Goal: Transaction & Acquisition: Subscribe to service/newsletter

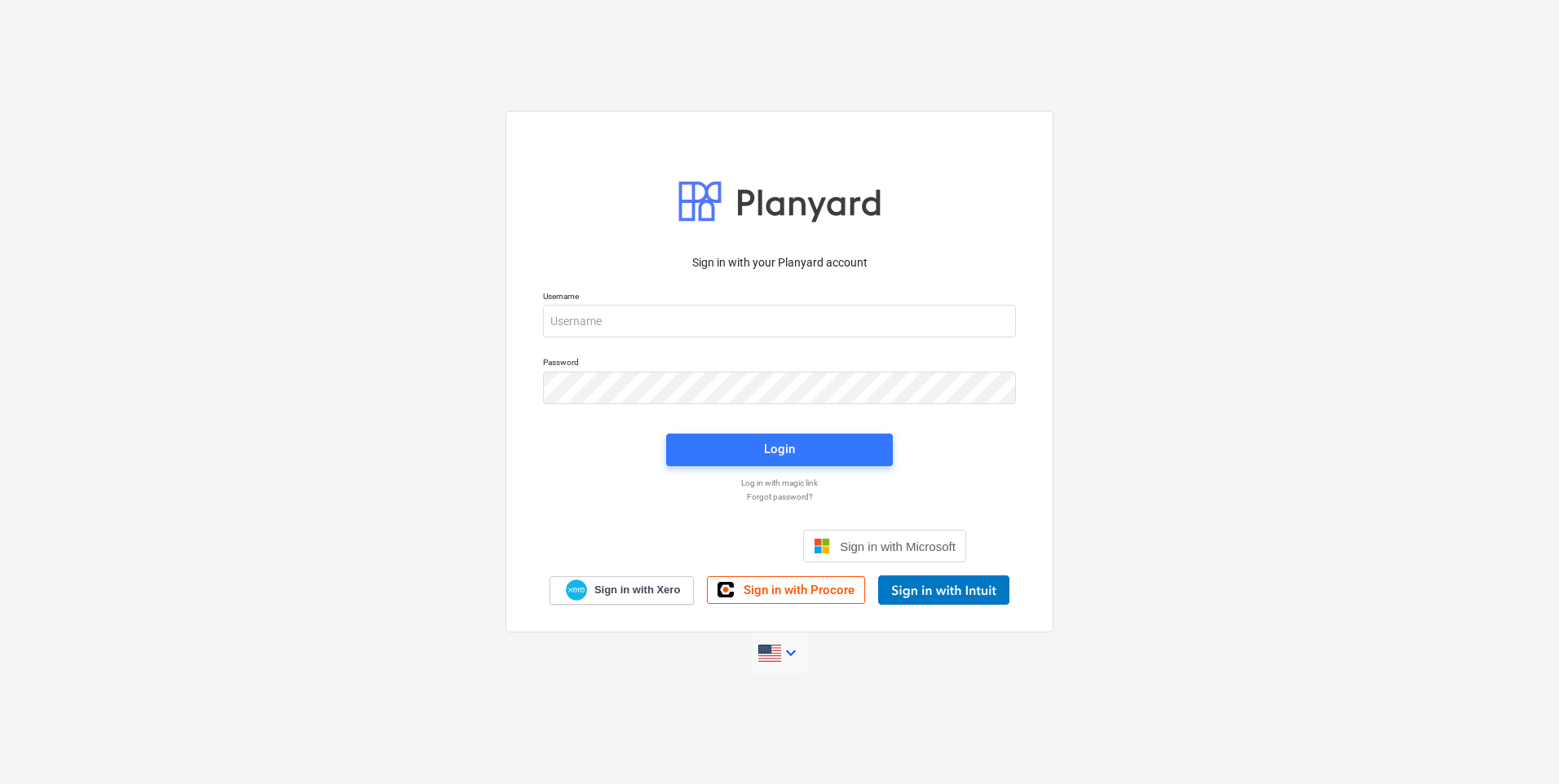
click at [788, 653] on icon "keyboard_arrow_down" at bounding box center [792, 653] width 20 height 20
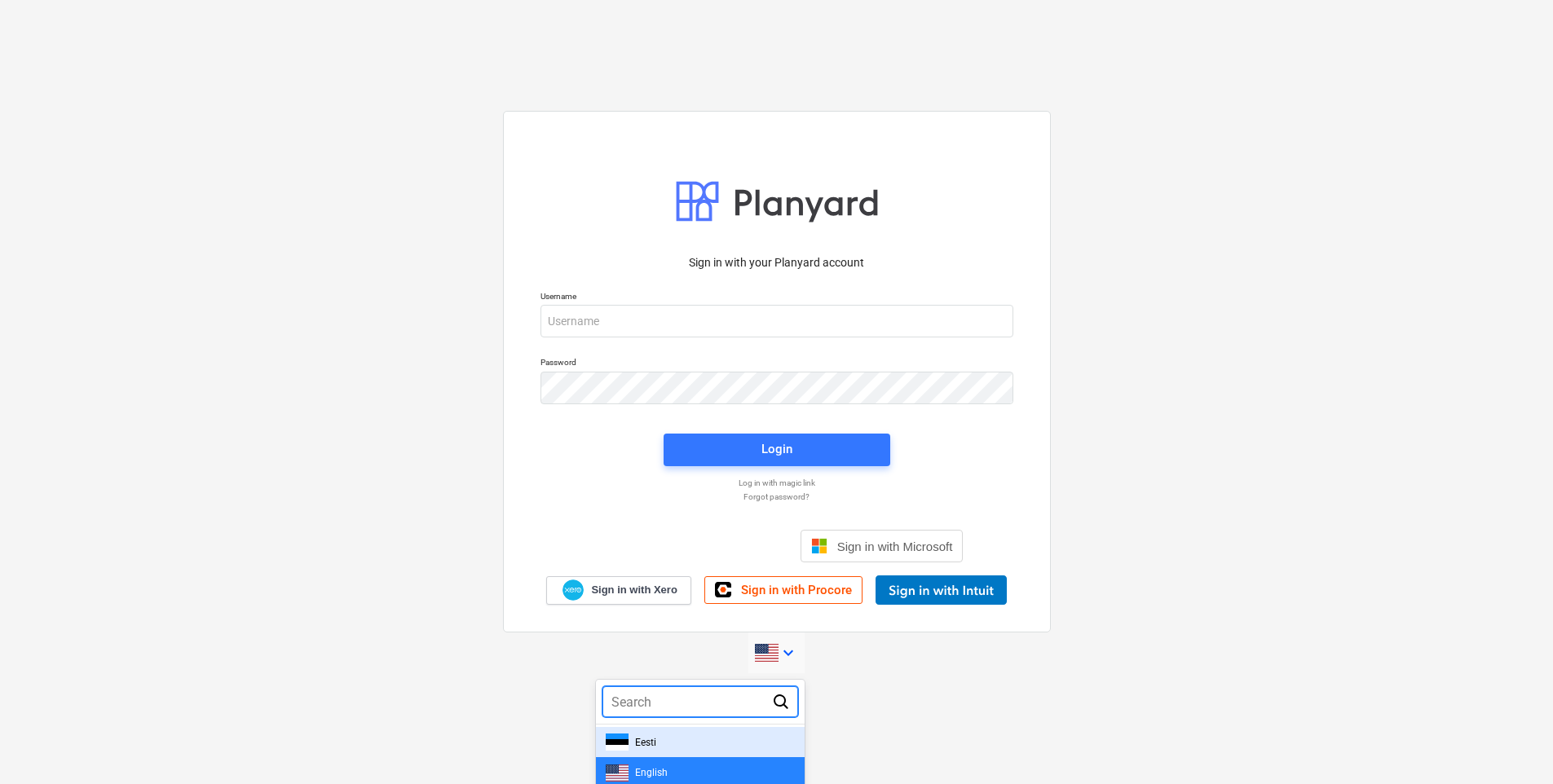
click at [688, 743] on div "Eesti" at bounding box center [700, 742] width 189 height 17
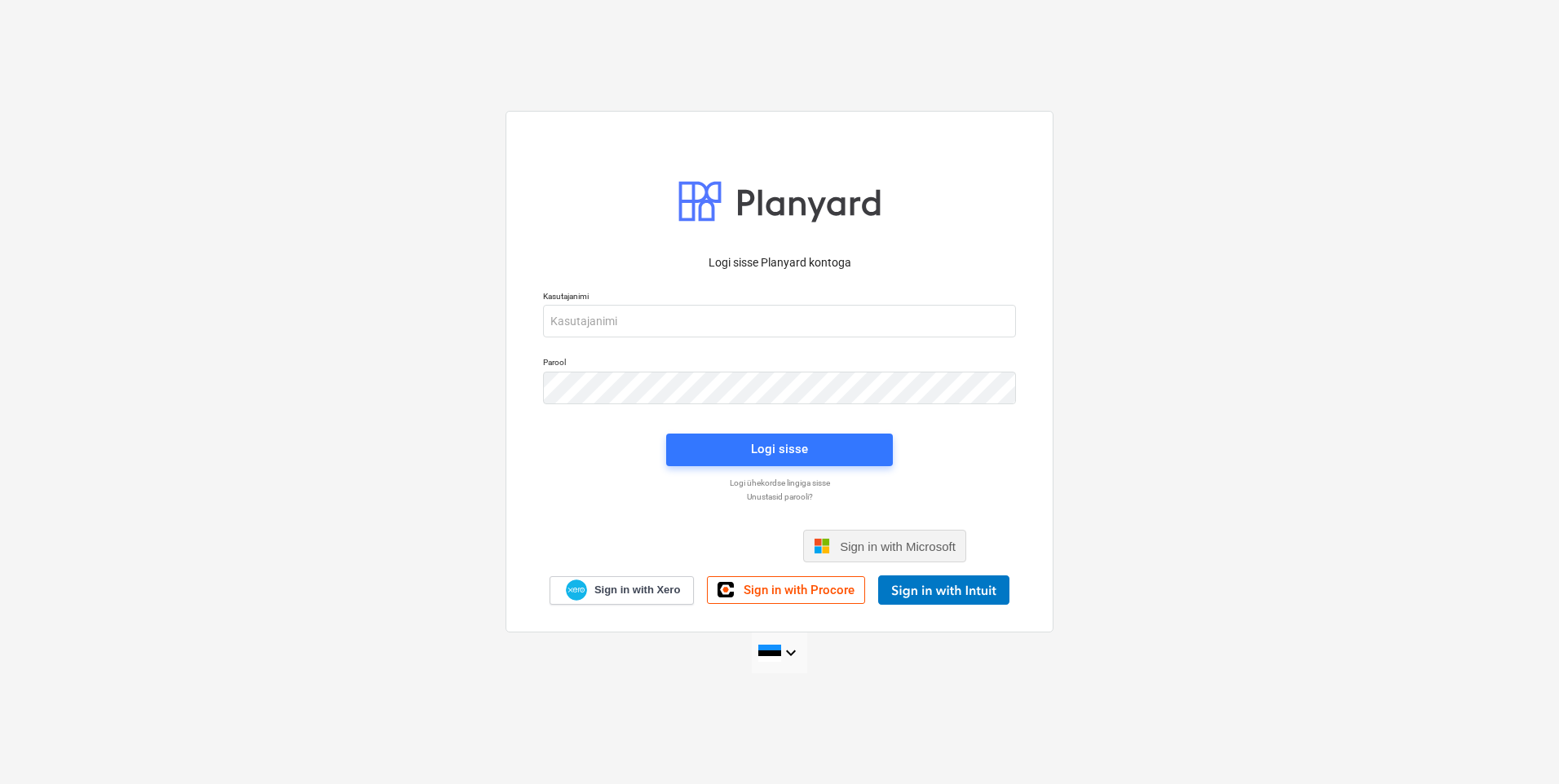
click at [917, 549] on span "Sign in with Microsoft" at bounding box center [898, 545] width 116 height 14
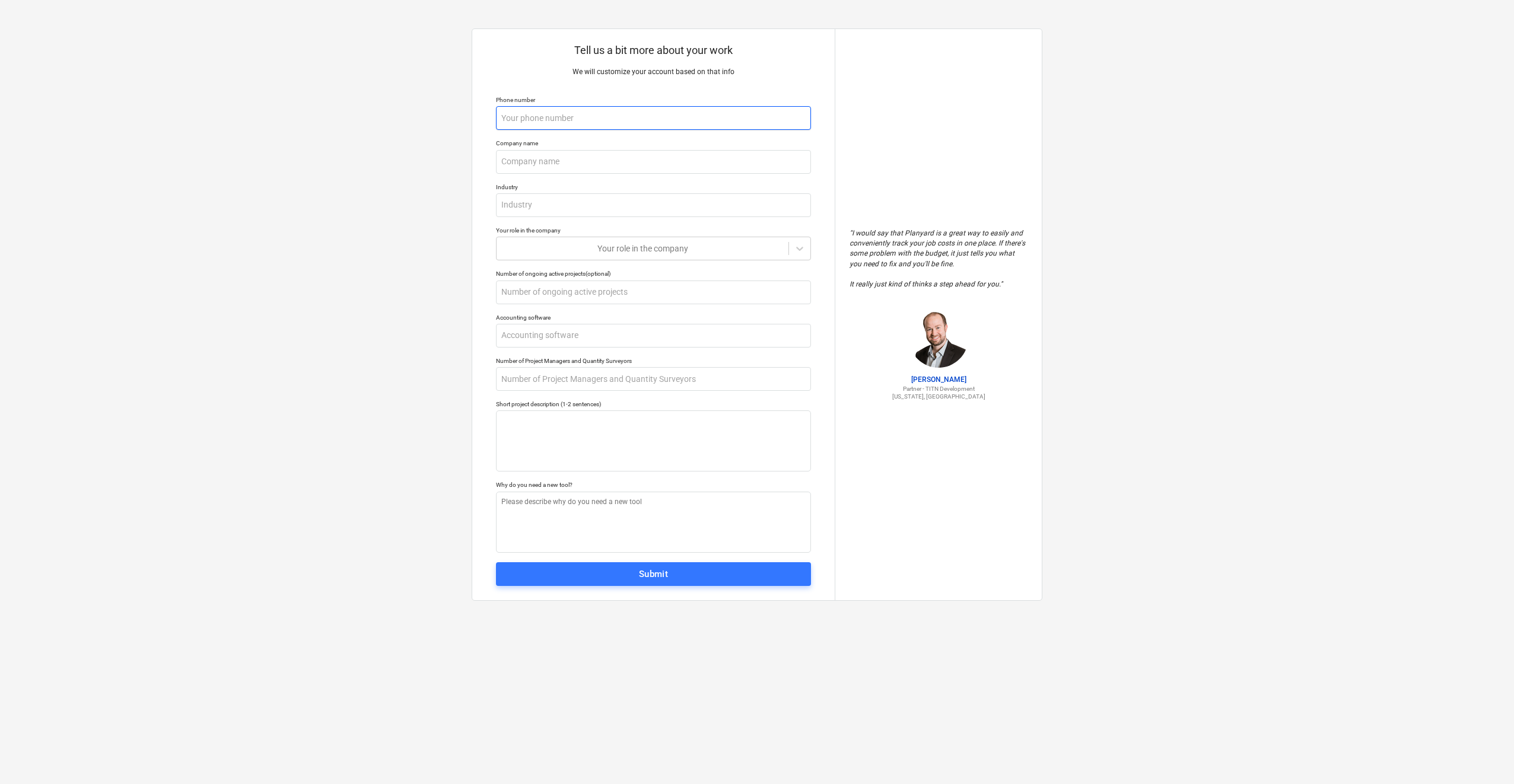
click at [569, 116] on input "text" at bounding box center [653, 118] width 315 height 24
type textarea "x"
type input "+"
type textarea "x"
type input "+3"
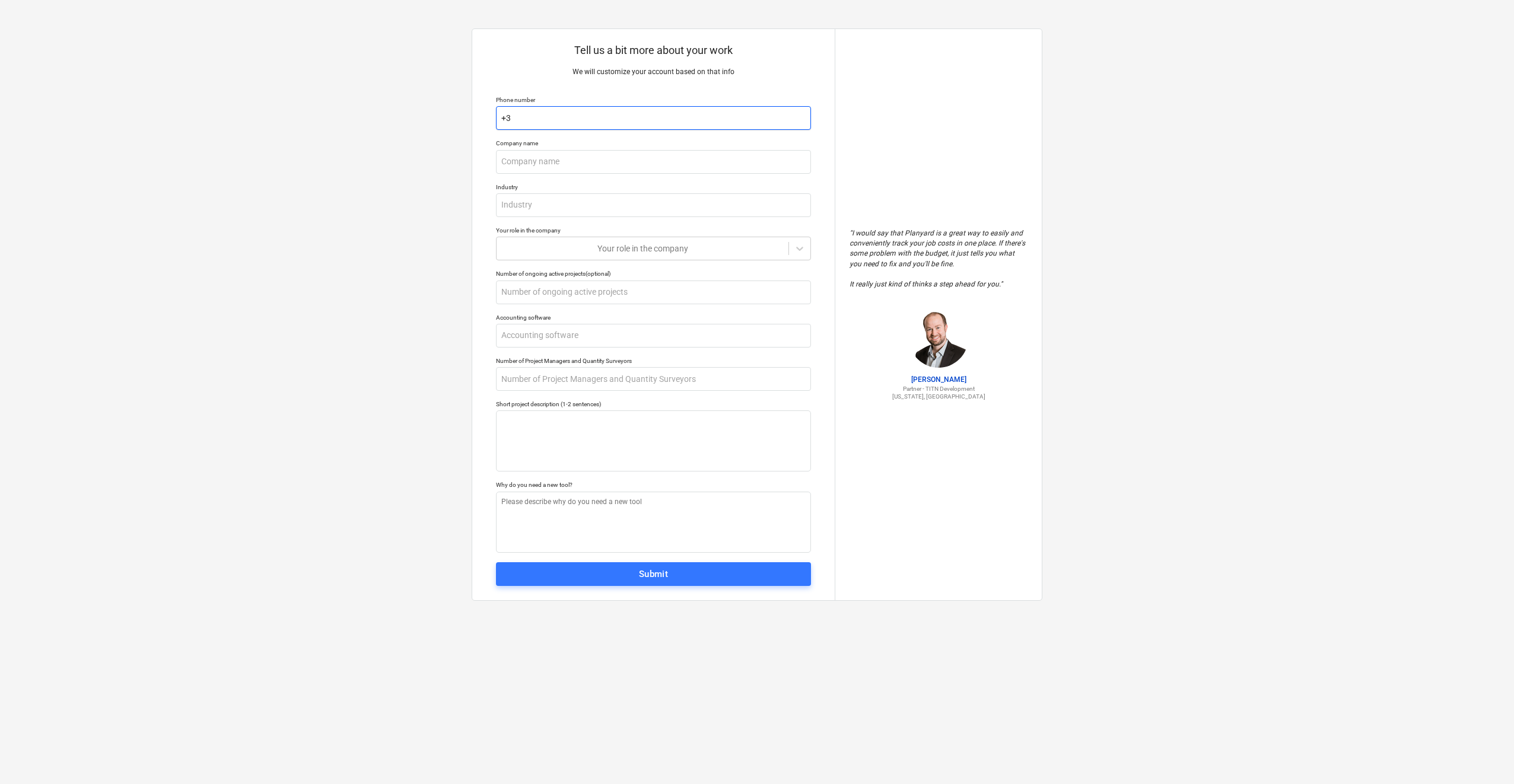
type textarea "x"
type input "+37"
type textarea "x"
type input "+372"
type textarea "x"
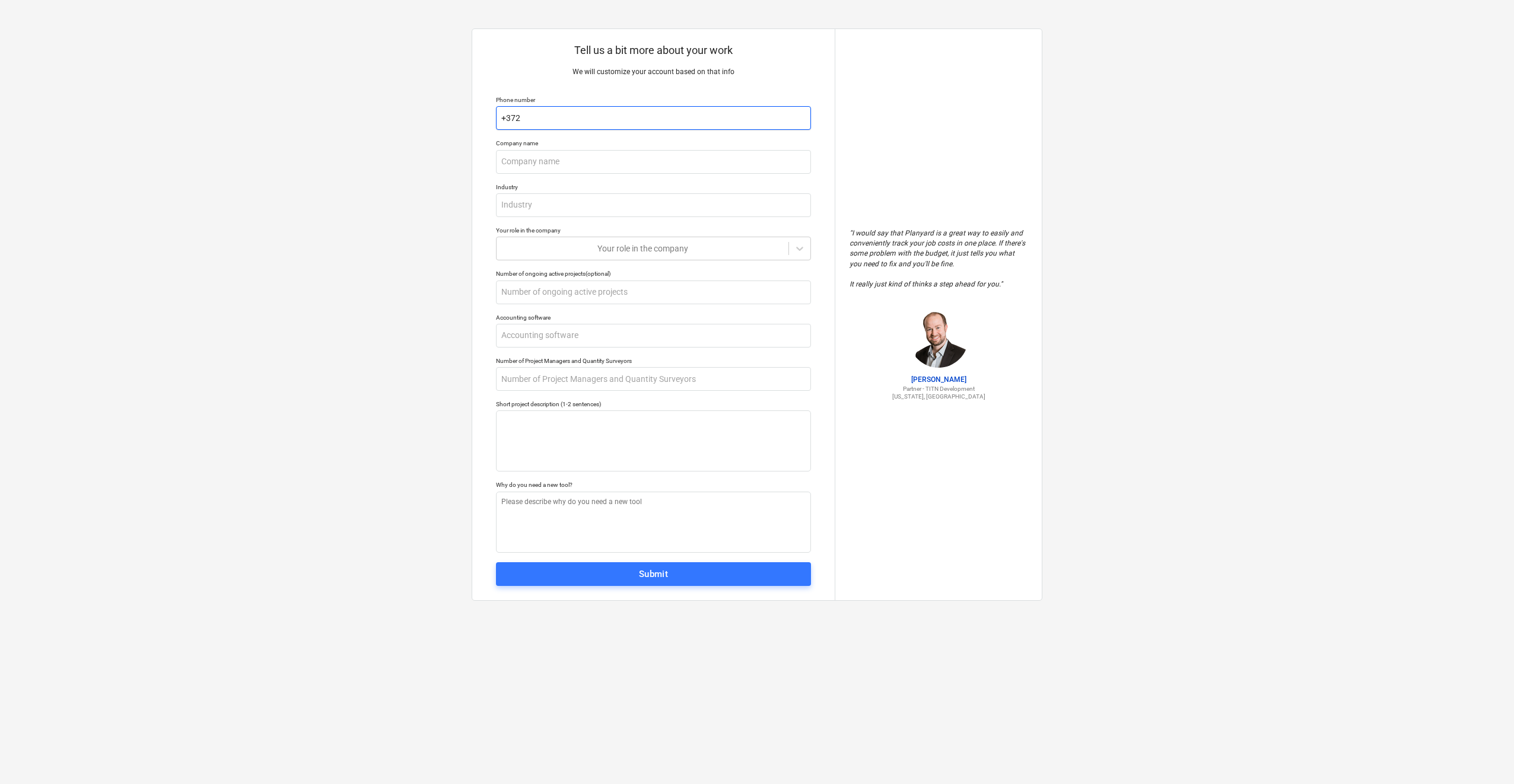
type input "+3725"
type textarea "x"
type input "+37258"
type textarea "x"
type input "+372580"
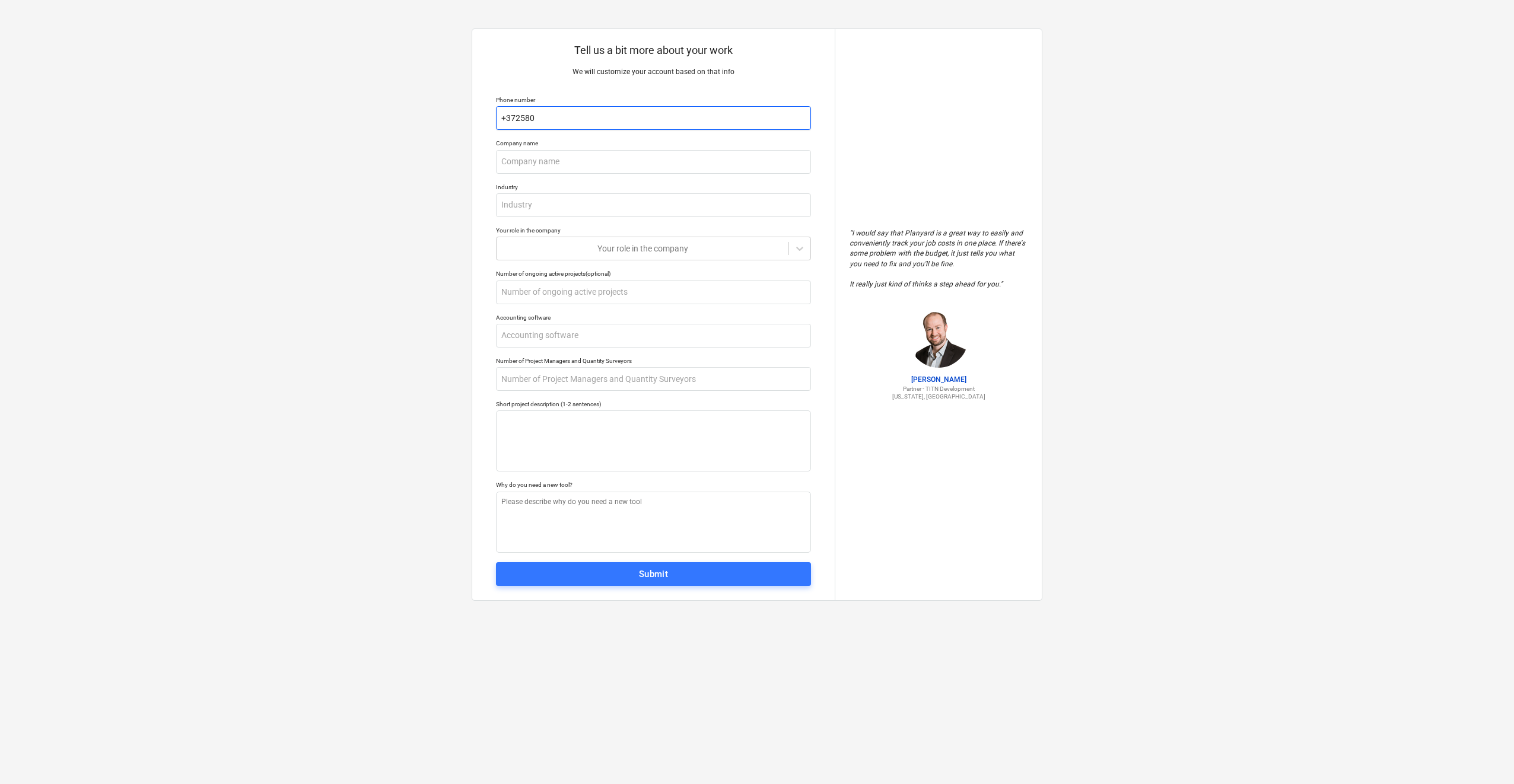
type textarea "x"
type input "+3725807"
type textarea "x"
type input "+37258070"
type textarea "x"
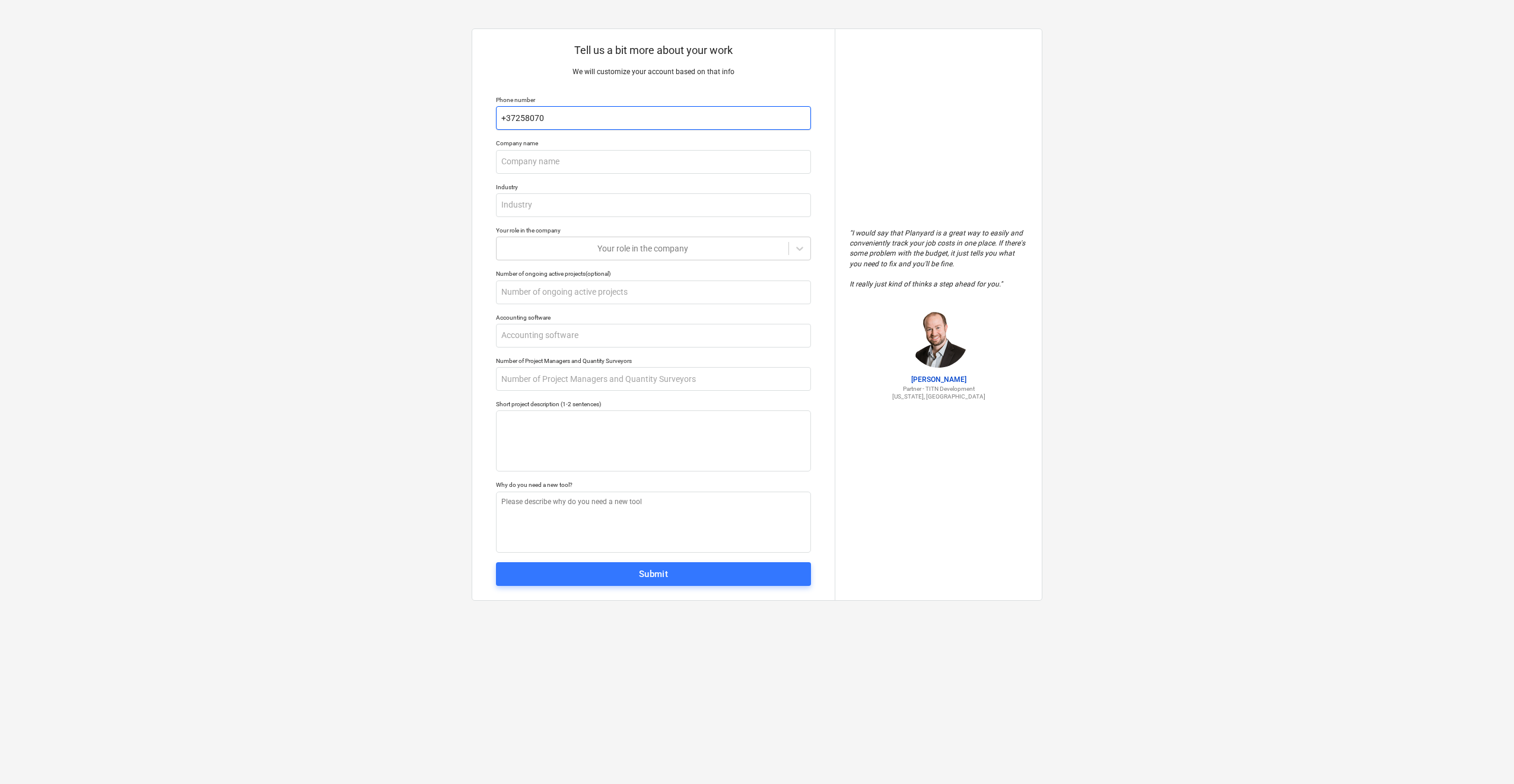
type input "+372580708"
type textarea "x"
type input "+3725807082"
type textarea "x"
type input "+37258070828"
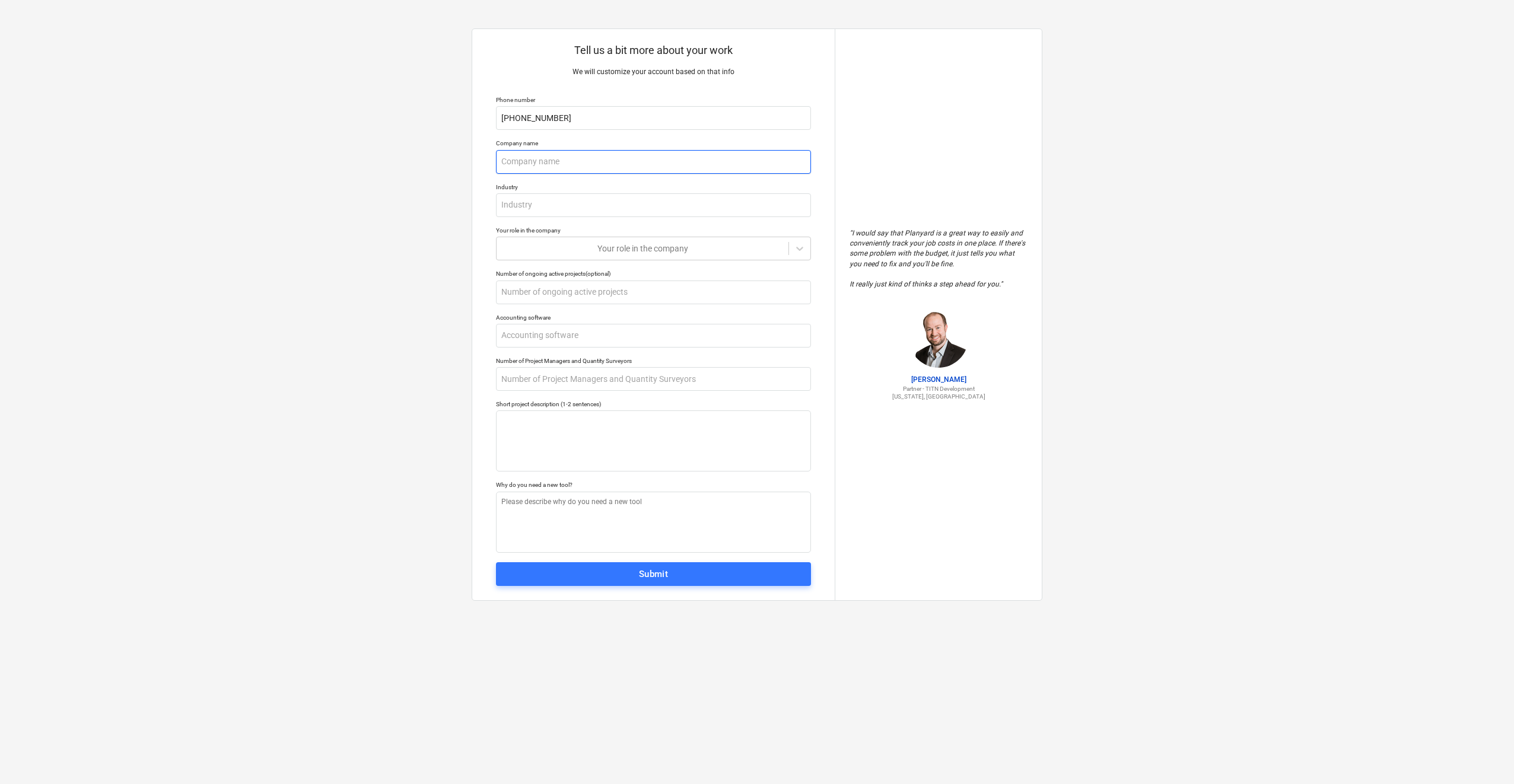
click at [559, 164] on input "text" at bounding box center [653, 162] width 315 height 24
type textarea "x"
type input "V"
type textarea "x"
type input "Vi"
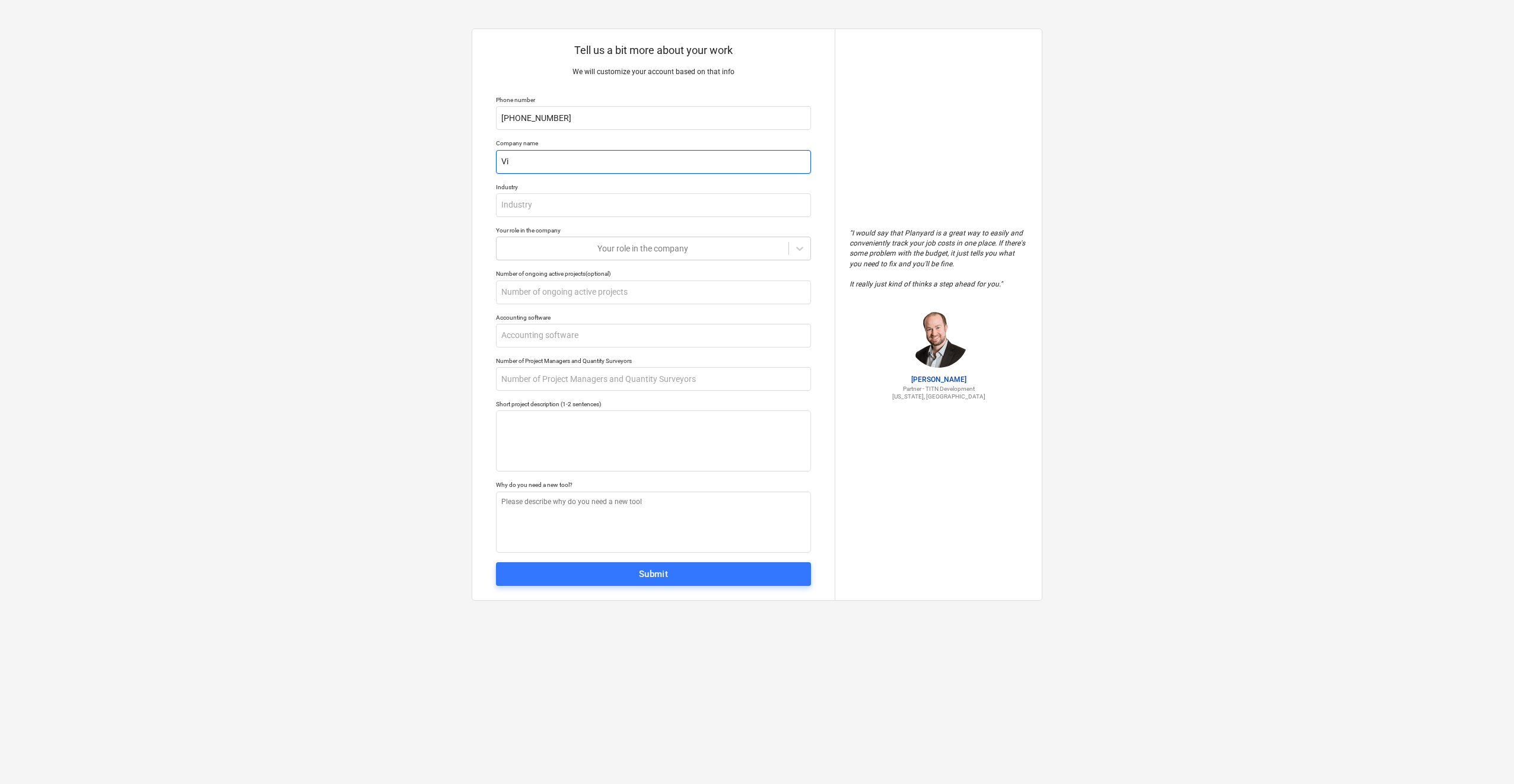
type textarea "x"
type input "Vit"
type textarea "x"
type input "Vitr"
type textarea "x"
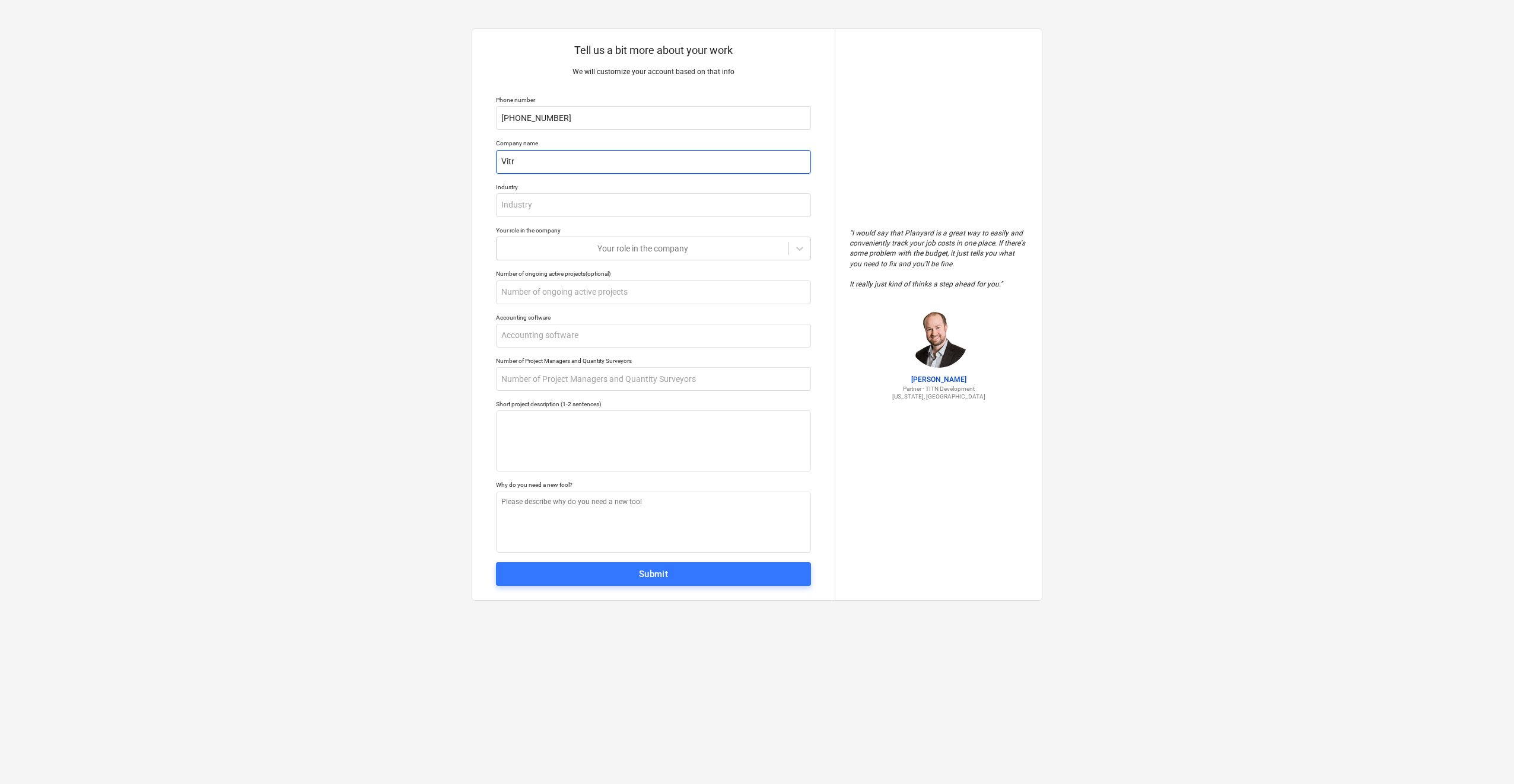
type input "Vitre"
type textarea "x"
type input "Vitrec"
type textarea "x"
type input "Vitreco"
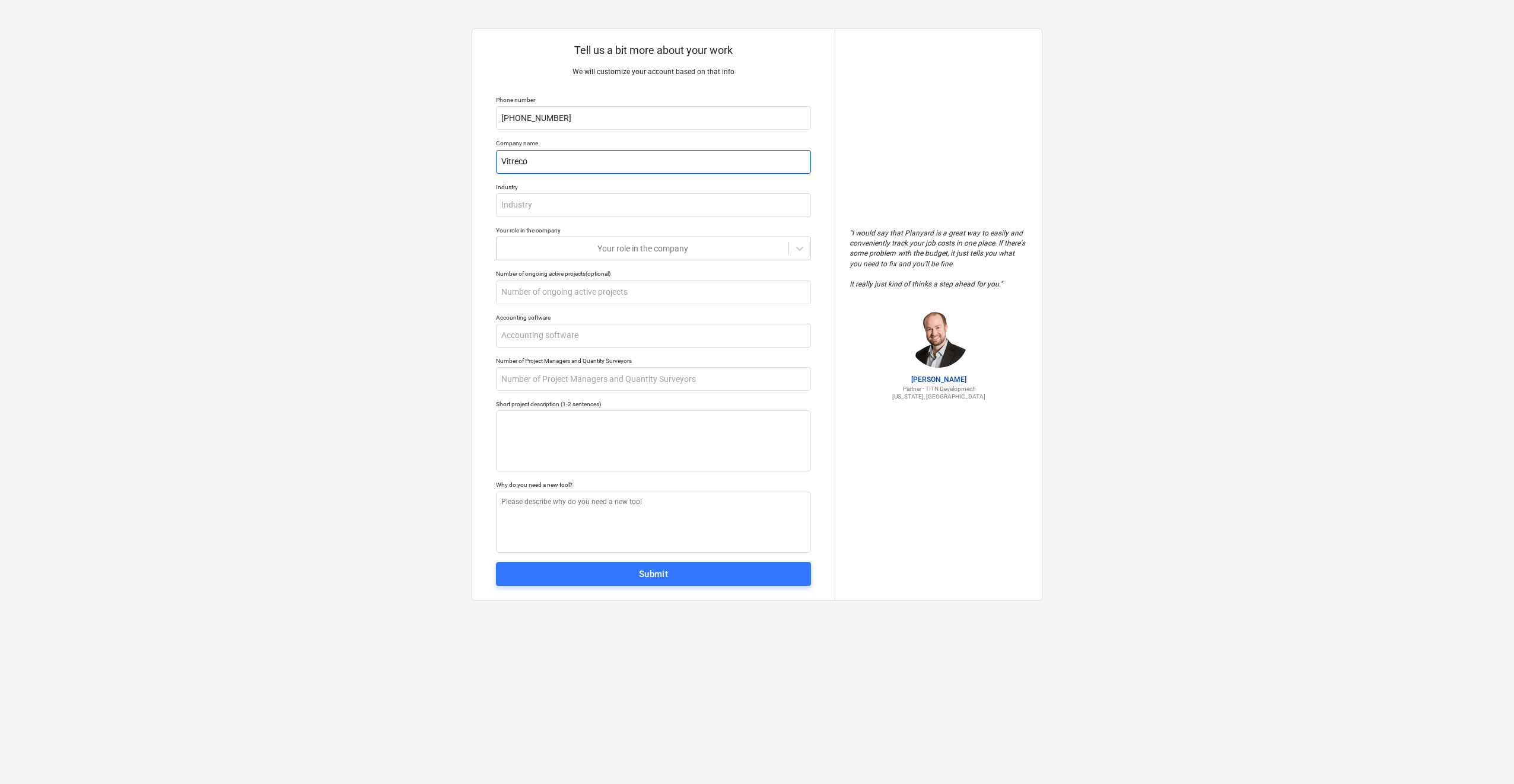
type textarea "x"
type input "Vitrecon"
type textarea "x"
type input "Vitrecon"
type textarea "x"
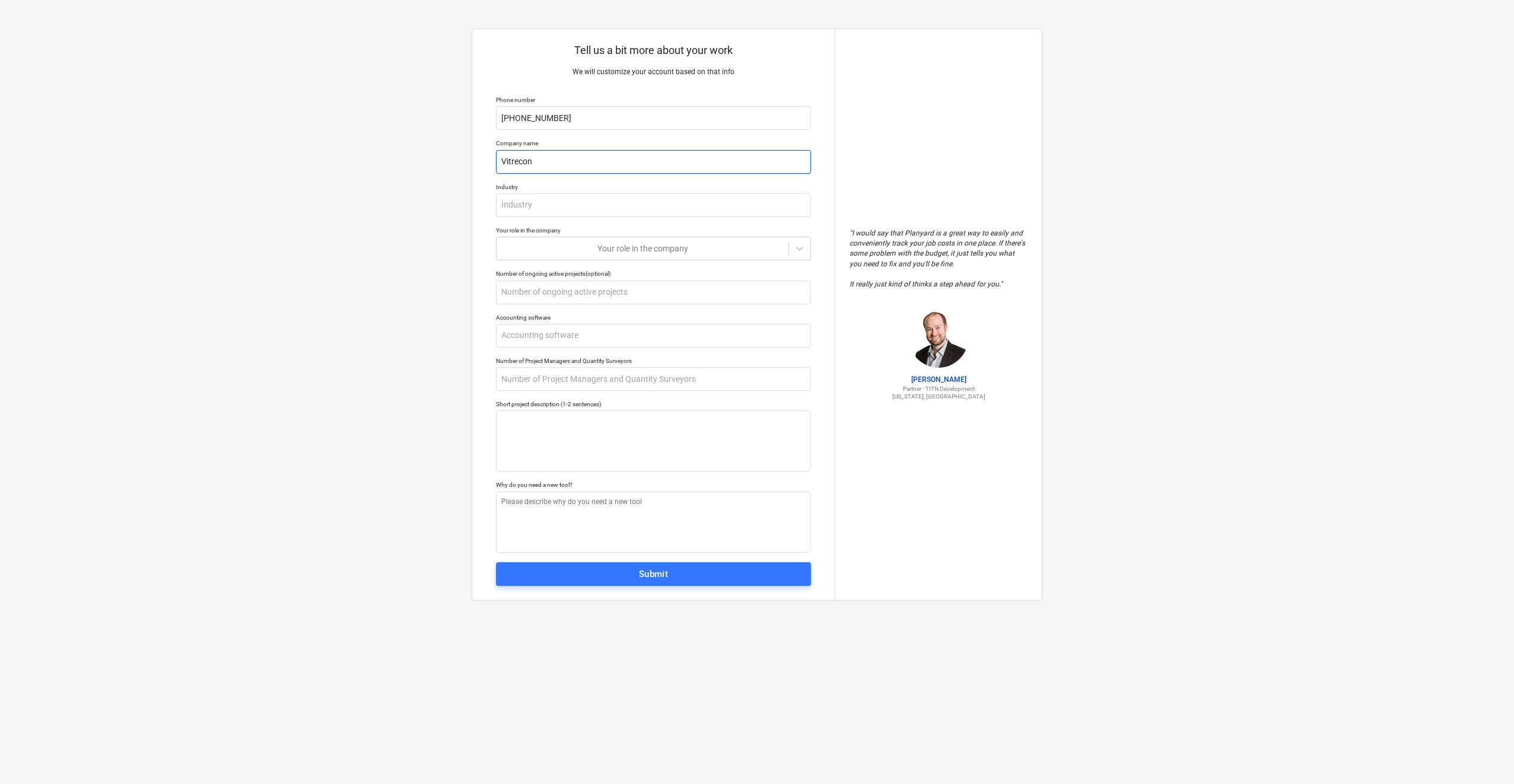
type input "Vitrecon O"
type textarea "x"
type input "Vitrecon OU"
type textarea "x"
type input "Vitrecon O"
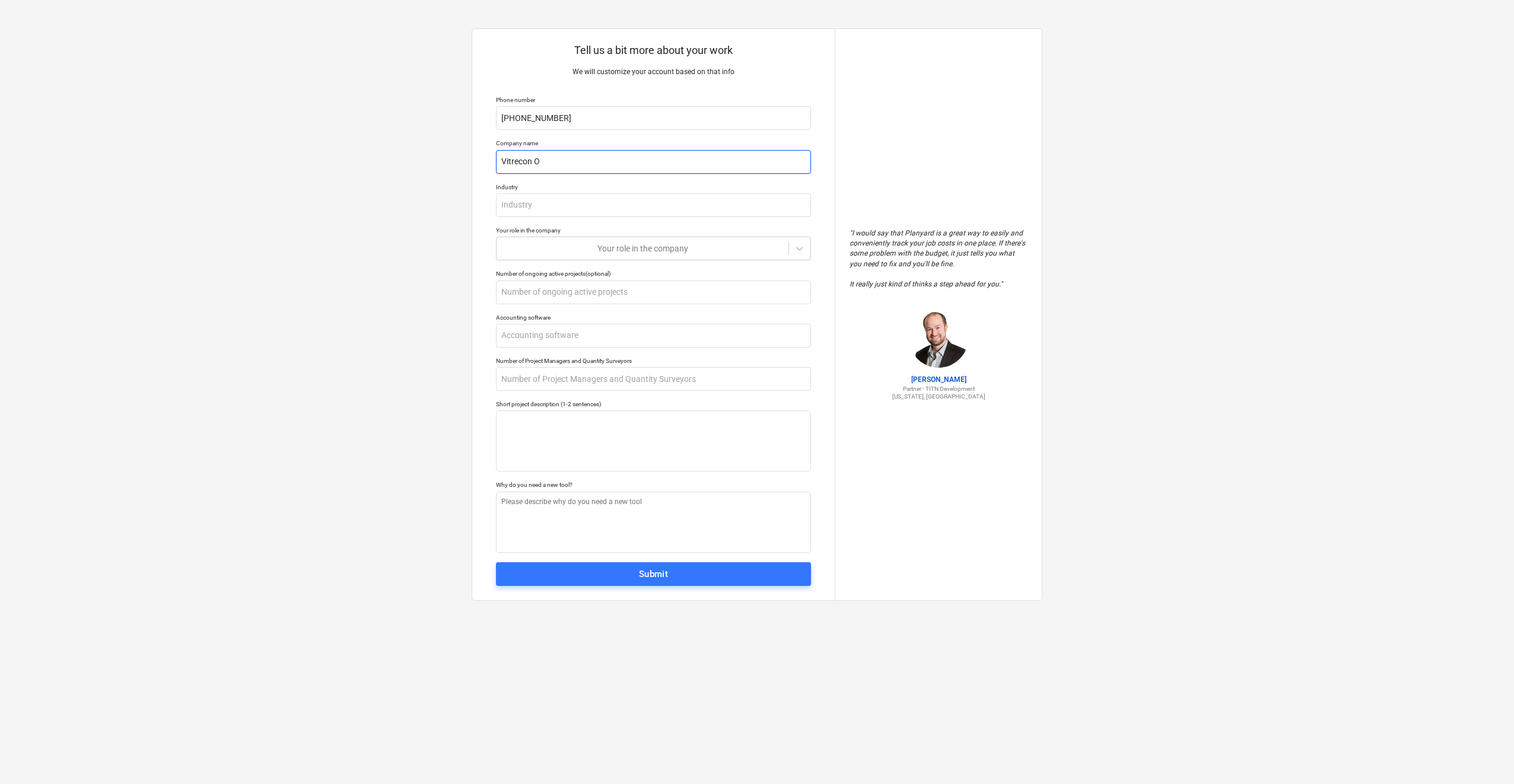
type textarea "x"
type input "Vitrecon O{"
type textarea "x"
type input "Vitrecon O"
type textarea "x"
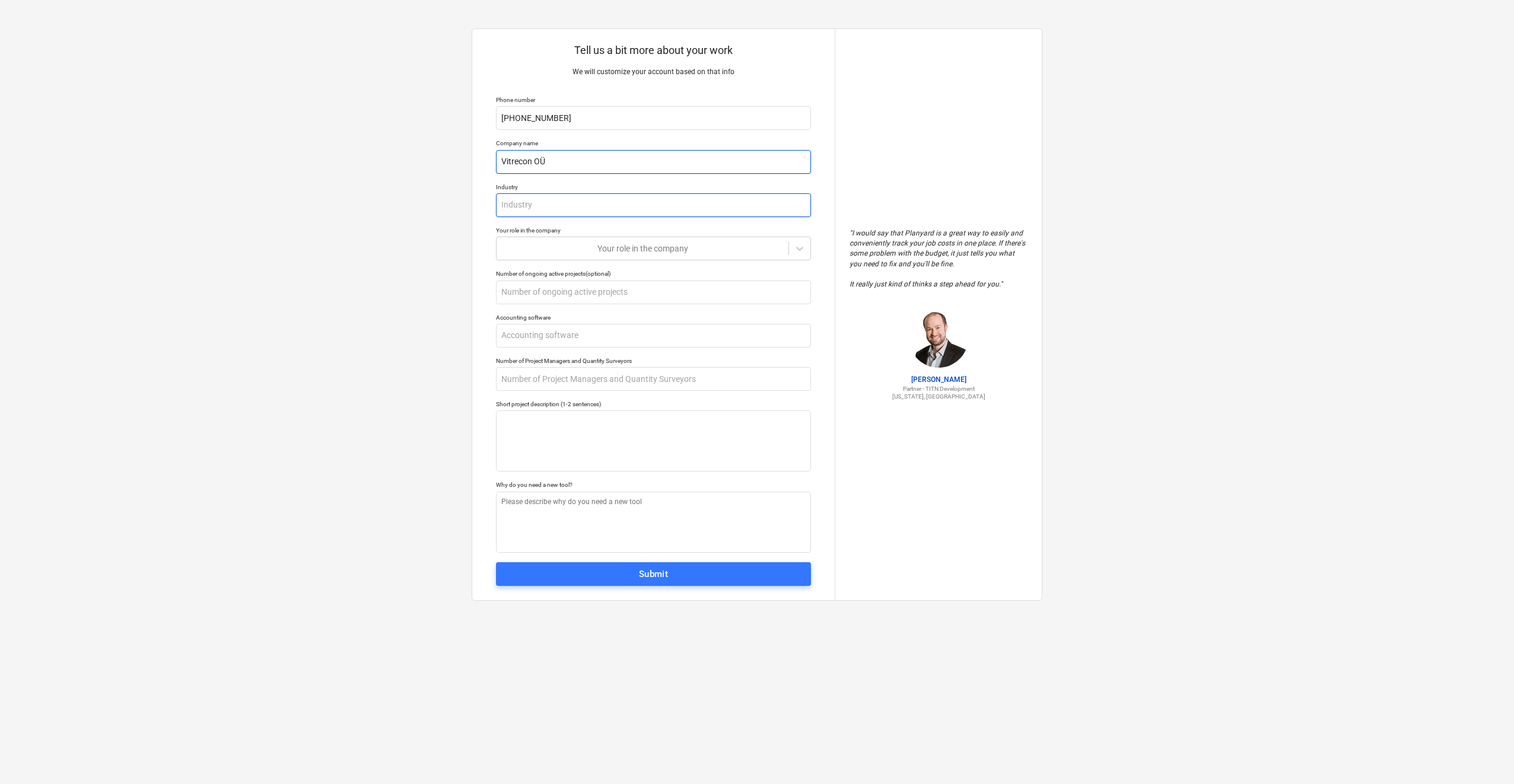
type input "Vitrecon OÜ"
click at [553, 204] on input "text" at bounding box center [653, 205] width 315 height 24
type textarea "x"
type input "G"
type textarea "x"
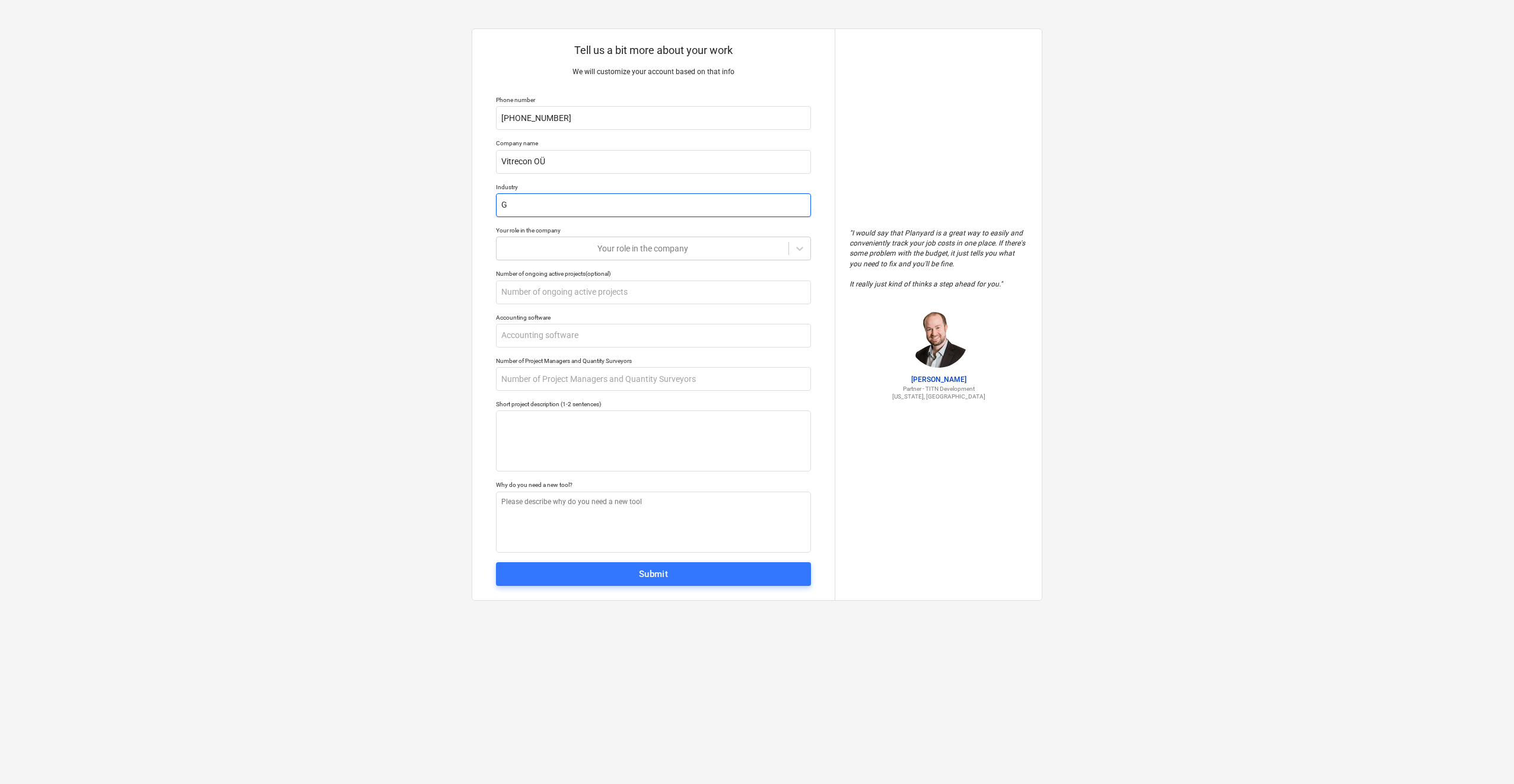
type input "Gl"
type textarea "x"
type input "Gla"
type textarea "x"
type input "Glas"
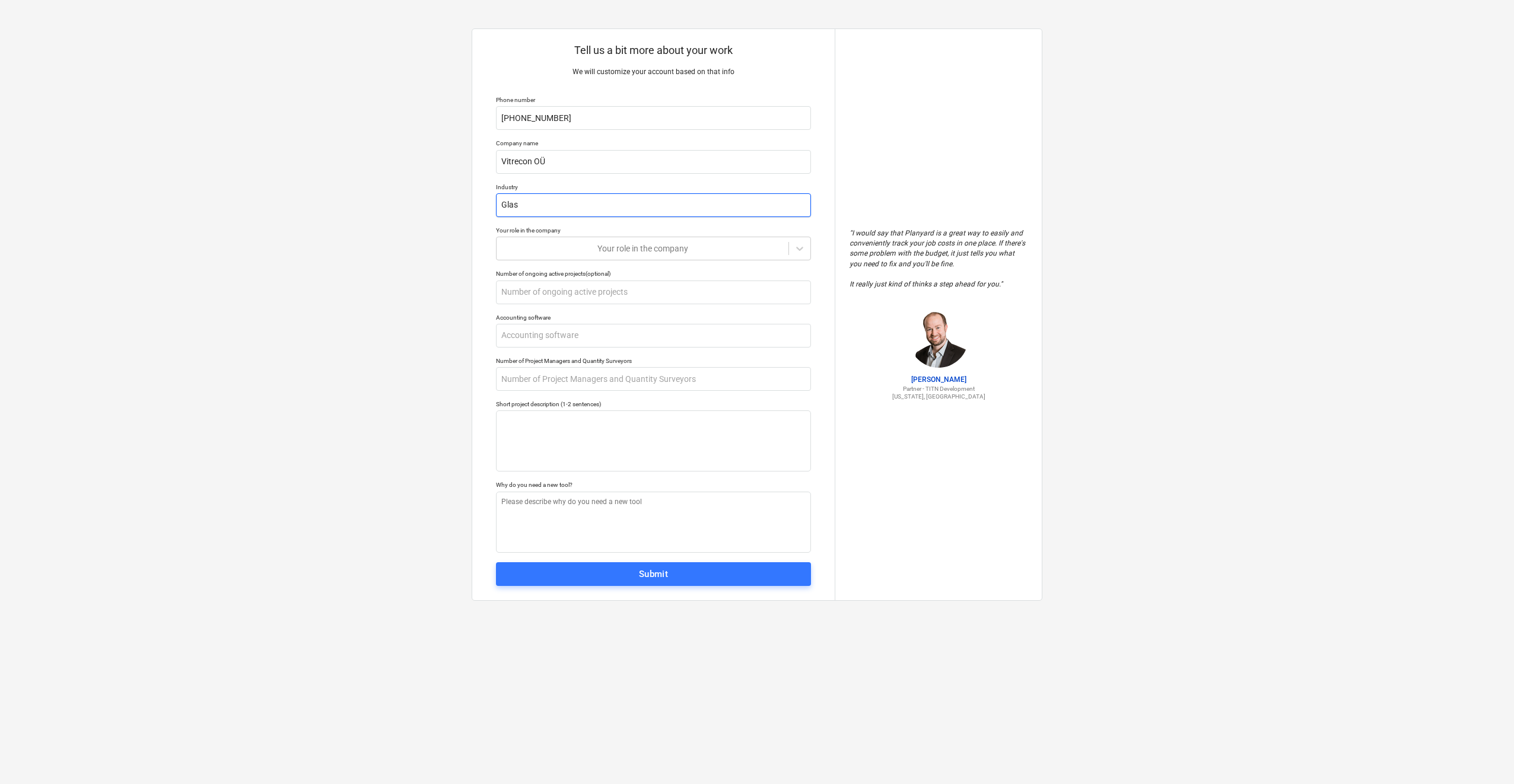
type textarea "x"
type input "Glass"
type textarea "x"
type input "Glass"
type textarea "x"
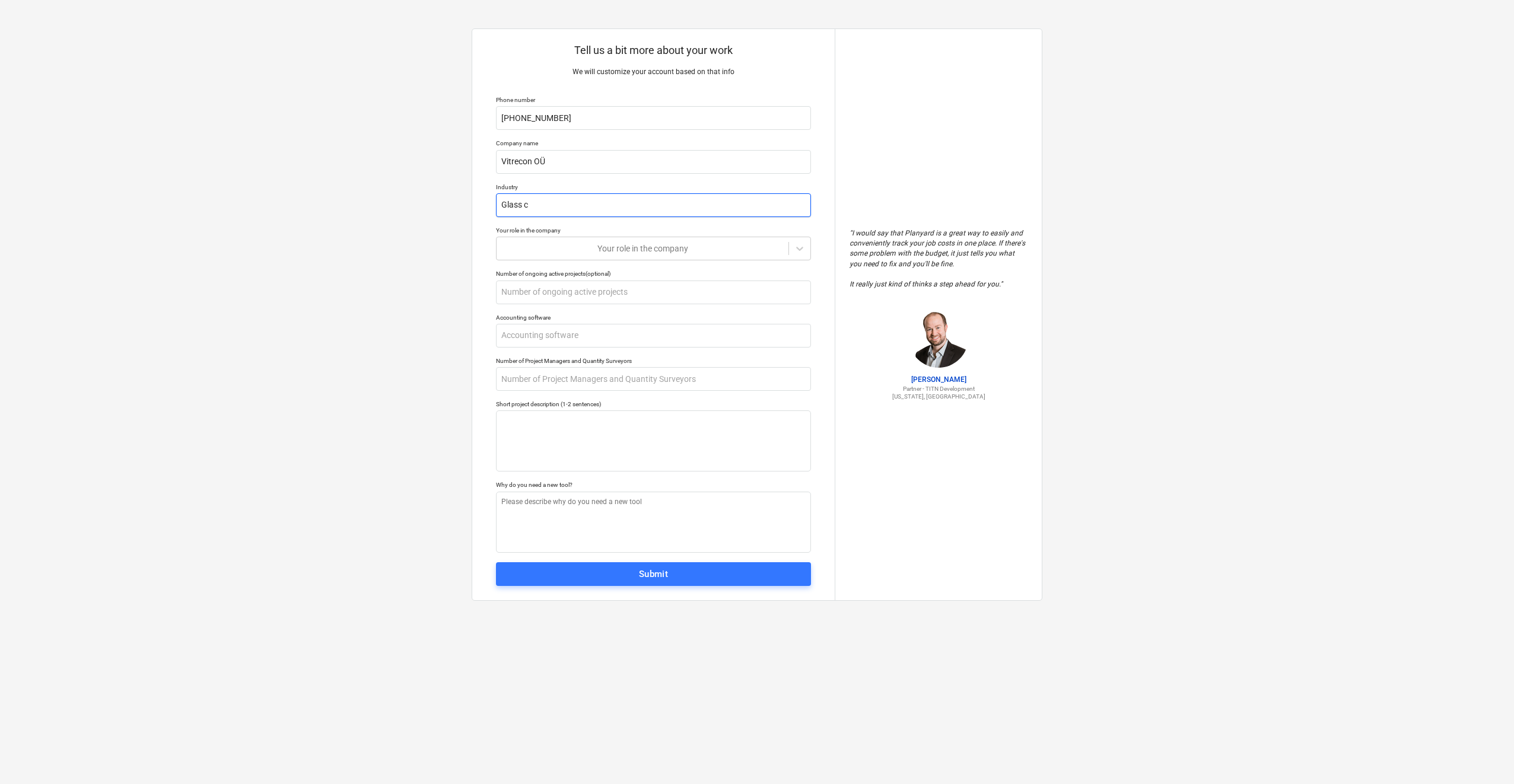
type input "Glass co"
type textarea "x"
type input "Glass con"
type textarea "x"
type input "Glass cons"
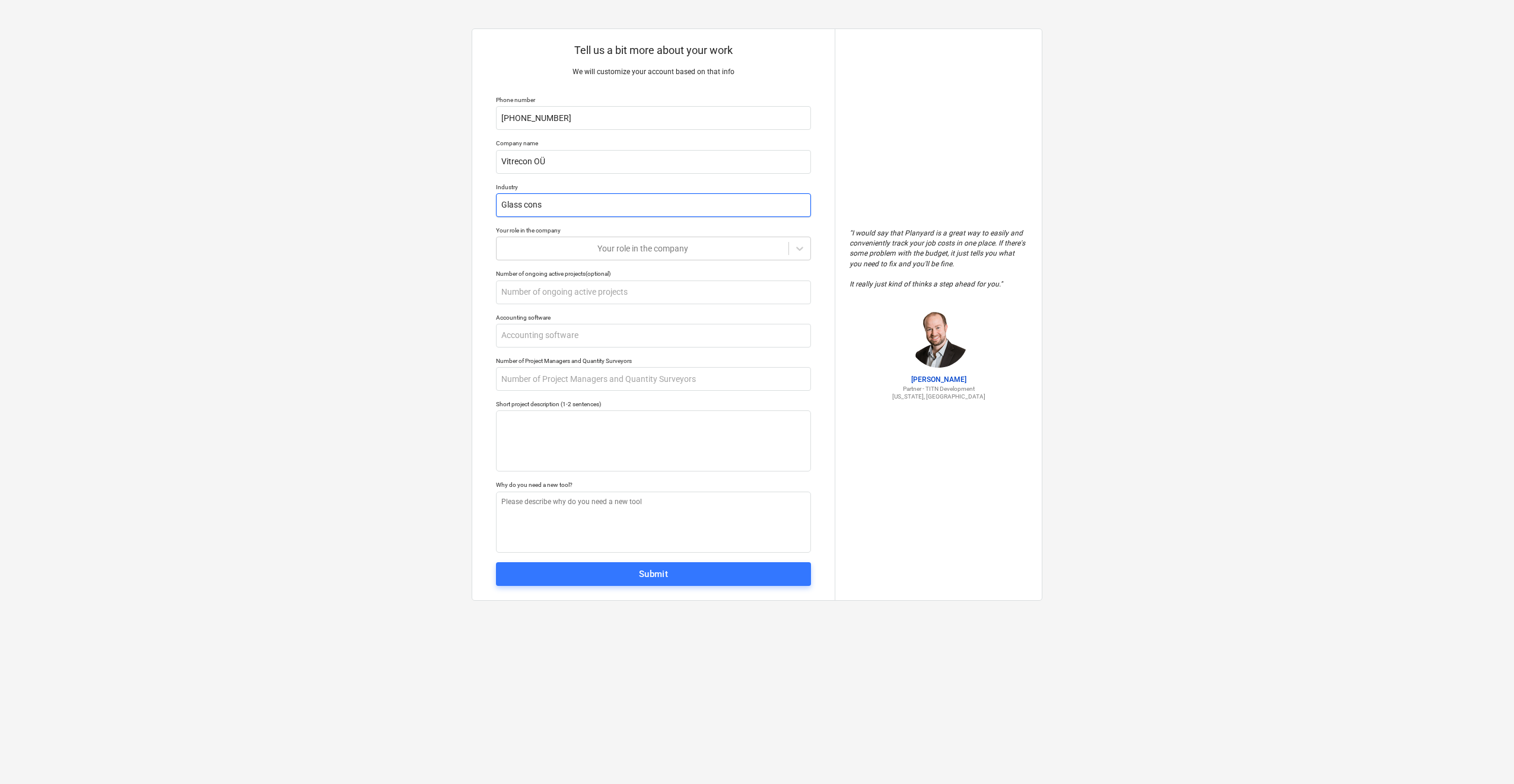
type textarea "x"
type input "Glass const"
type textarea "x"
type input "Glass constr"
type textarea "x"
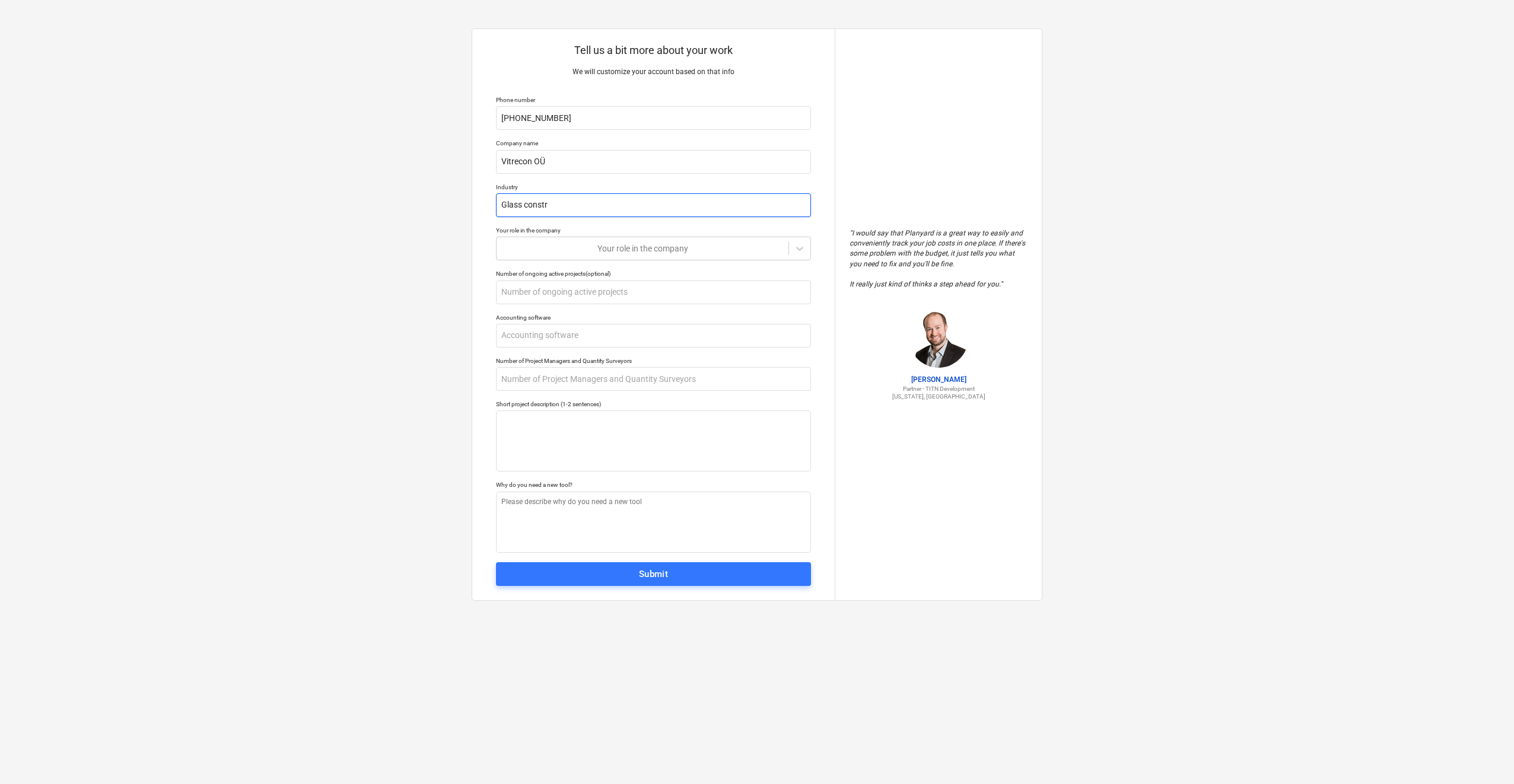
type input "Glass constru"
type textarea "x"
type input "Glass construc"
type textarea "x"
type input "Glass construct"
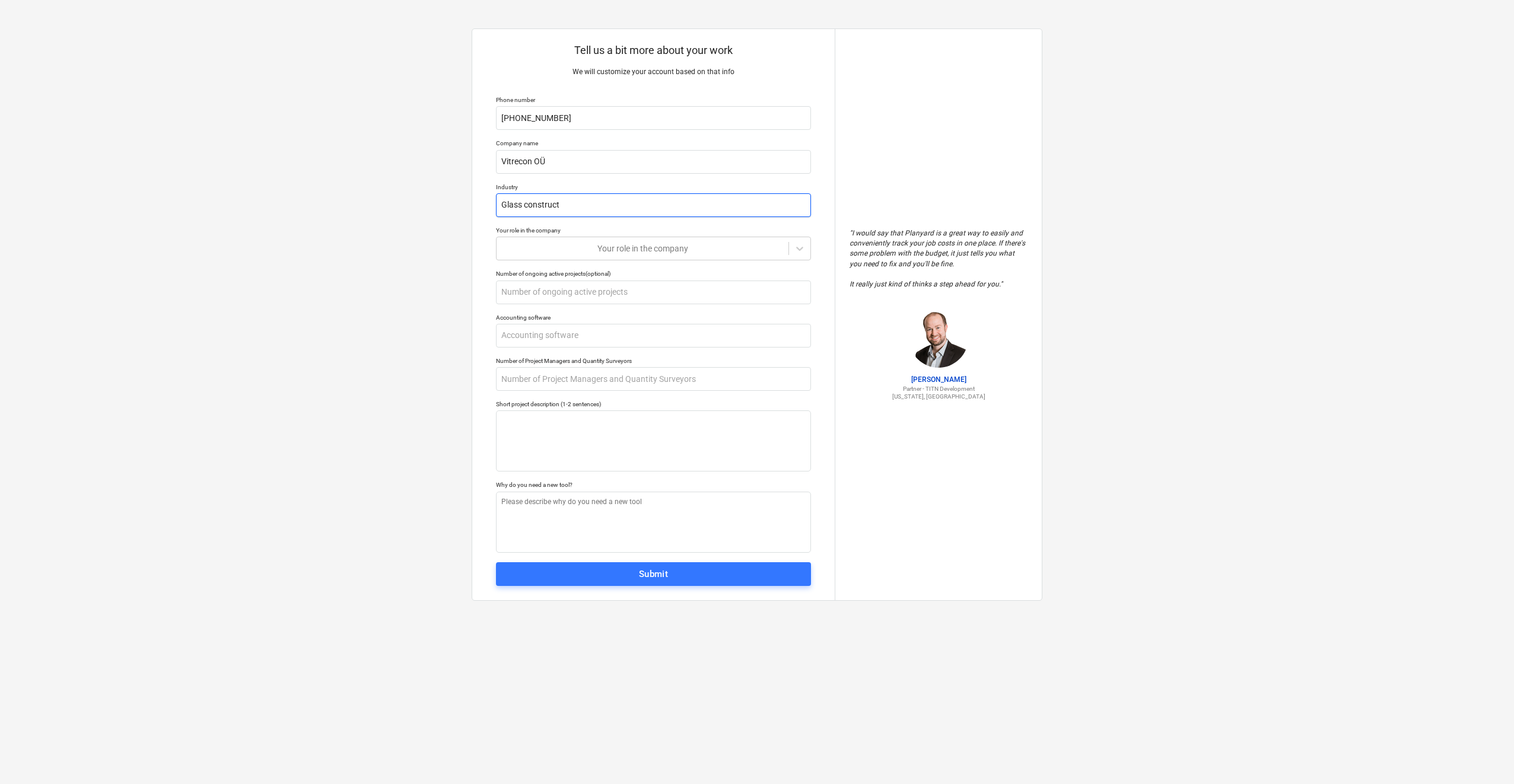
type textarea "x"
type input "Glass constructi"
type textarea "x"
type input "Glass constructio"
type textarea "x"
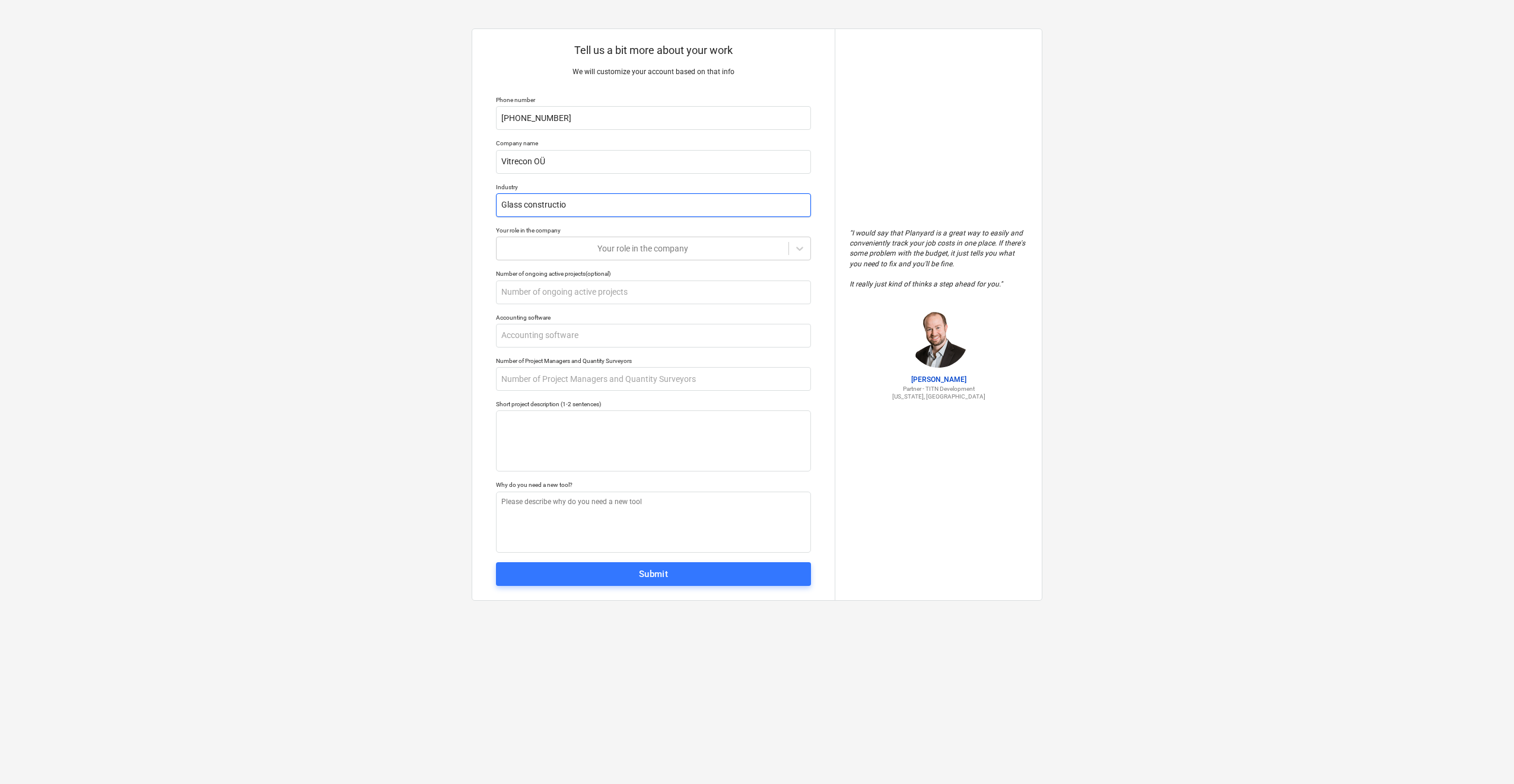
type input "Glass construction"
type textarea "x"
type input "Glass constructions"
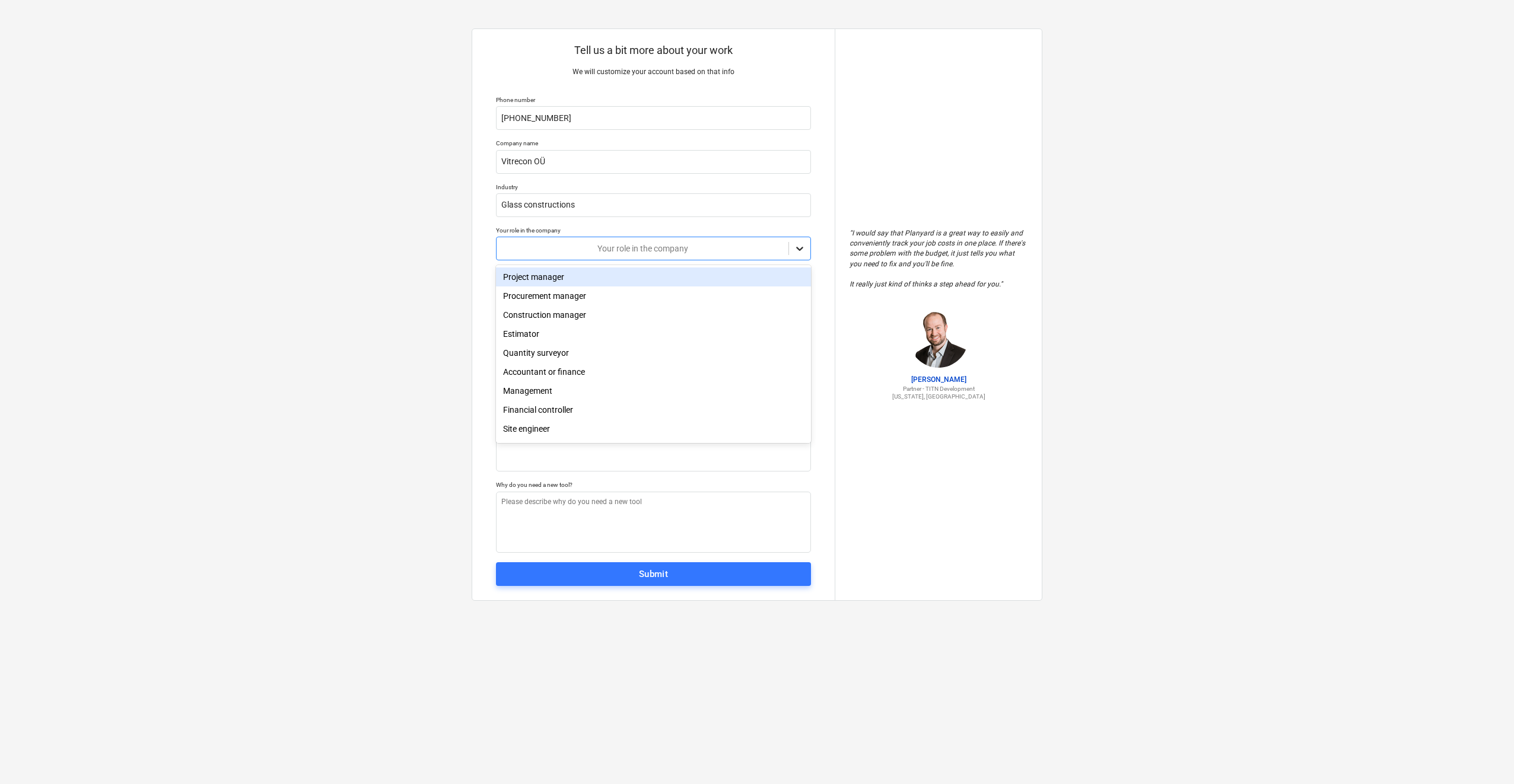
click at [802, 250] on icon at bounding box center [800, 248] width 12 height 12
click at [588, 278] on div "Project manager" at bounding box center [653, 276] width 315 height 19
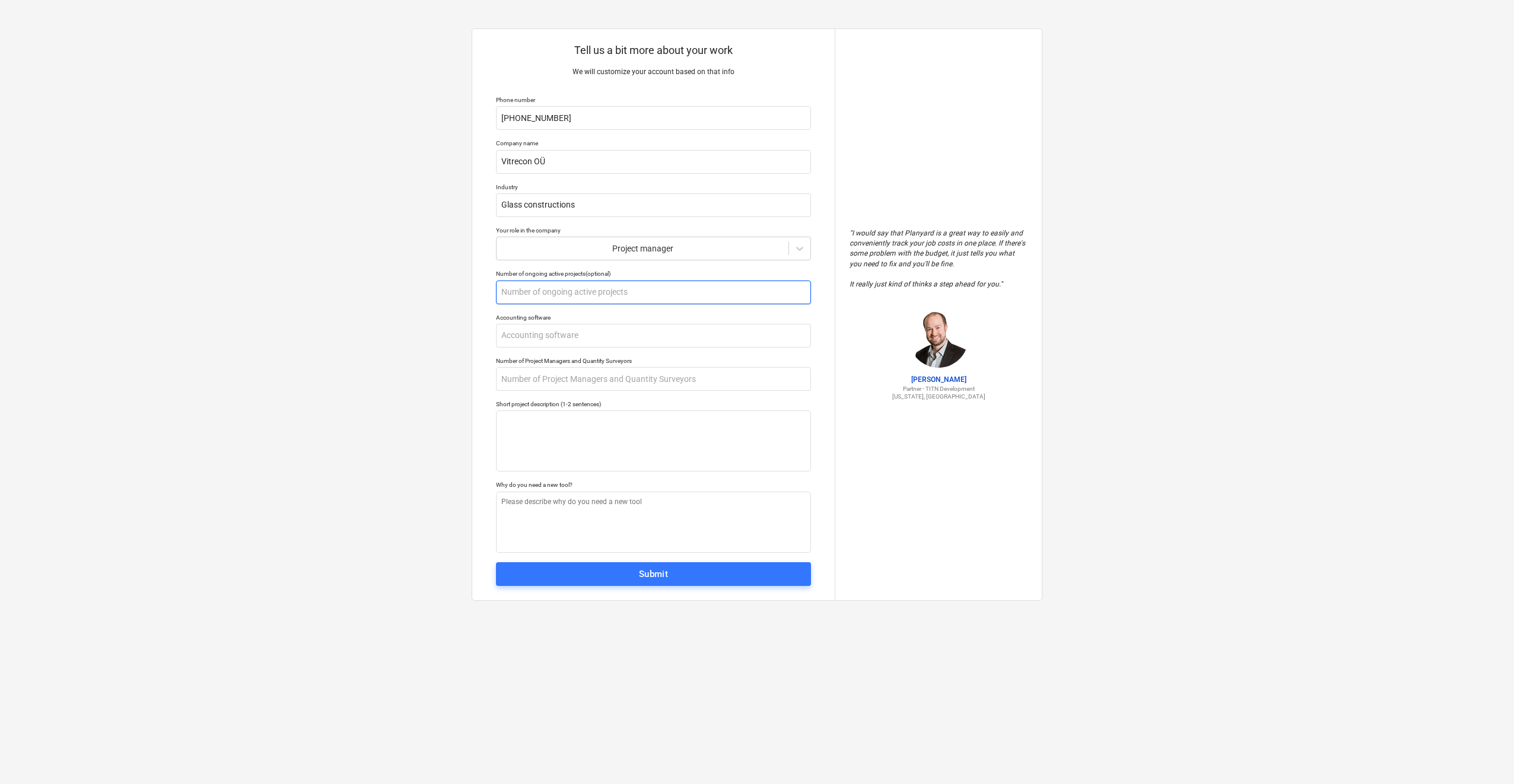
click at [683, 293] on input "text" at bounding box center [653, 292] width 315 height 24
click at [609, 382] on input "text" at bounding box center [653, 379] width 315 height 24
type textarea "x"
type input "3"
click at [591, 445] on textarea at bounding box center [653, 441] width 315 height 61
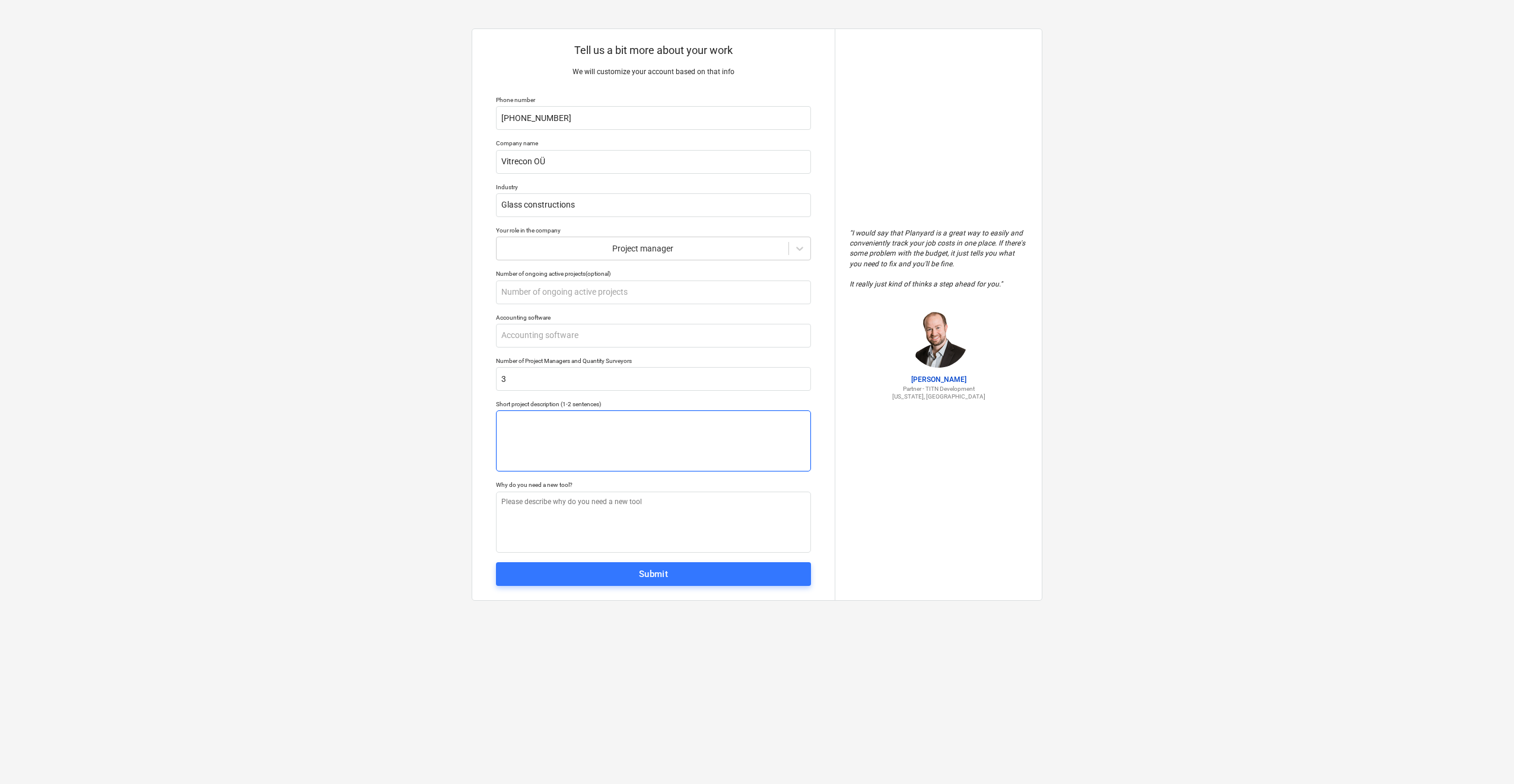
type textarea "x"
type textarea "C"
type textarea "x"
type textarea "Co"
type textarea "x"
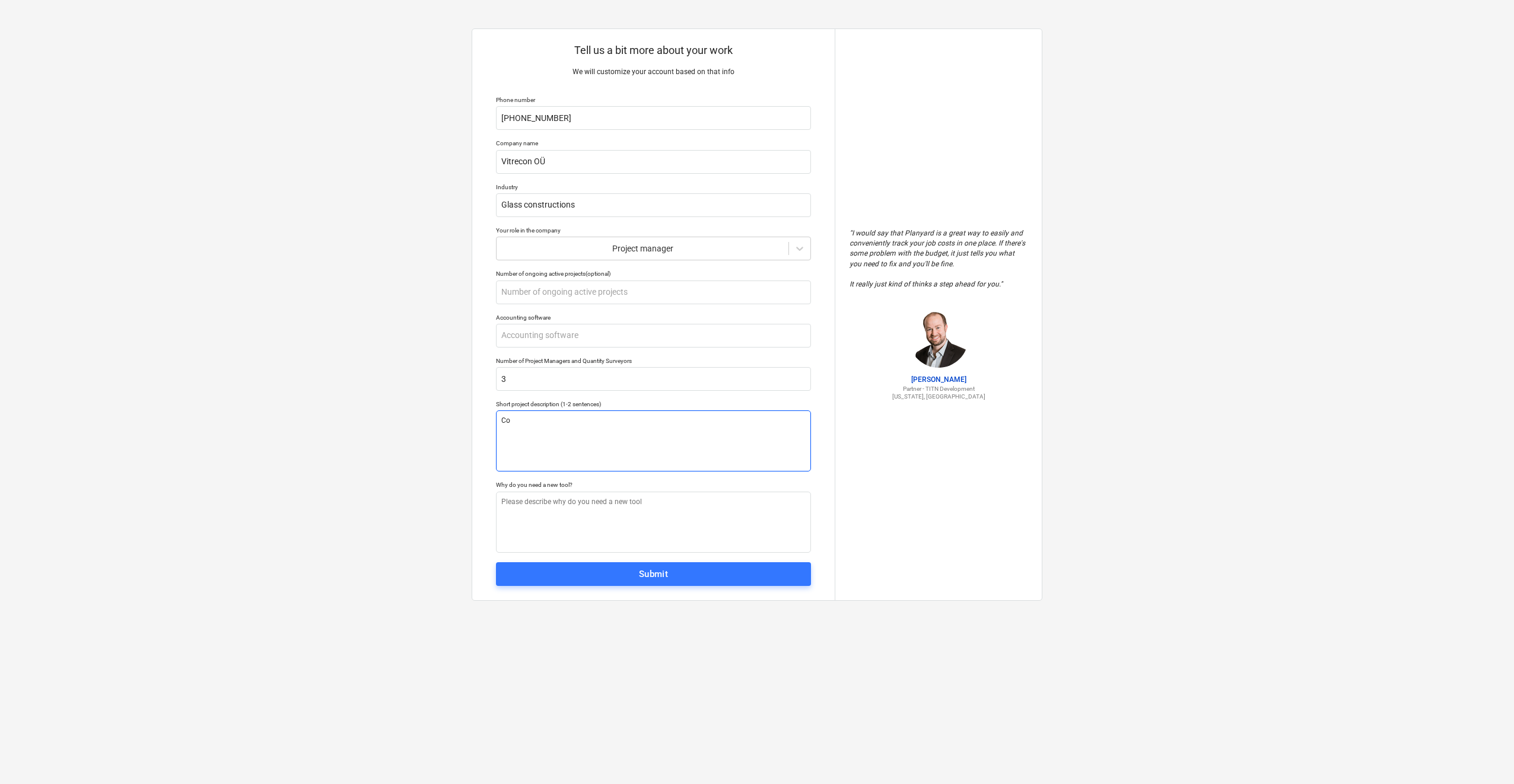
type textarea "Con"
type textarea "x"
type textarea "Cons"
type textarea "x"
type textarea "Const"
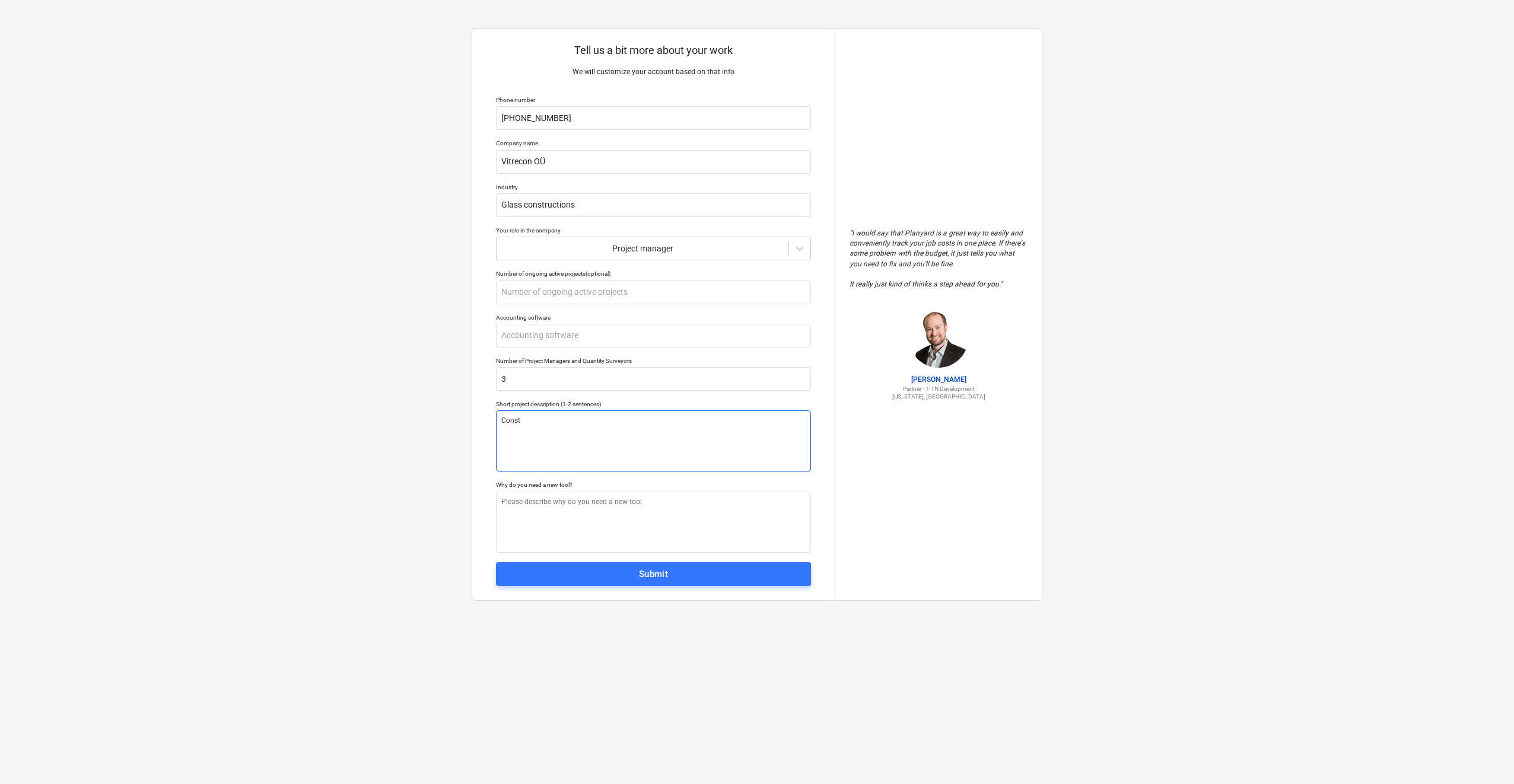
drag, startPoint x: 523, startPoint y: 423, endPoint x: 498, endPoint y: 419, distance: 25.3
click at [498, 419] on textarea "Const" at bounding box center [653, 441] width 315 height 61
paste textarea "installation of glass railings"
type textarea "x"
type textarea "installation of glass railings"
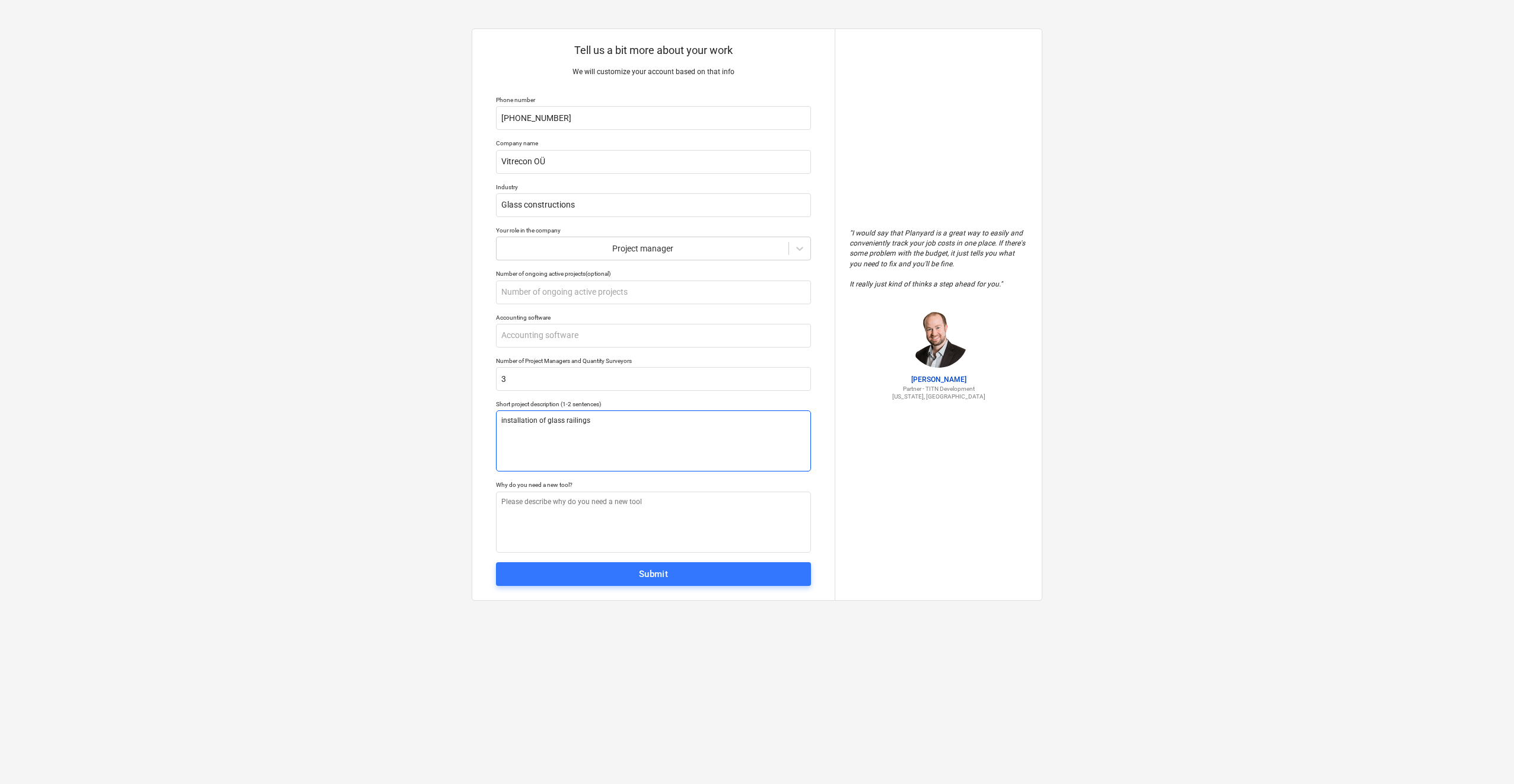
click at [504, 418] on textarea "installation of glass railings" at bounding box center [653, 441] width 315 height 61
type textarea "x"
type textarea "nstallation of glass railings"
type textarea "x"
type textarea "Installation of glass railings"
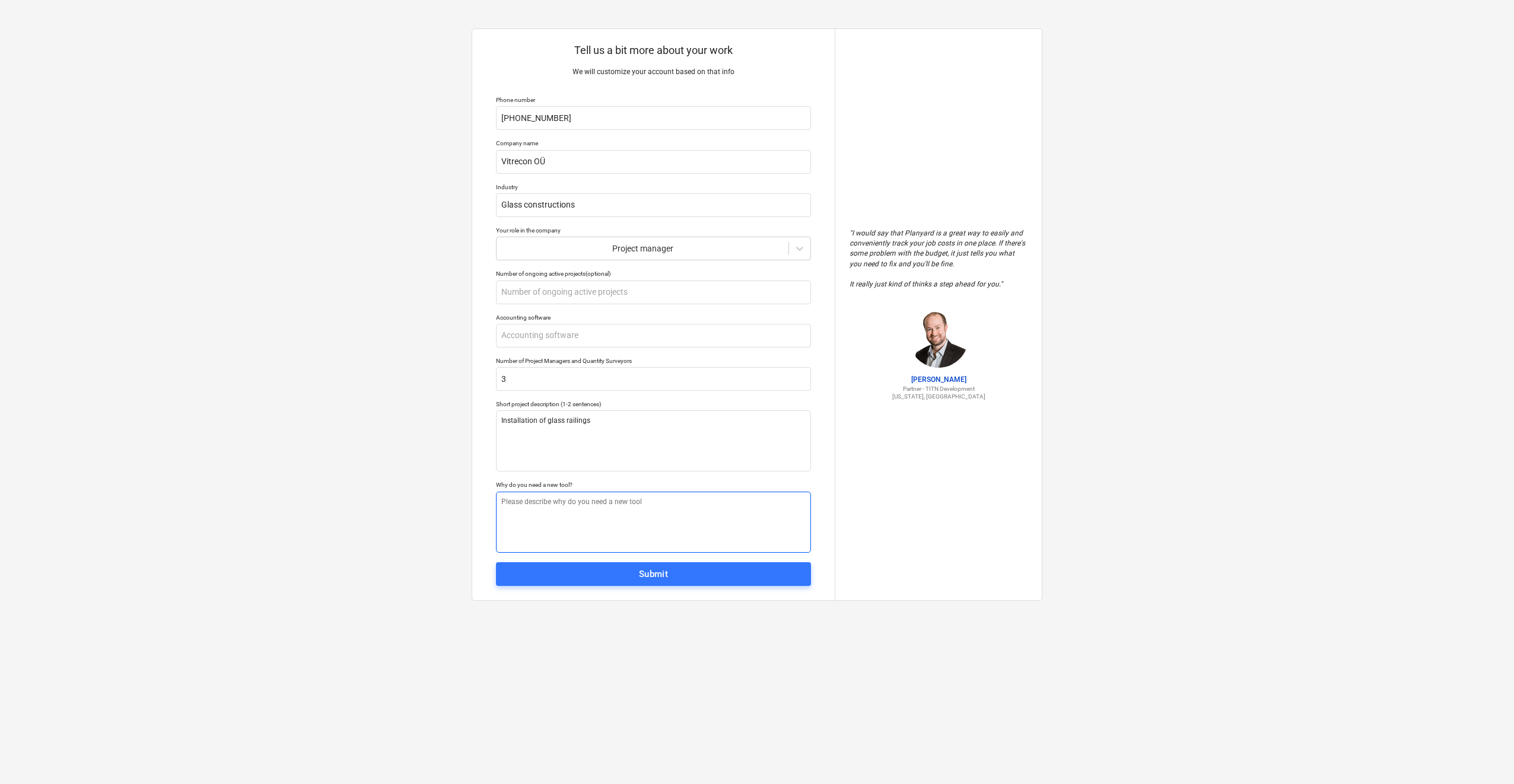
click at [544, 512] on textarea at bounding box center [653, 522] width 315 height 61
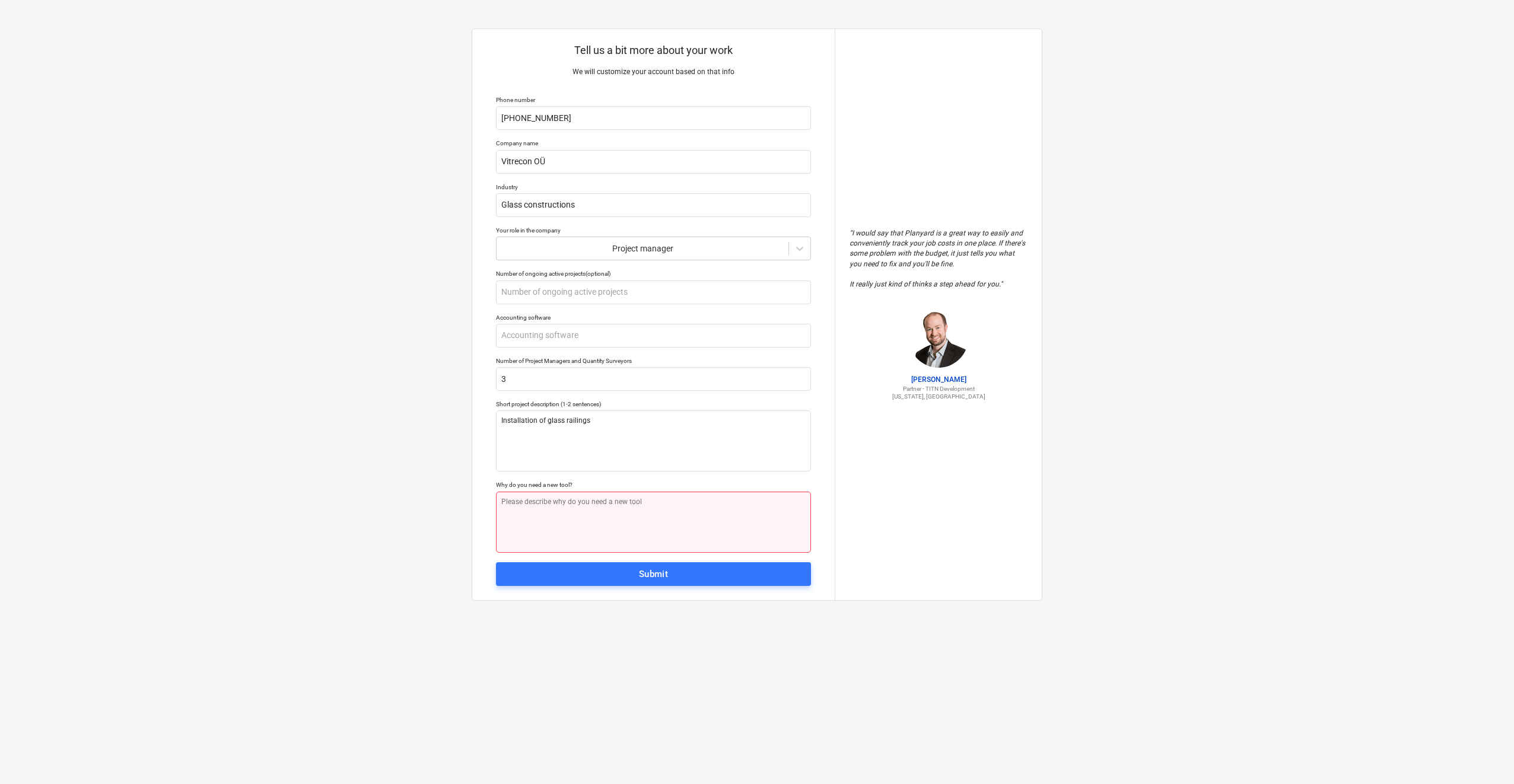
click at [622, 512] on textarea at bounding box center [653, 522] width 315 height 61
paste textarea "Submission of documents to the general contractor"
type textarea "x"
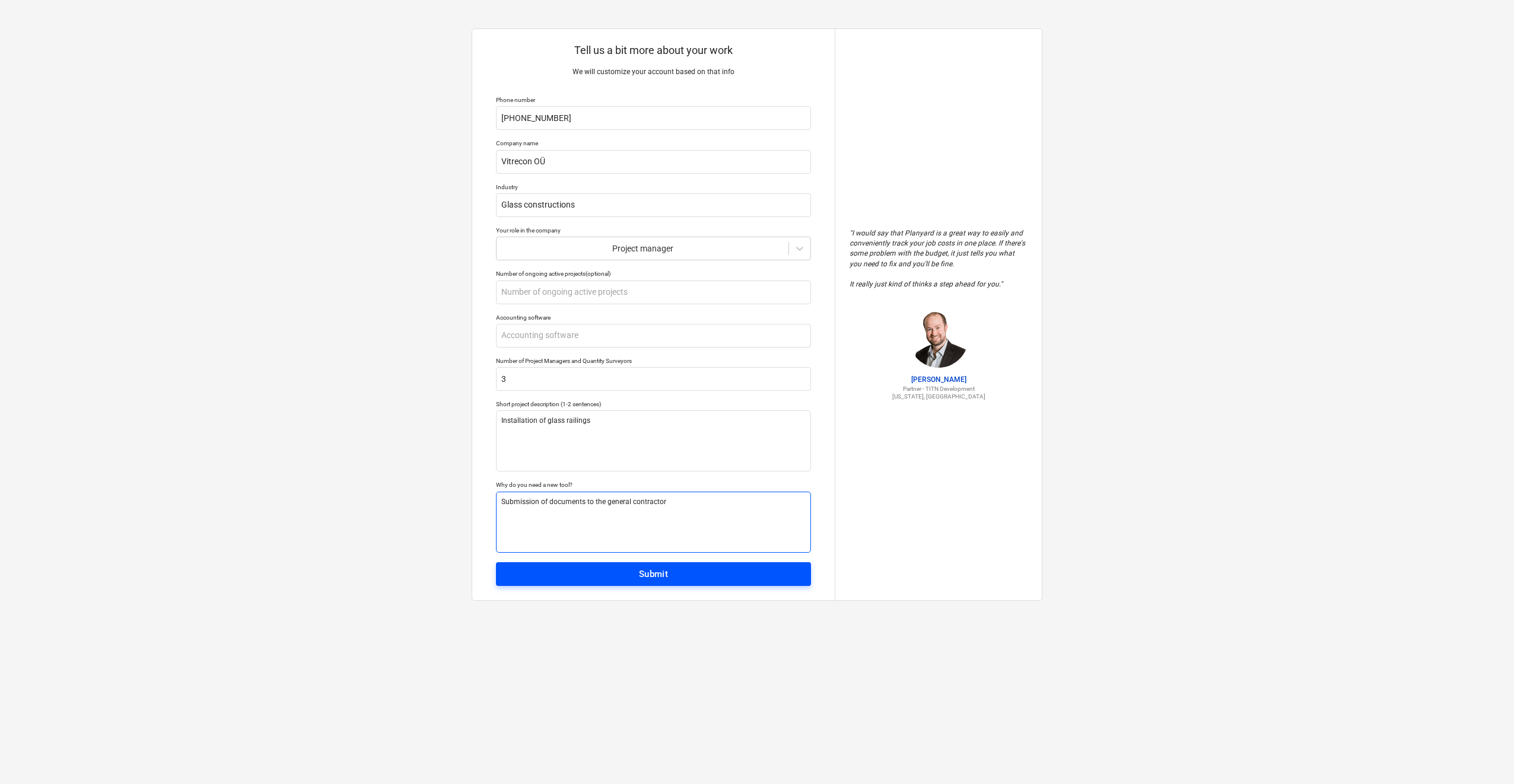
type textarea "Submission of documents to the general contractor"
click at [648, 574] on div "Submit" at bounding box center [653, 574] width 29 height 16
click at [561, 337] on input "text" at bounding box center [653, 335] width 315 height 24
click at [687, 573] on div "Tell us a bit more about your work We will customize your account based on that…" at bounding box center [653, 314] width 362 height 571
click at [550, 317] on div "Accounting software" at bounding box center [653, 318] width 315 height 8
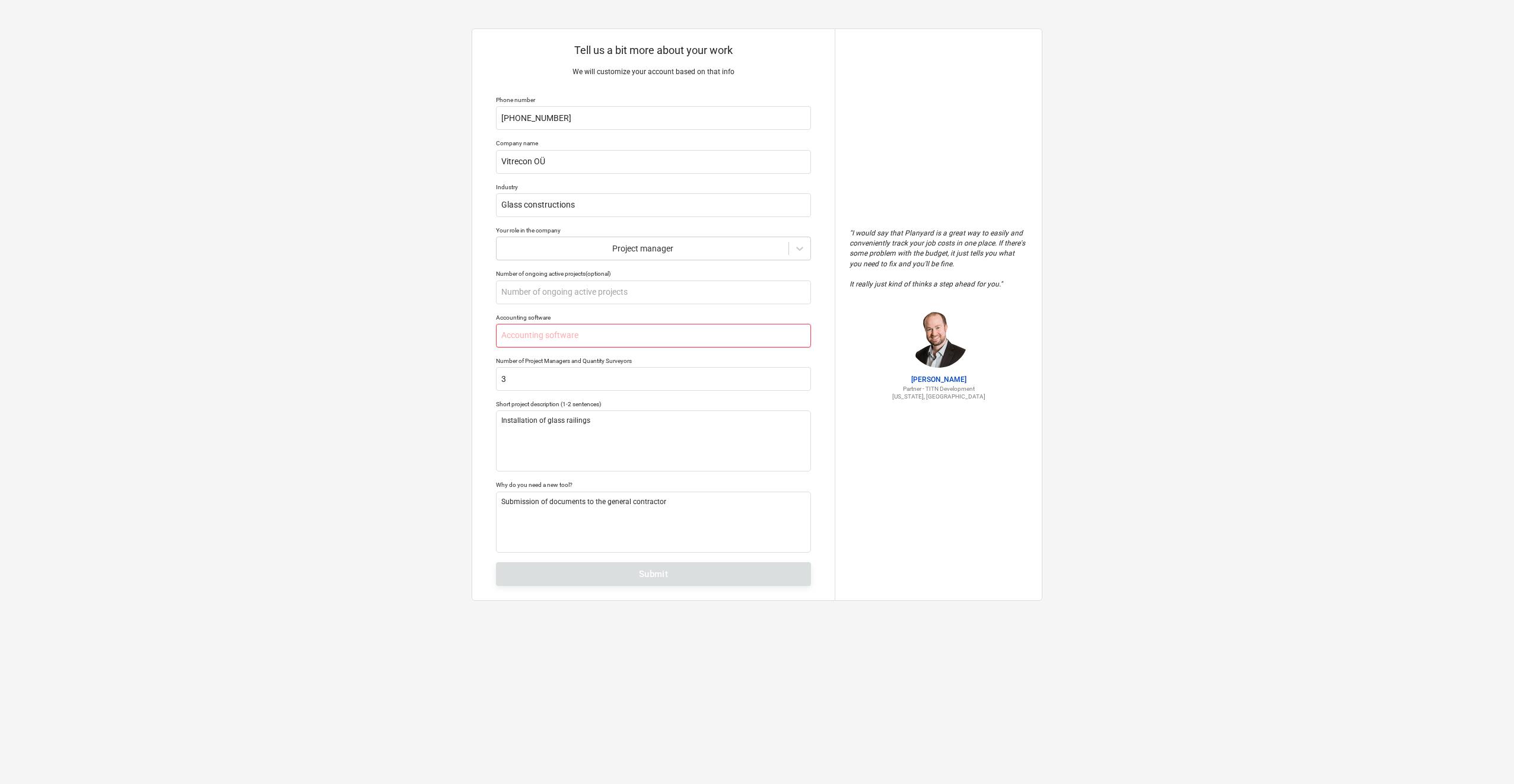
click at [610, 339] on input "text" at bounding box center [653, 335] width 315 height 24
click at [643, 292] on input "text" at bounding box center [653, 292] width 315 height 24
click at [649, 269] on div "Tell us a bit more about your work We will customize your account based on that…" at bounding box center [653, 314] width 362 height 571
click at [643, 291] on input "text" at bounding box center [653, 292] width 315 height 24
type textarea "x"
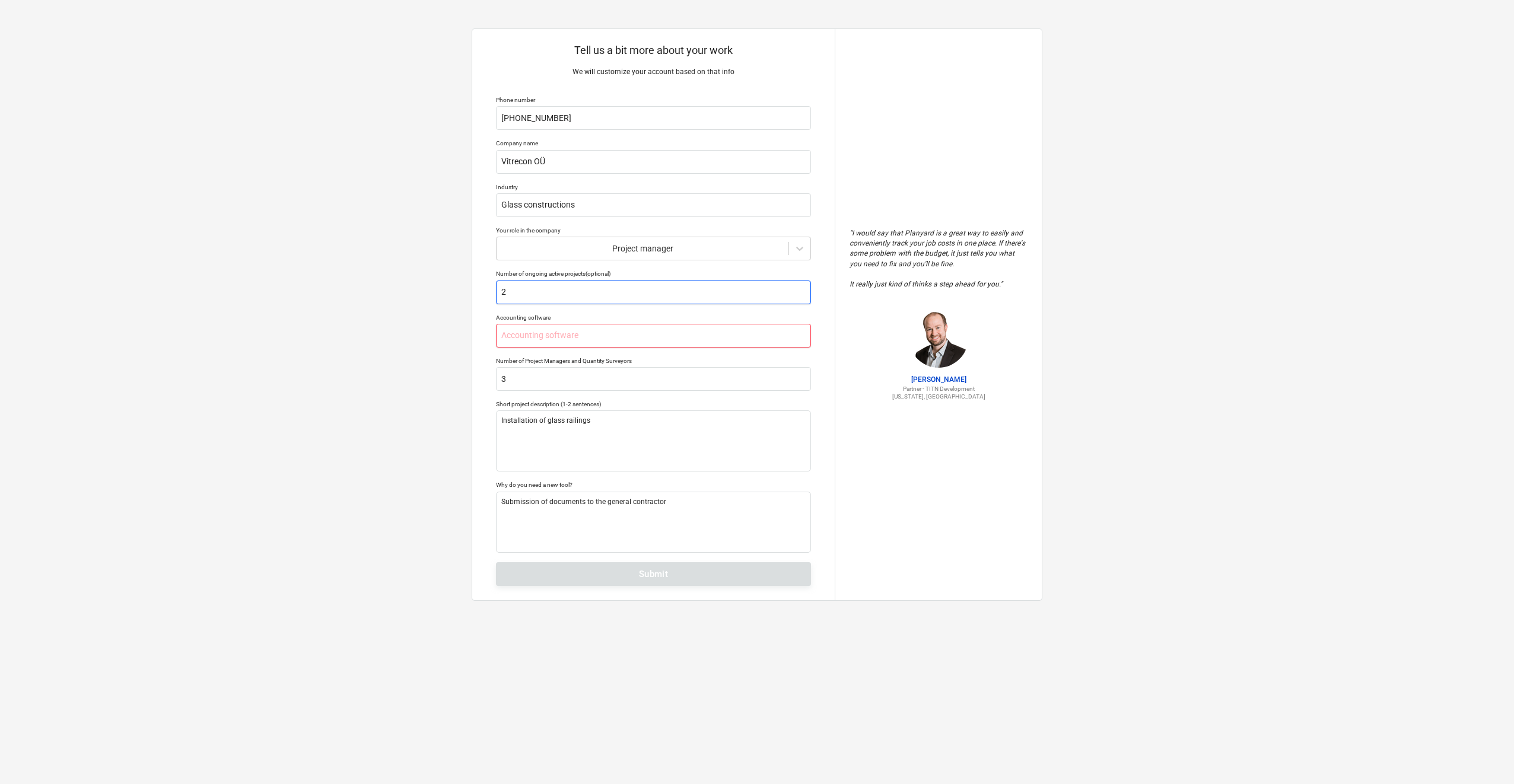
type input "2"
click at [598, 339] on input "text" at bounding box center [653, 335] width 315 height 24
type textarea "x"
type input "e"
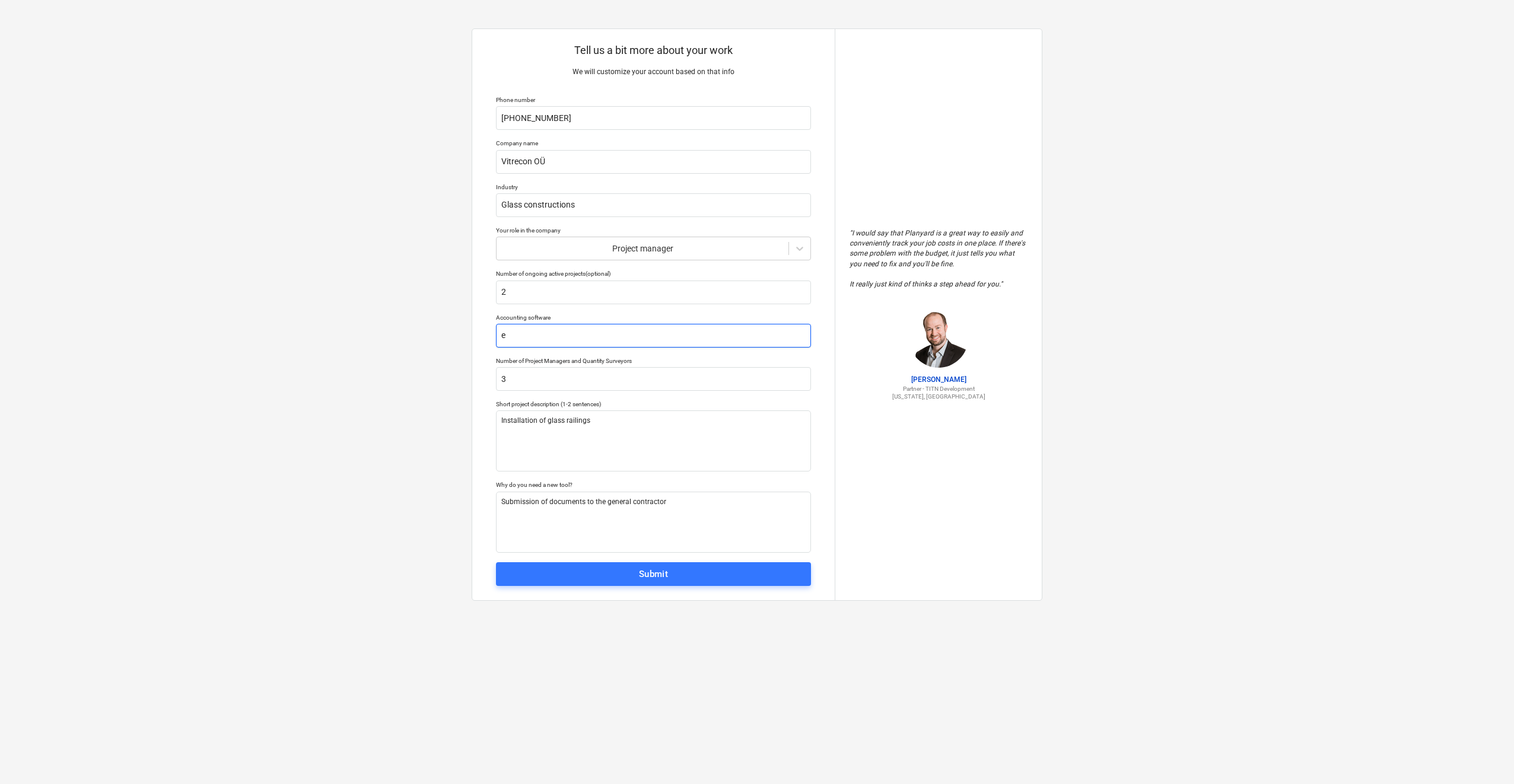
type textarea "x"
type input "ex"
drag, startPoint x: 497, startPoint y: 317, endPoint x: 552, endPoint y: 317, distance: 55.0
click at [552, 317] on div "Accounting software" at bounding box center [653, 318] width 315 height 8
copy div "Accounting software"
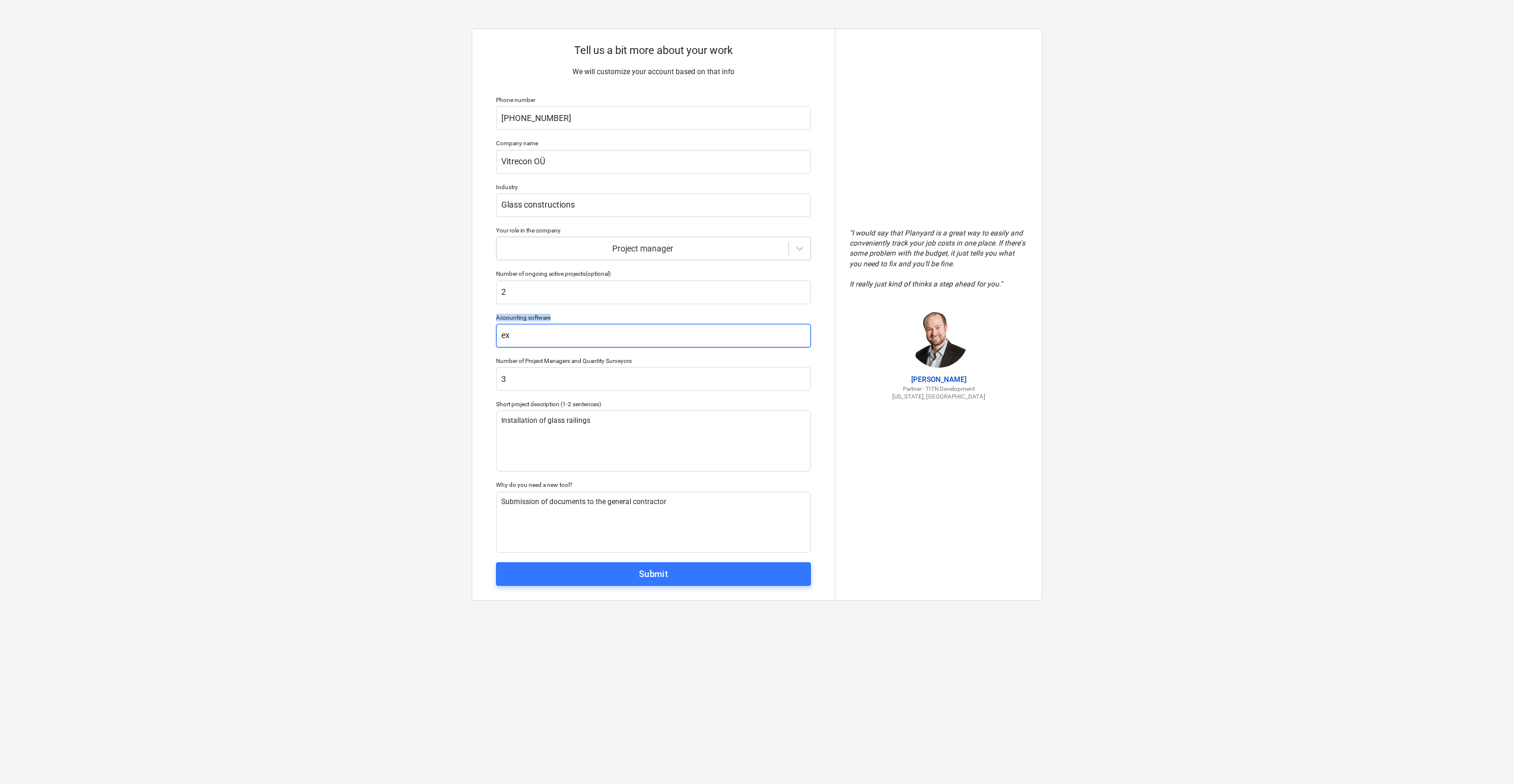
click at [533, 343] on input "ex" at bounding box center [653, 335] width 315 height 24
type textarea "x"
type input "e"
type textarea "x"
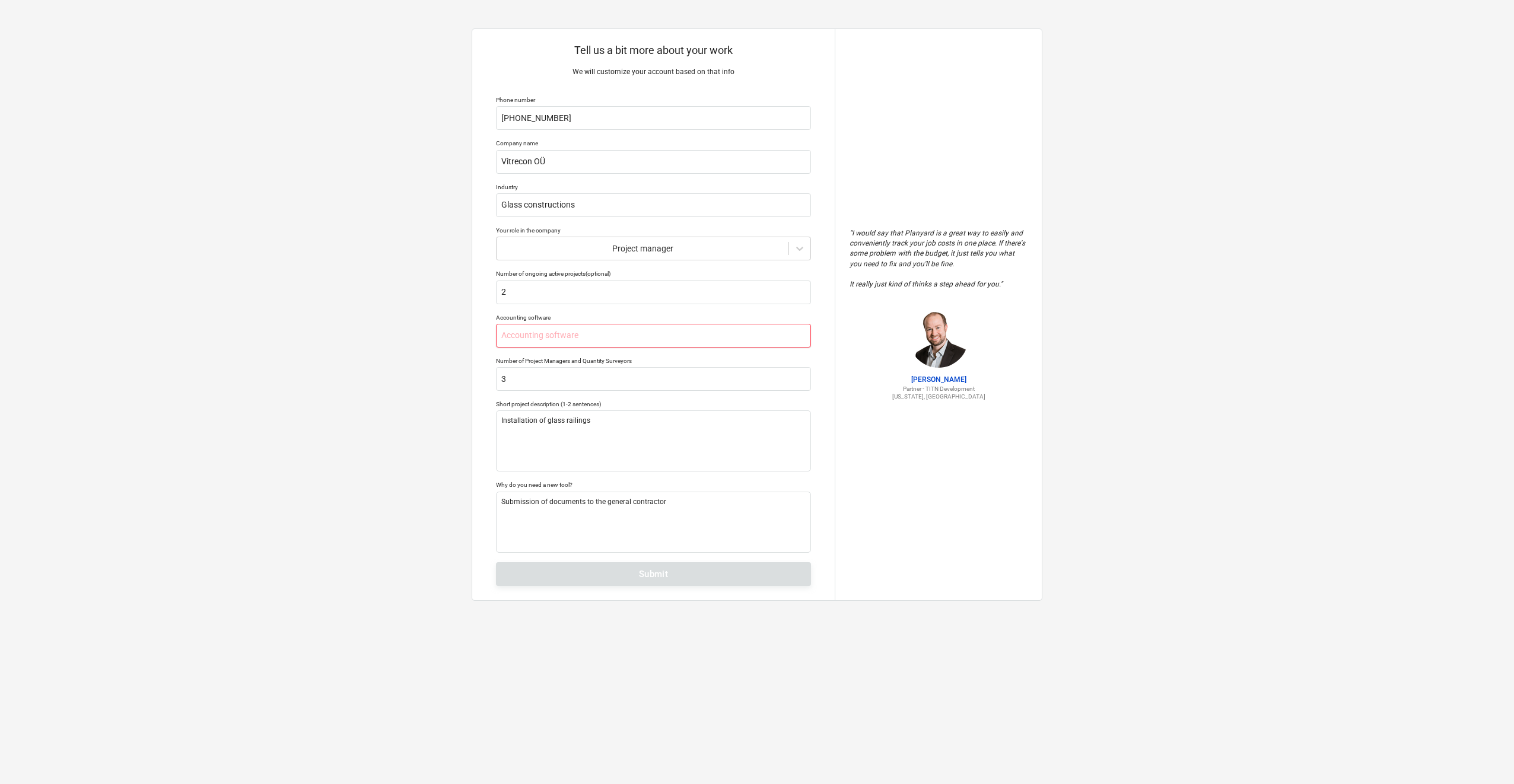
type textarea "x"
type input "m"
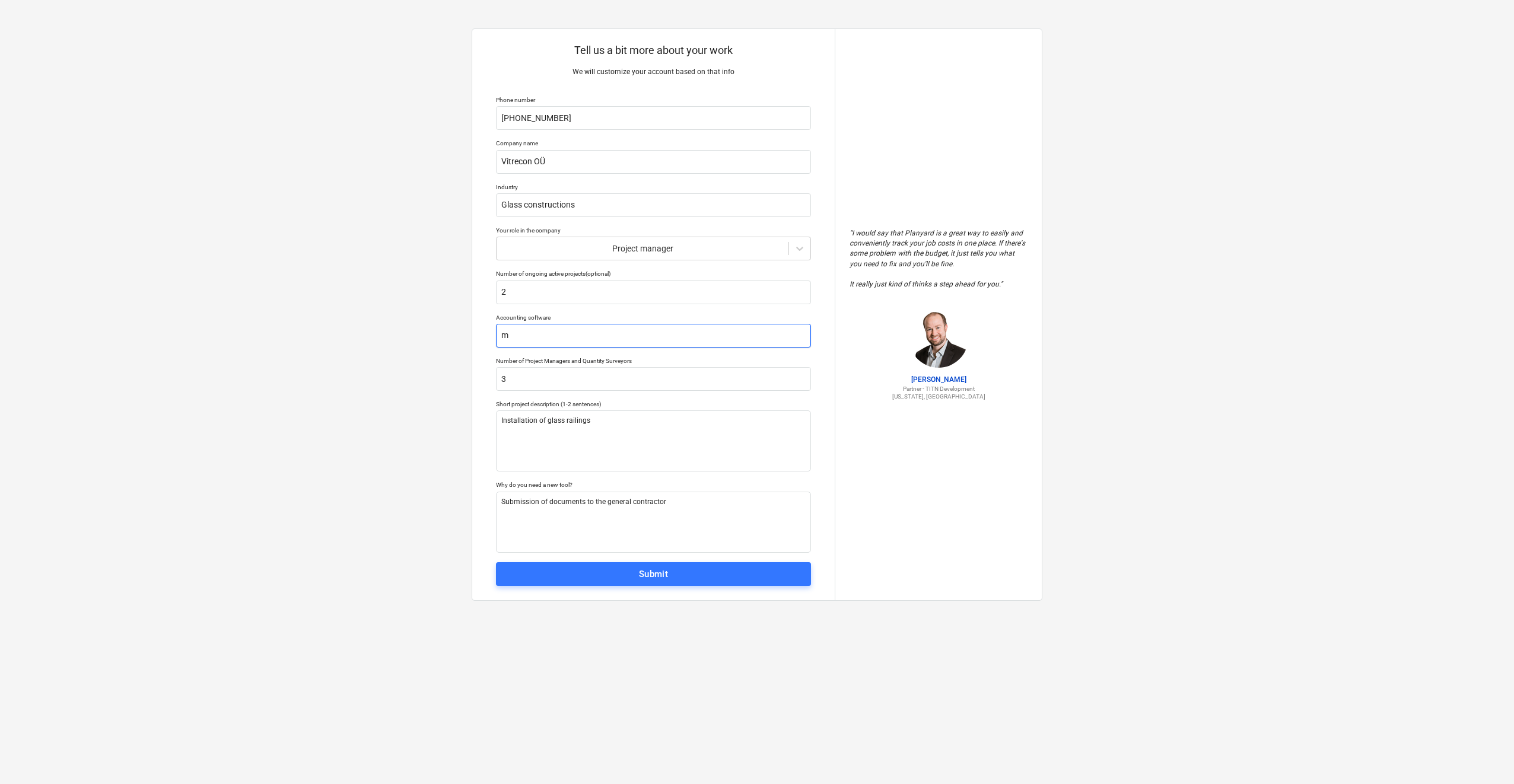
type textarea "x"
type input "me"
type textarea "x"
type input "mer"
type textarea "x"
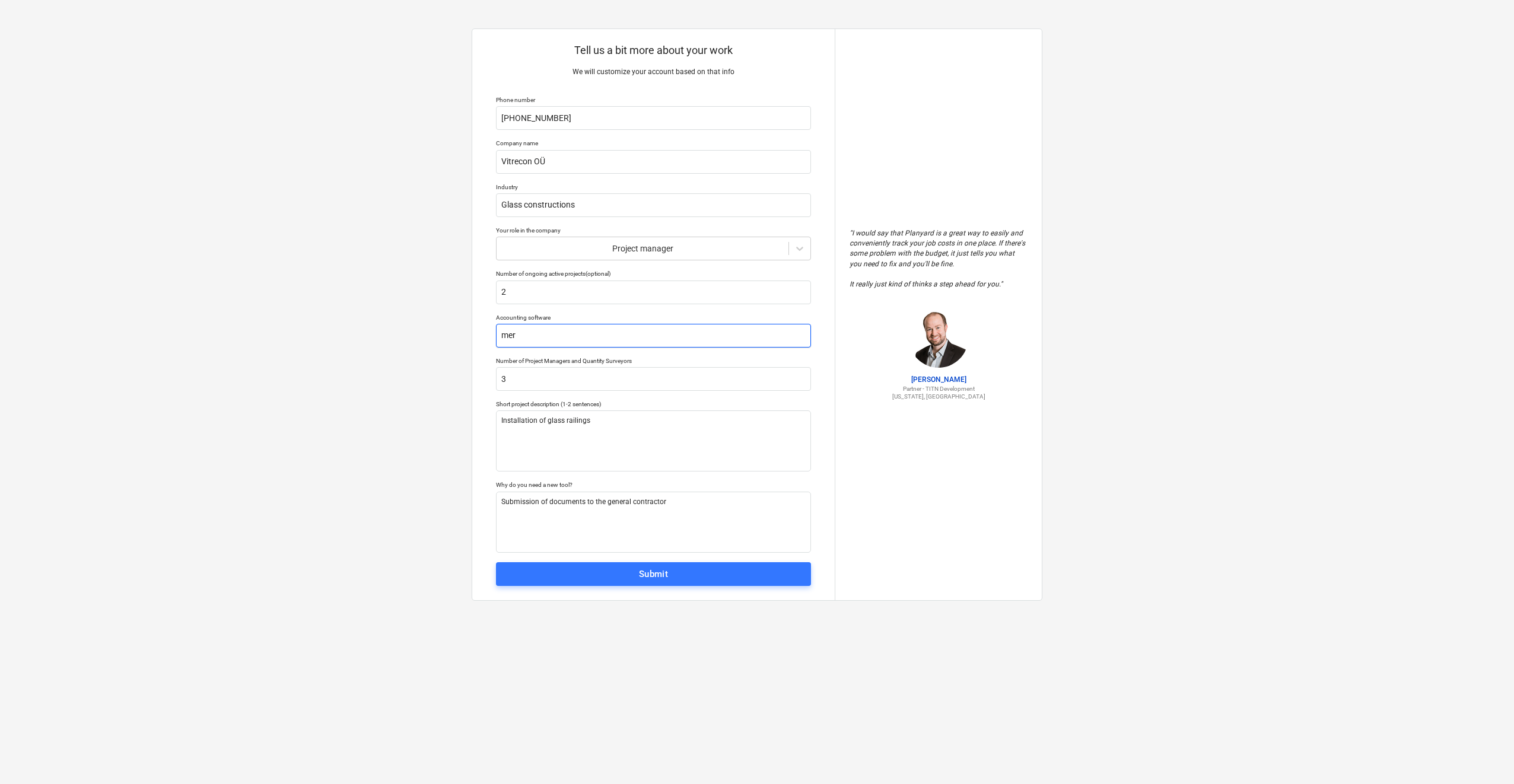
type input "meri"
type textarea "x"
type input "mer"
type textarea "x"
type input "me"
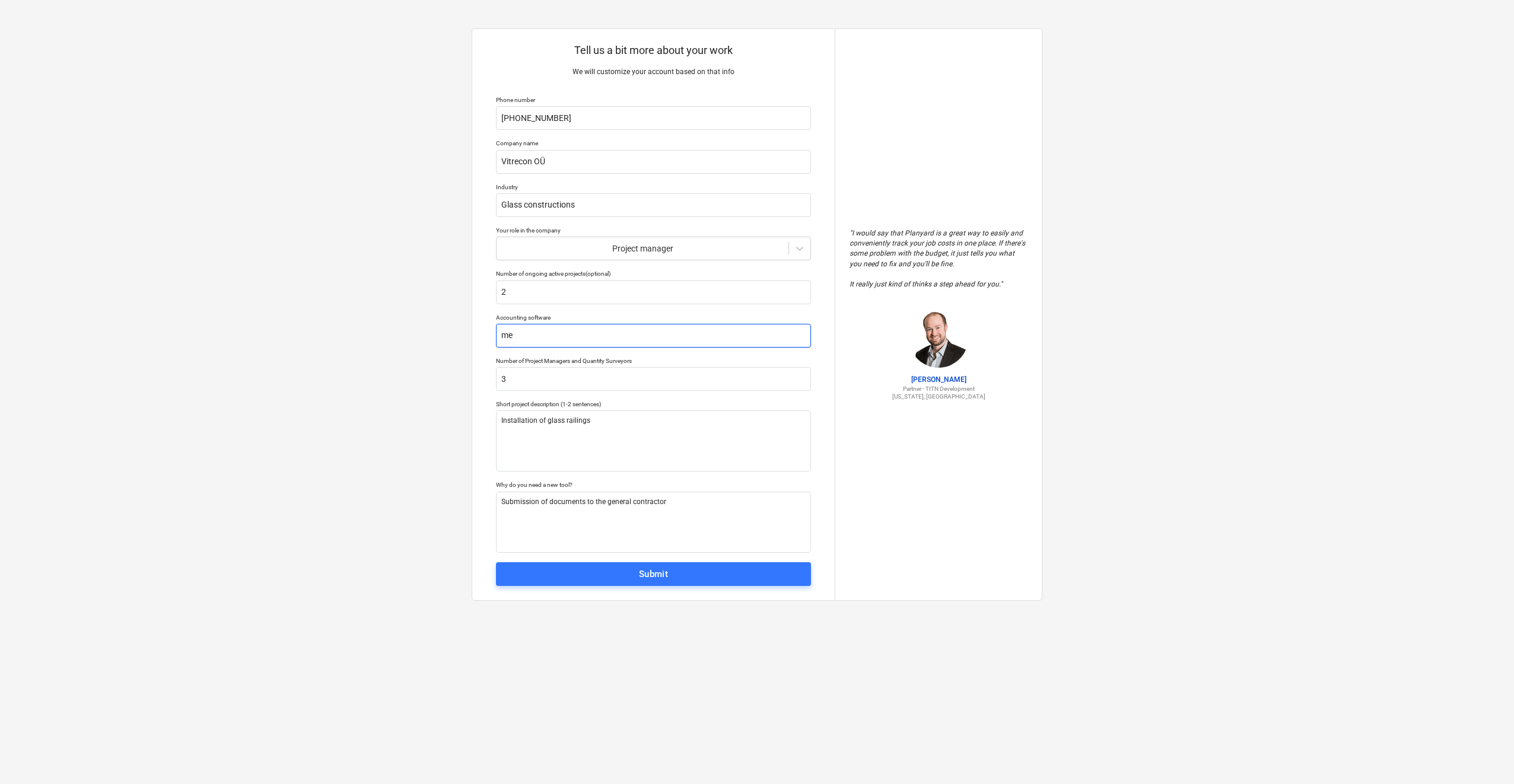
type textarea "x"
type input "m"
type textarea "x"
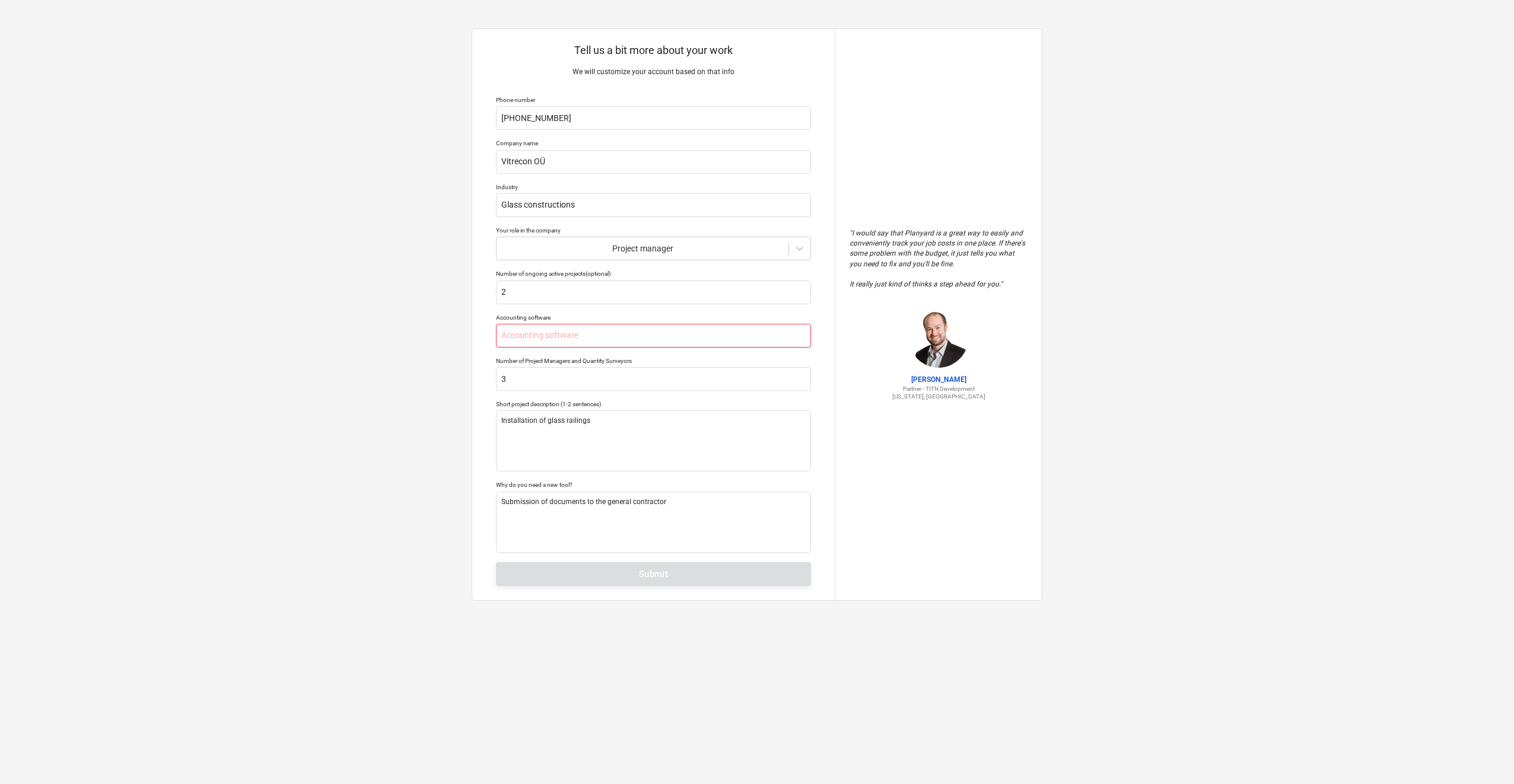
type textarea "x"
type input "M"
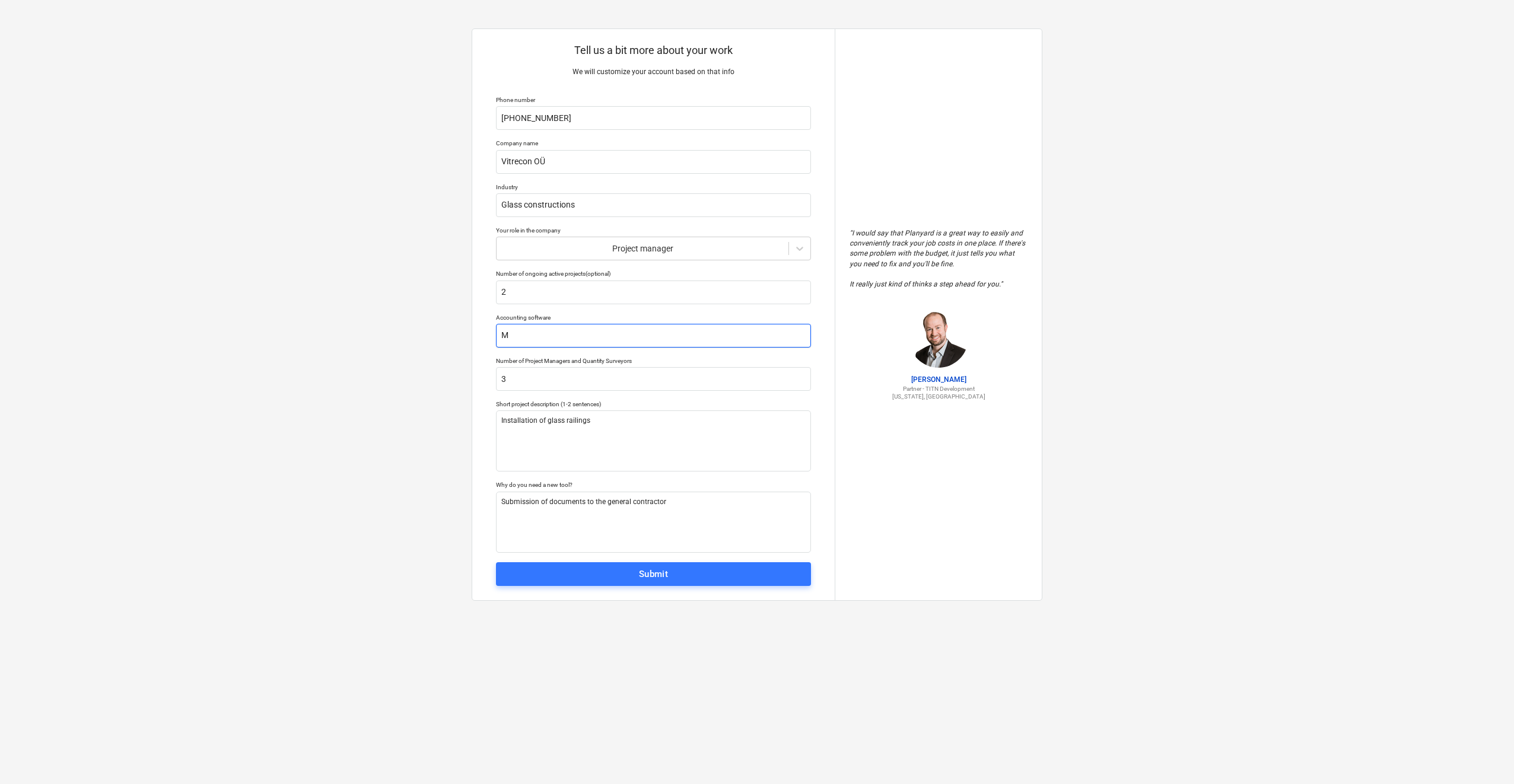
type textarea "x"
type input "Me"
type textarea "x"
type input "Mer"
type textarea "x"
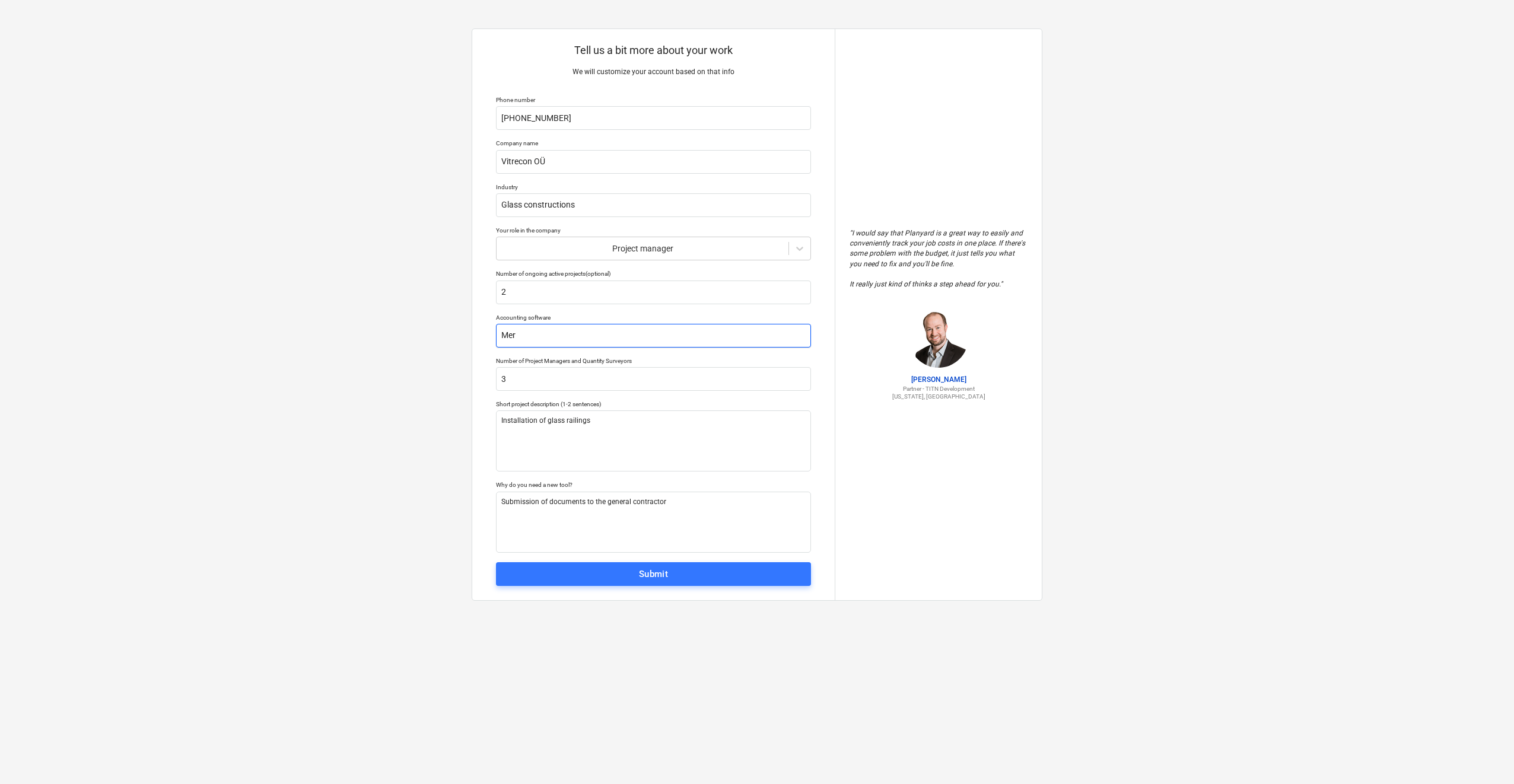
type input "Meri"
type textarea "x"
type input "Merit"
type textarea "x"
type input "Merit"
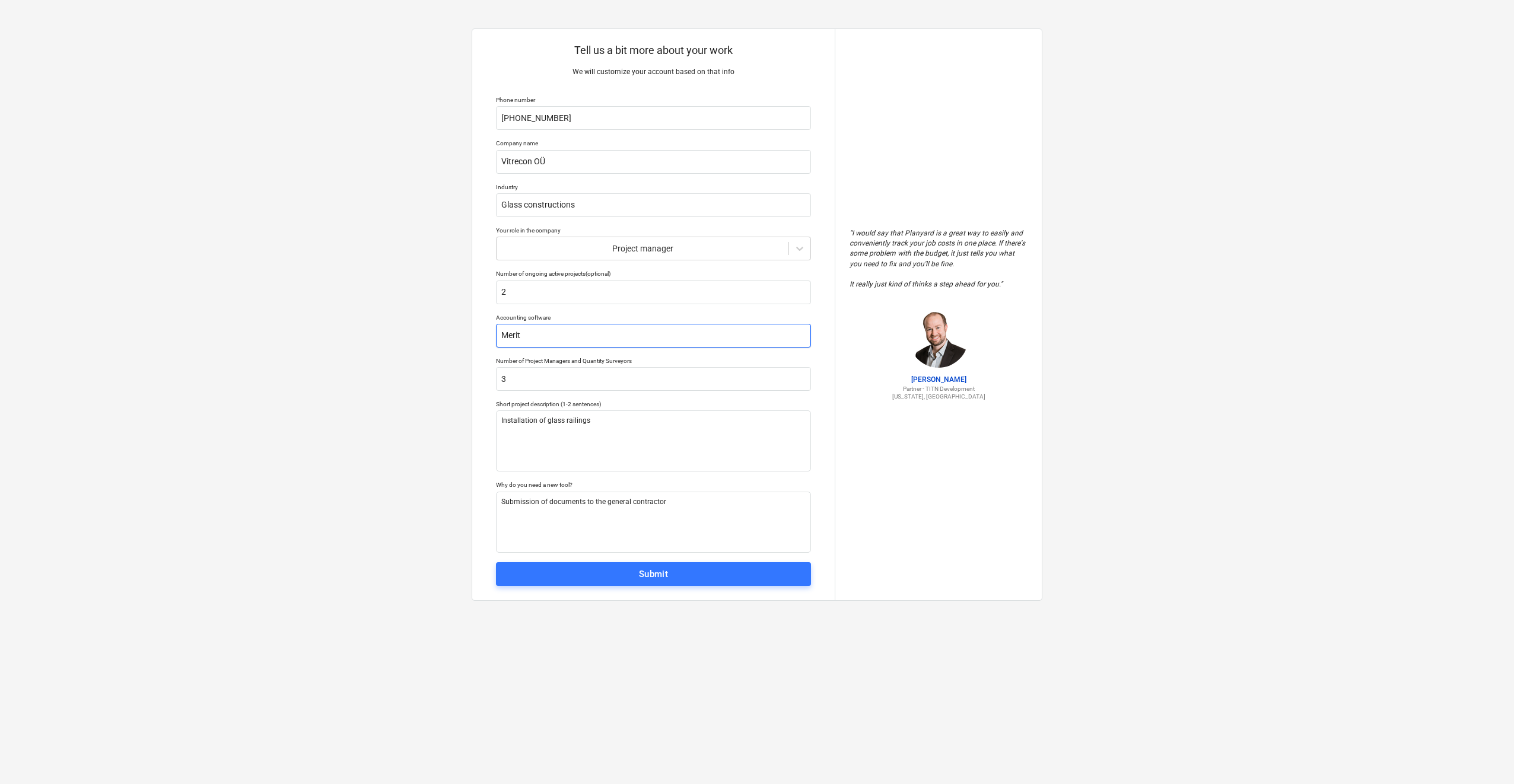
type textarea "x"
type input "Merit t"
type textarea "x"
type input "Merit ta"
type textarea "x"
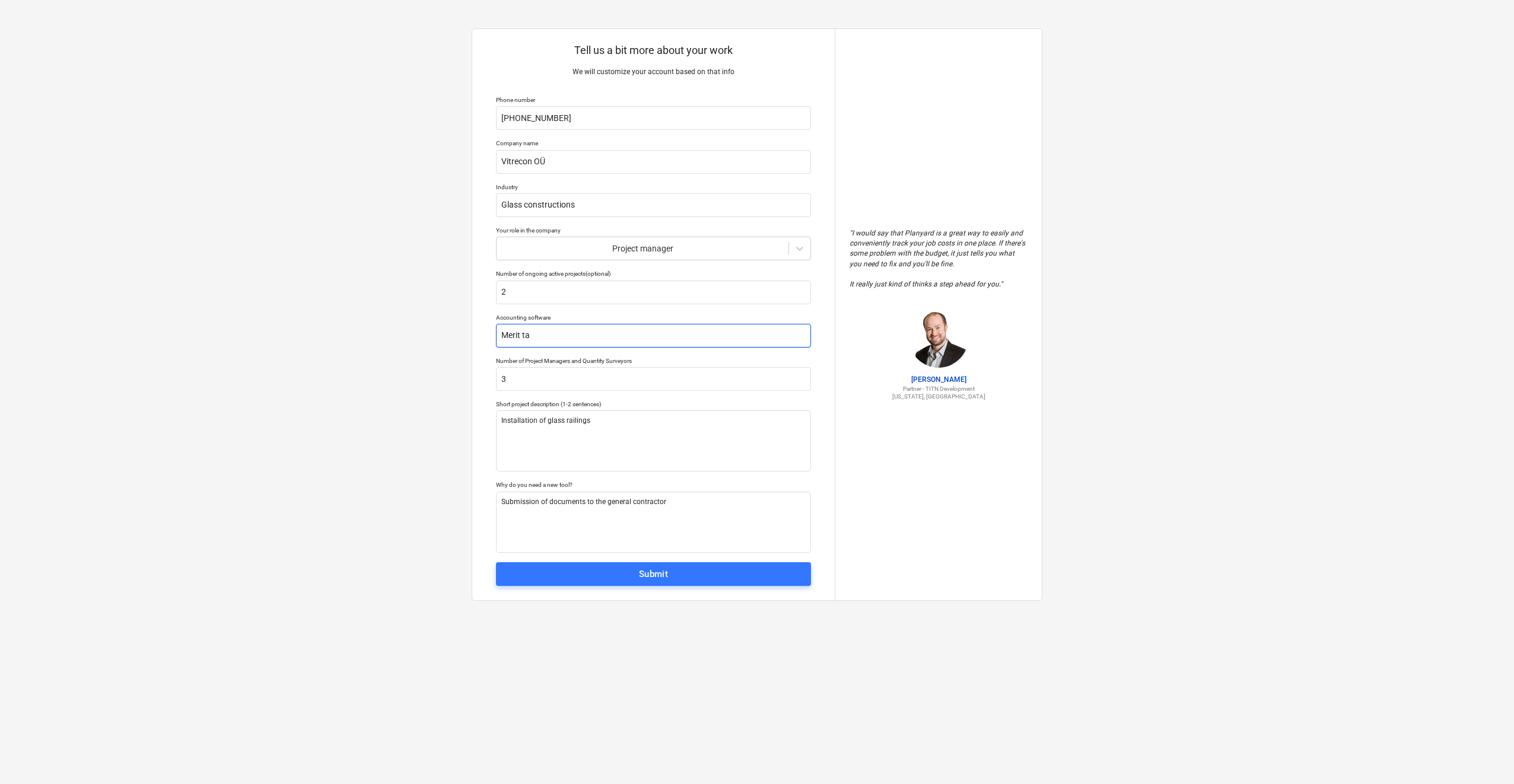
type input "Merit tar"
type textarea "x"
type input "Merit tark"
type textarea "x"
type input "Merit tarkv"
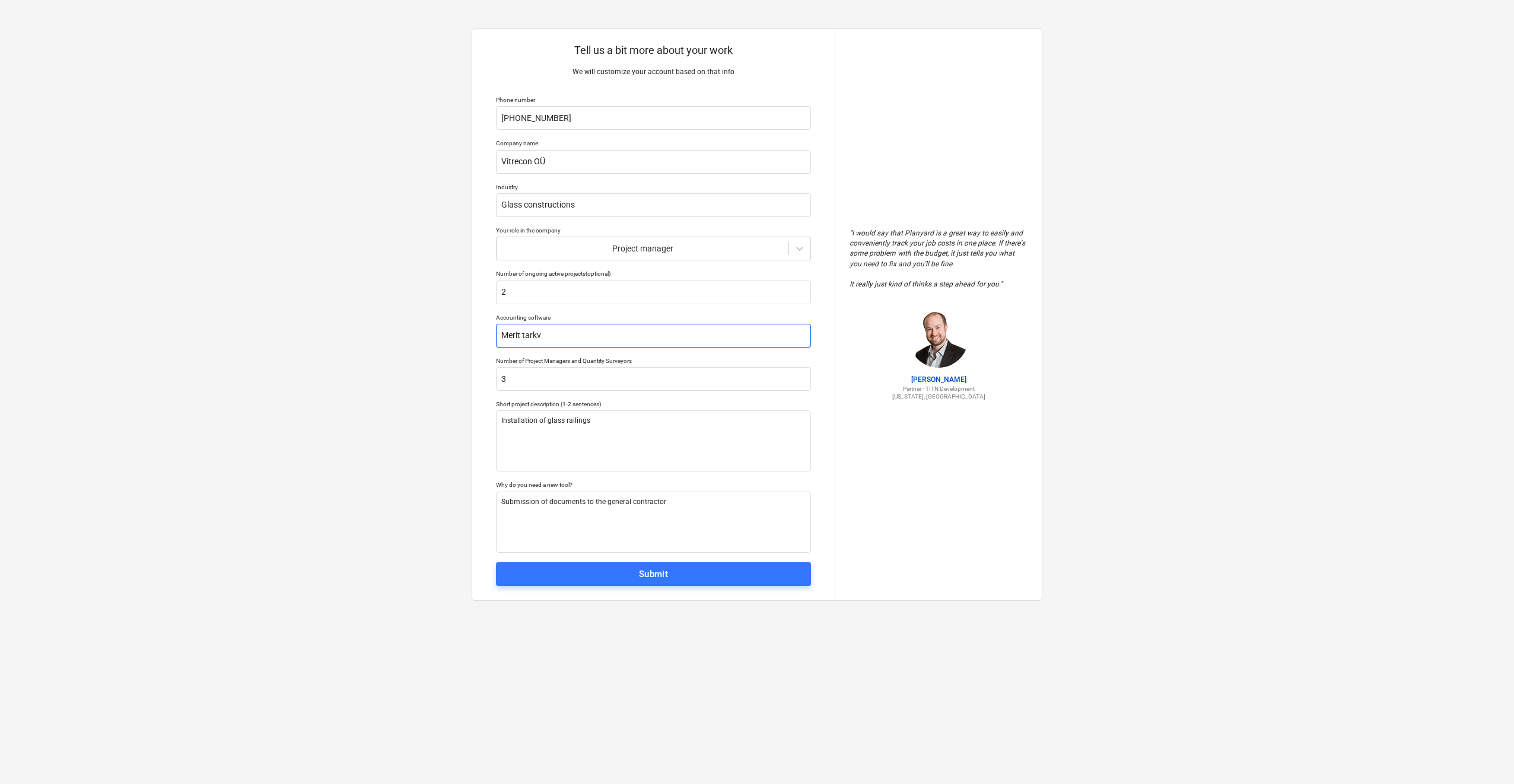
type textarea "x"
type input "Merit tarkva"
type textarea "x"
type input "Merit tarkvar"
type textarea "x"
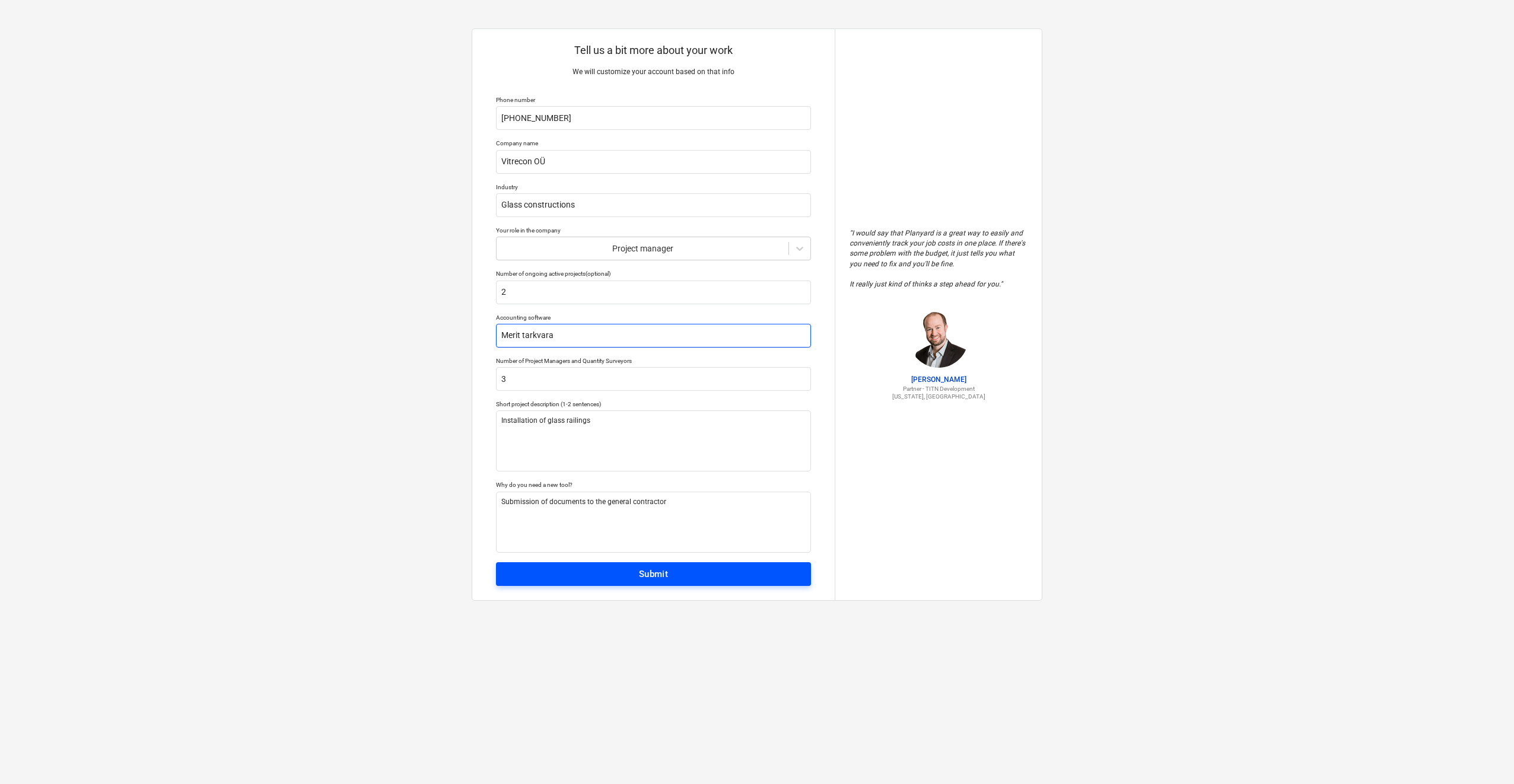
type input "Merit tarkvara"
click at [682, 573] on span "Submit" at bounding box center [653, 574] width 289 height 16
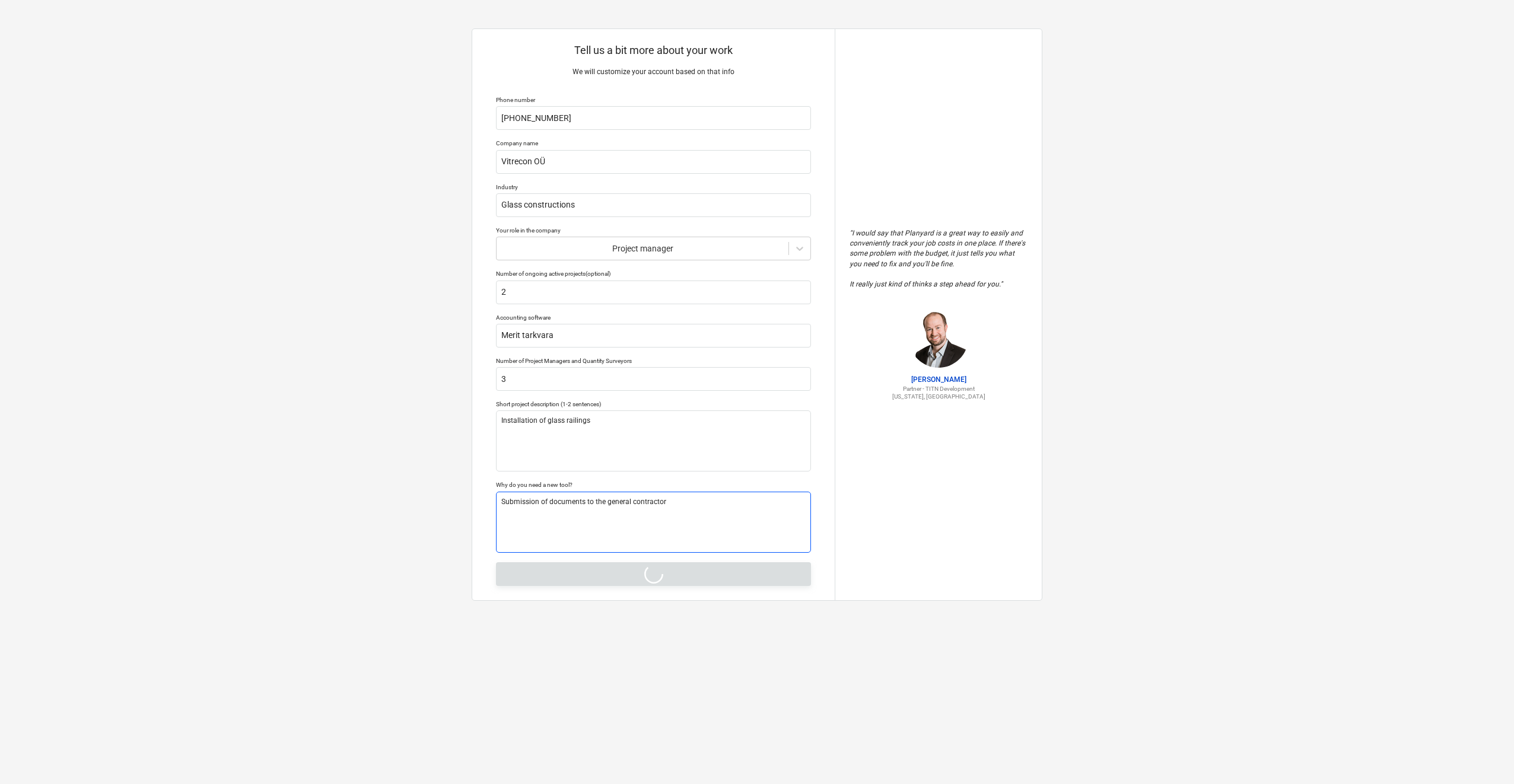
type textarea "x"
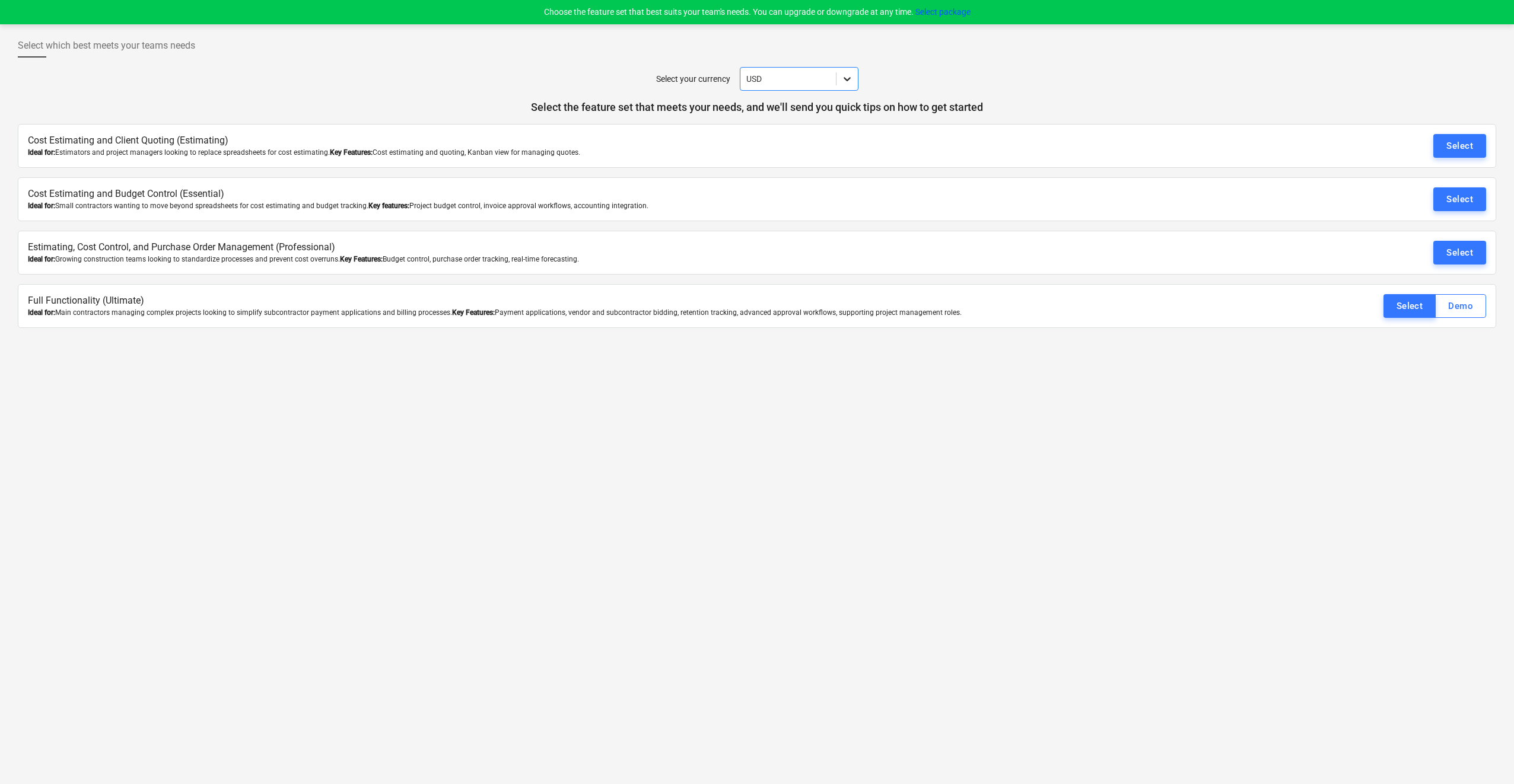
click at [847, 78] on icon at bounding box center [847, 79] width 12 height 12
click at [776, 167] on div "EUR" at bounding box center [799, 164] width 119 height 19
click at [1466, 303] on div "Demo" at bounding box center [1460, 306] width 25 height 16
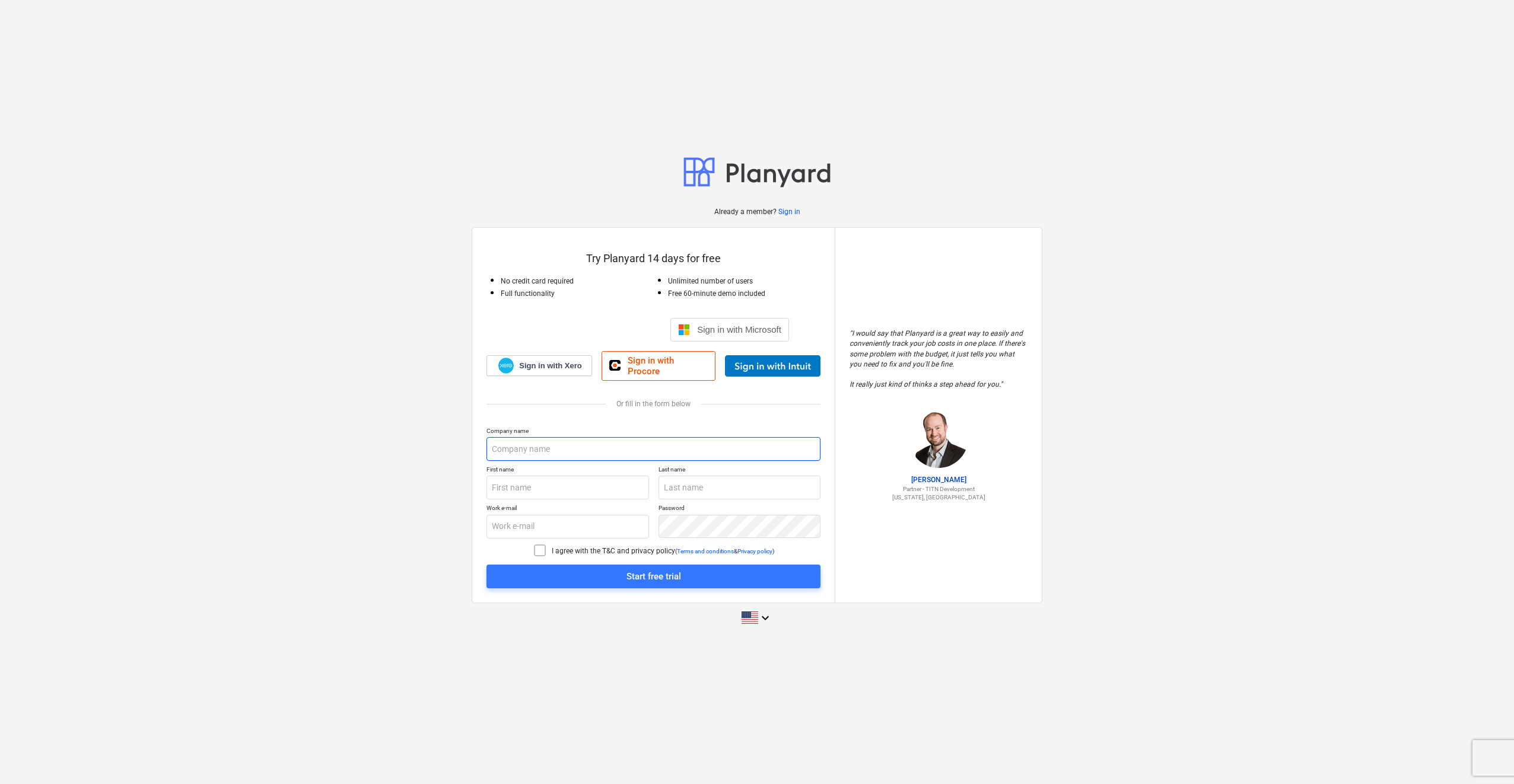
click at [566, 443] on input "text" at bounding box center [654, 449] width 334 height 24
type input "Vitrecon"
type input "Jüri"
type input "Vlassov"
type input "juri@vitrecon.ee"
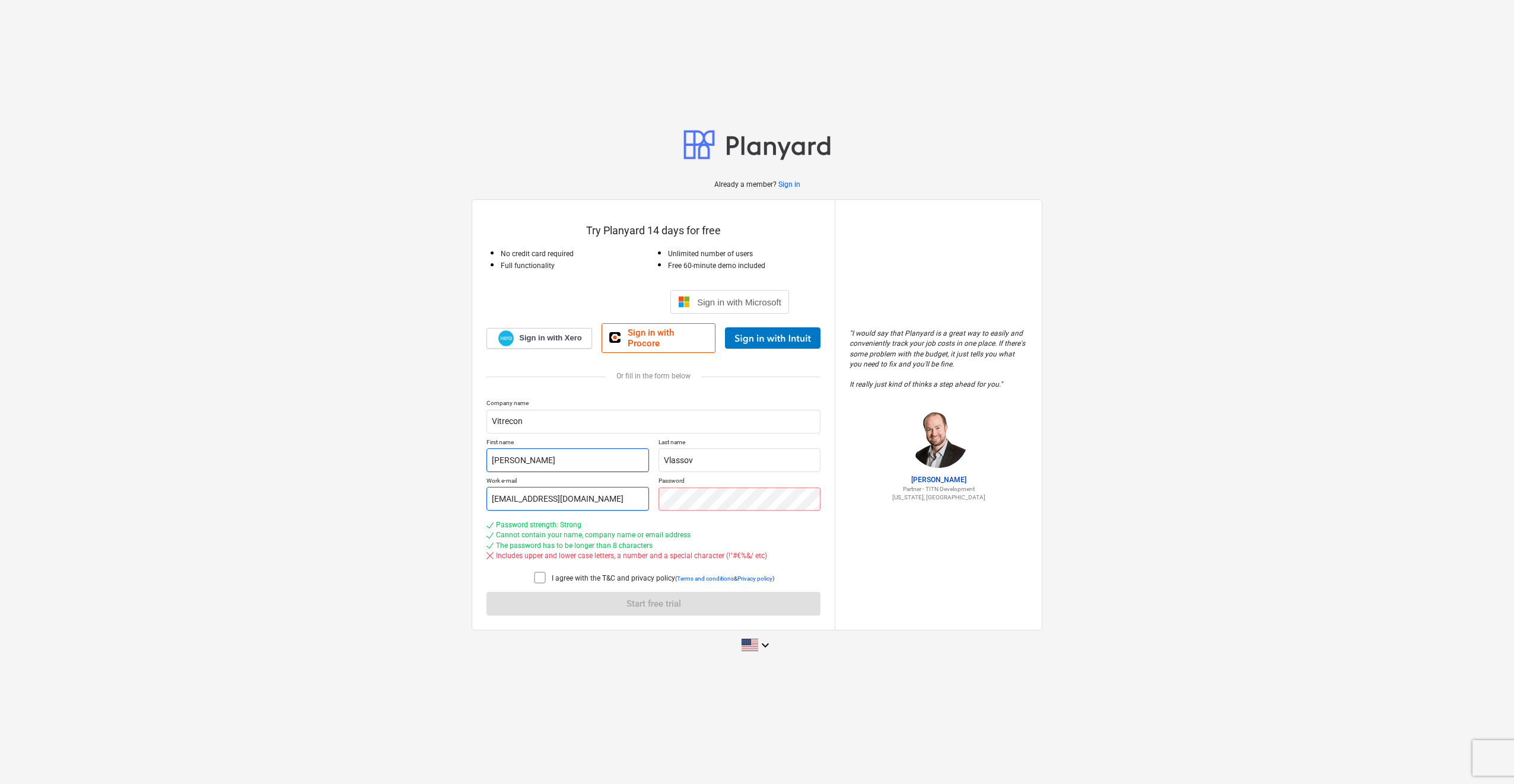
drag, startPoint x: 499, startPoint y: 457, endPoint x: 509, endPoint y: 491, distance: 35.4
click at [499, 457] on input "Jüri" at bounding box center [568, 460] width 162 height 24
click at [537, 572] on icon at bounding box center [540, 578] width 14 height 14
drag, startPoint x: 501, startPoint y: 455, endPoint x: 507, endPoint y: 470, distance: 16.2
click at [501, 455] on input "Jüri" at bounding box center [568, 460] width 162 height 24
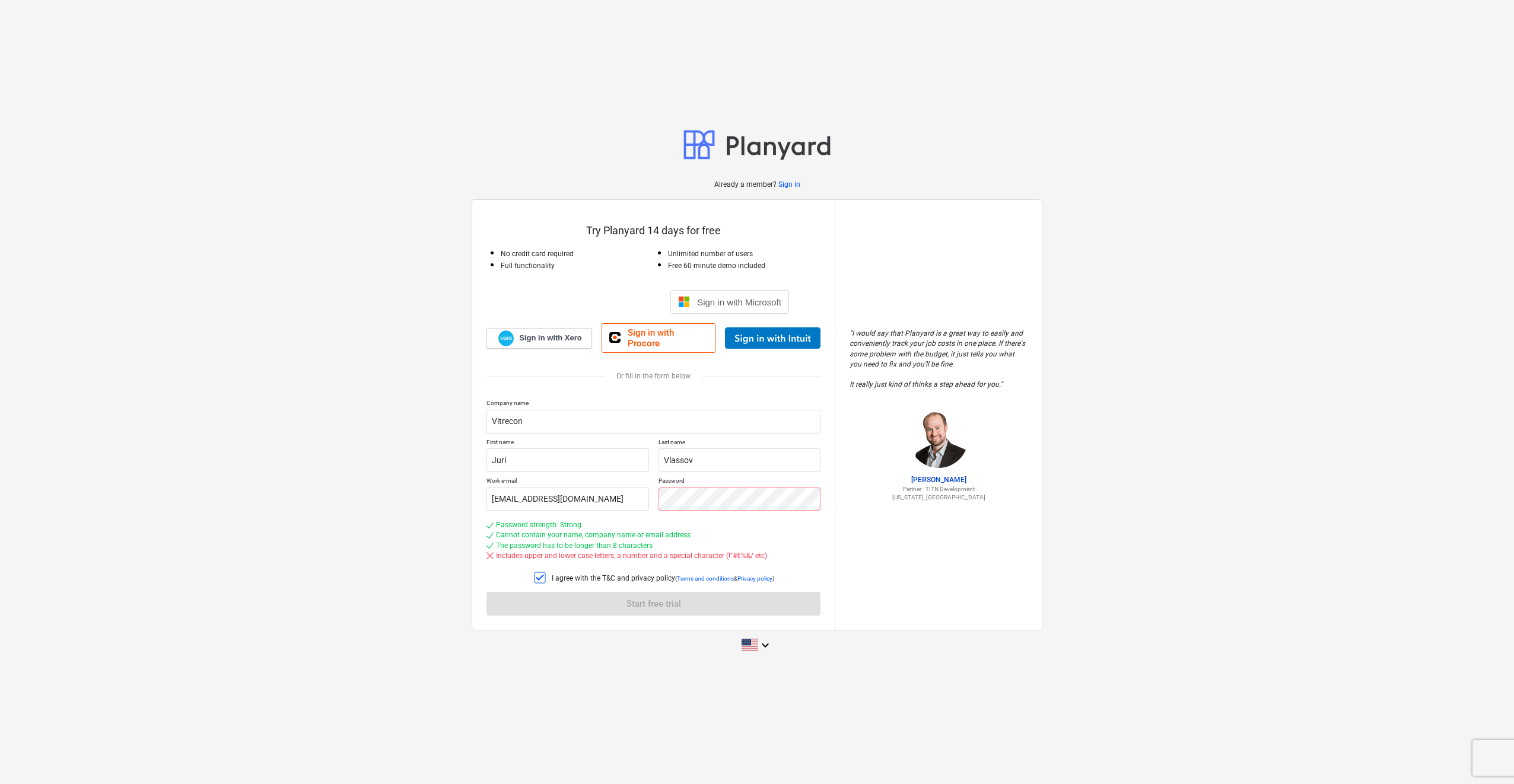
click at [784, 477] on p "Password" at bounding box center [740, 481] width 162 height 10
drag, startPoint x: 499, startPoint y: 456, endPoint x: 510, endPoint y: 479, distance: 25.5
click at [499, 456] on input "Juri" at bounding box center [568, 460] width 162 height 24
type input "[PERSON_NAME]"
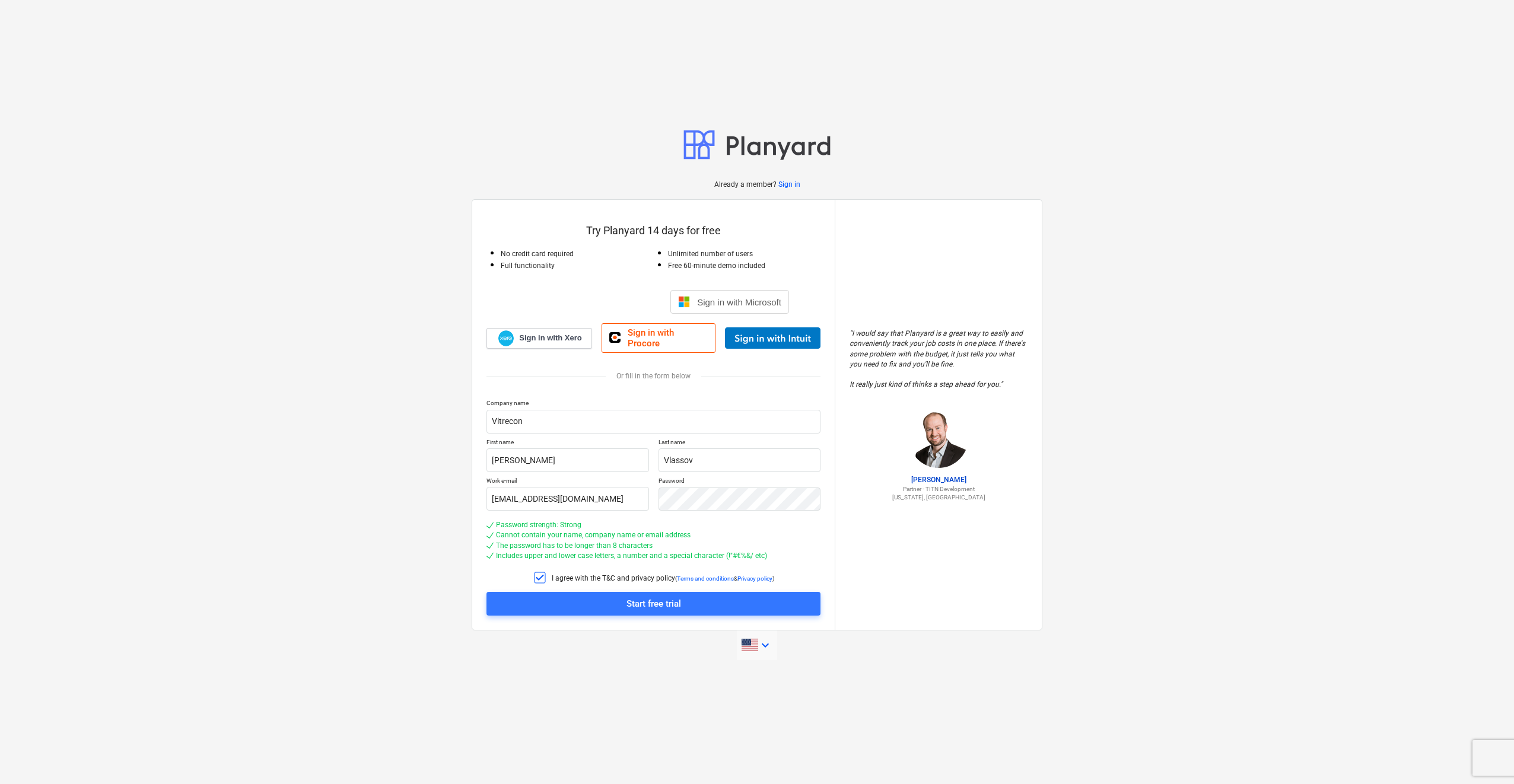
click at [769, 638] on icon "keyboard_arrow_down" at bounding box center [765, 645] width 14 height 14
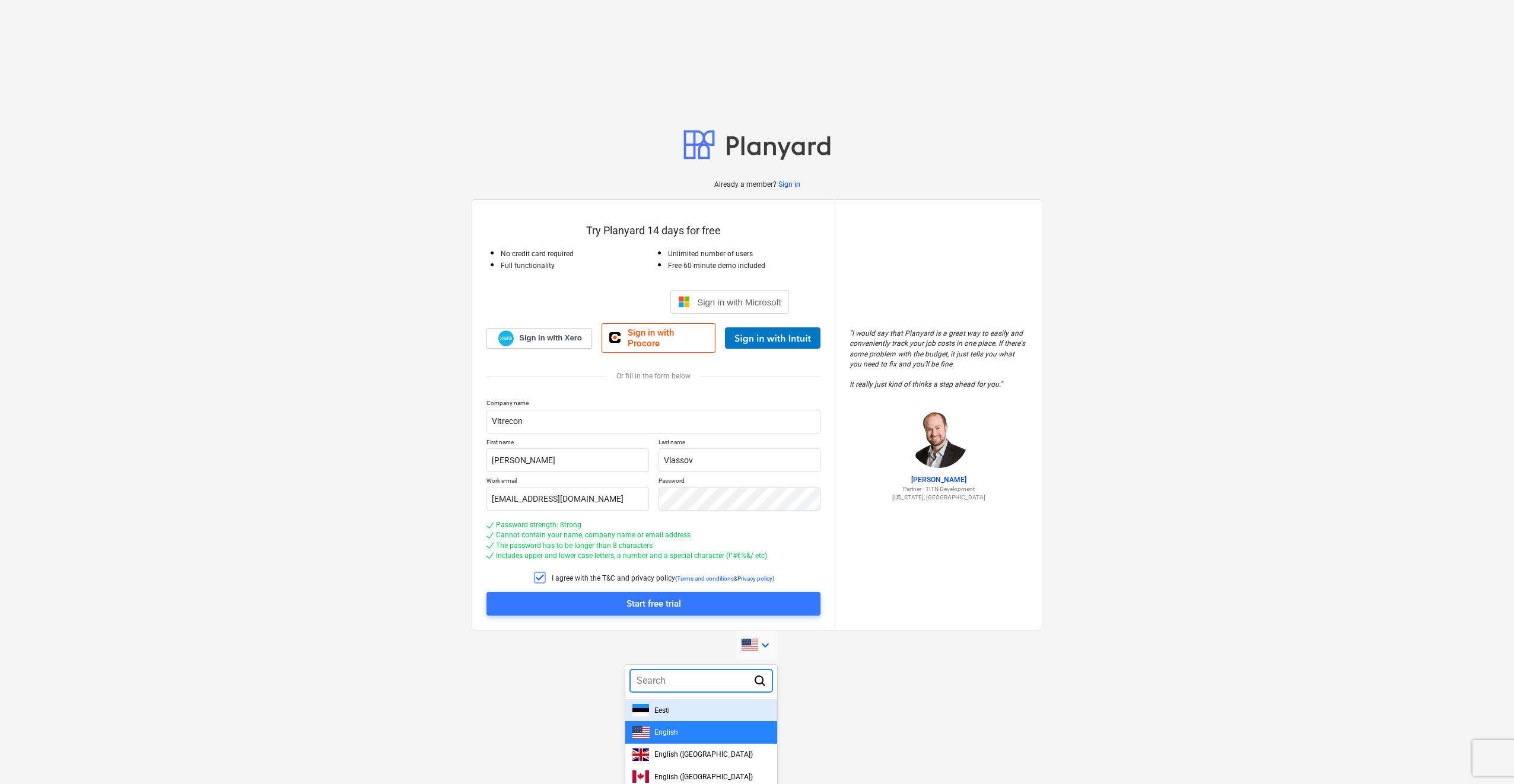
click at [700, 707] on div "Eesti" at bounding box center [701, 710] width 138 height 12
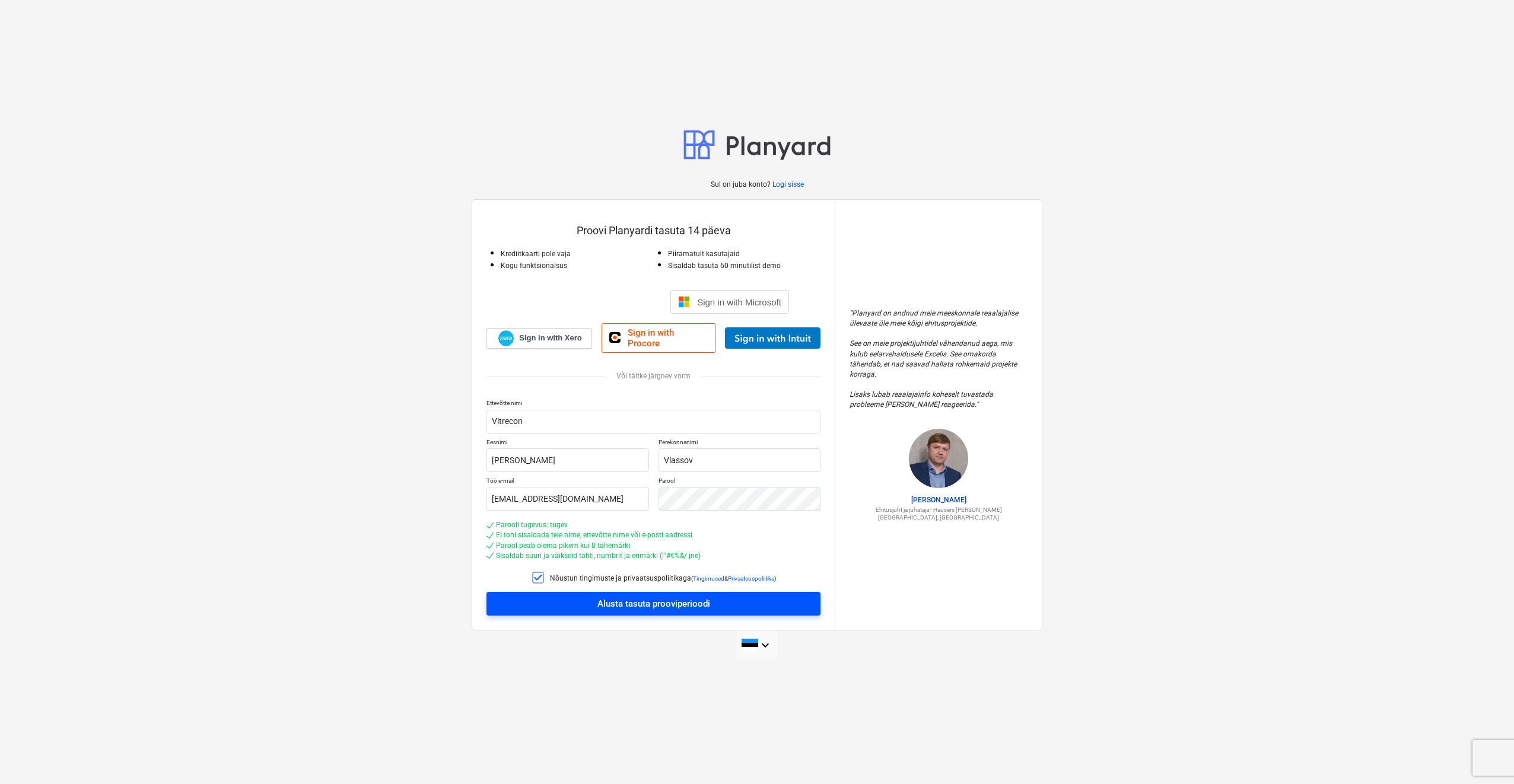
click at [680, 603] on div "Alusta tasuta prooviperioodi" at bounding box center [654, 604] width 113 height 16
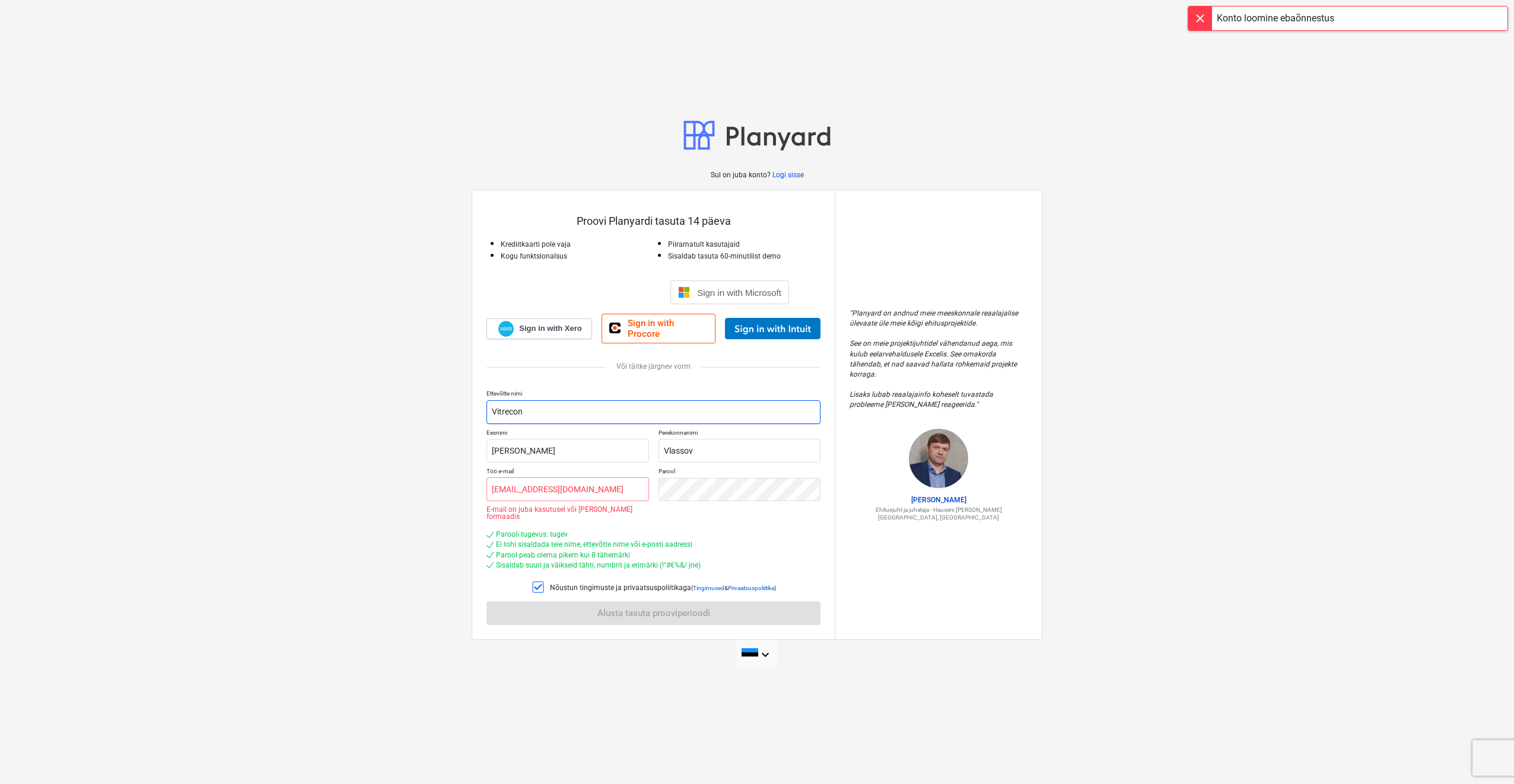
click at [534, 417] on input "Vitrecon" at bounding box center [654, 412] width 334 height 24
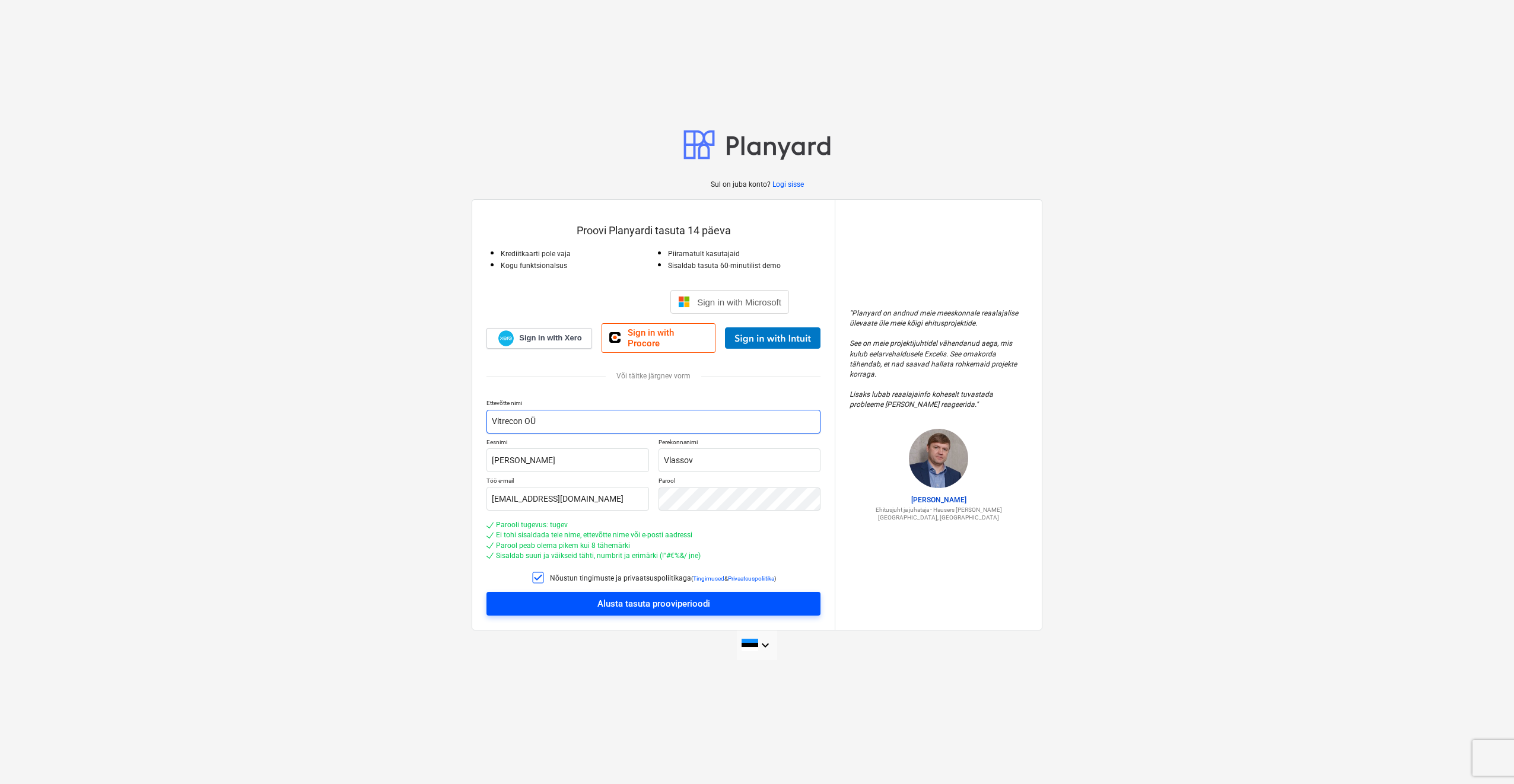
type input "Vitrecon OÜ"
click at [670, 599] on div "Alusta tasuta prooviperioodi" at bounding box center [654, 604] width 113 height 16
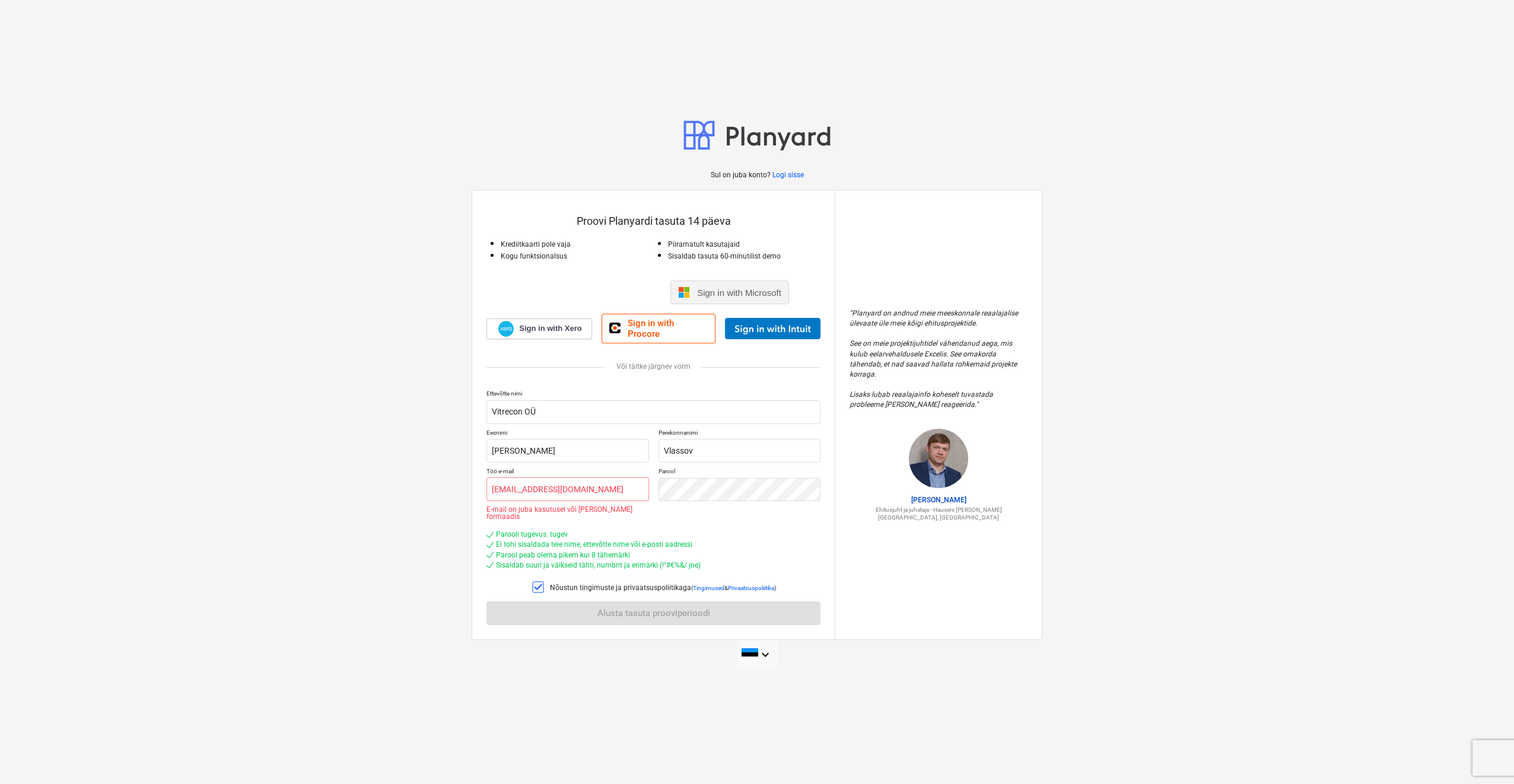
click at [740, 298] on span "Sign in with Microsoft" at bounding box center [739, 292] width 85 height 10
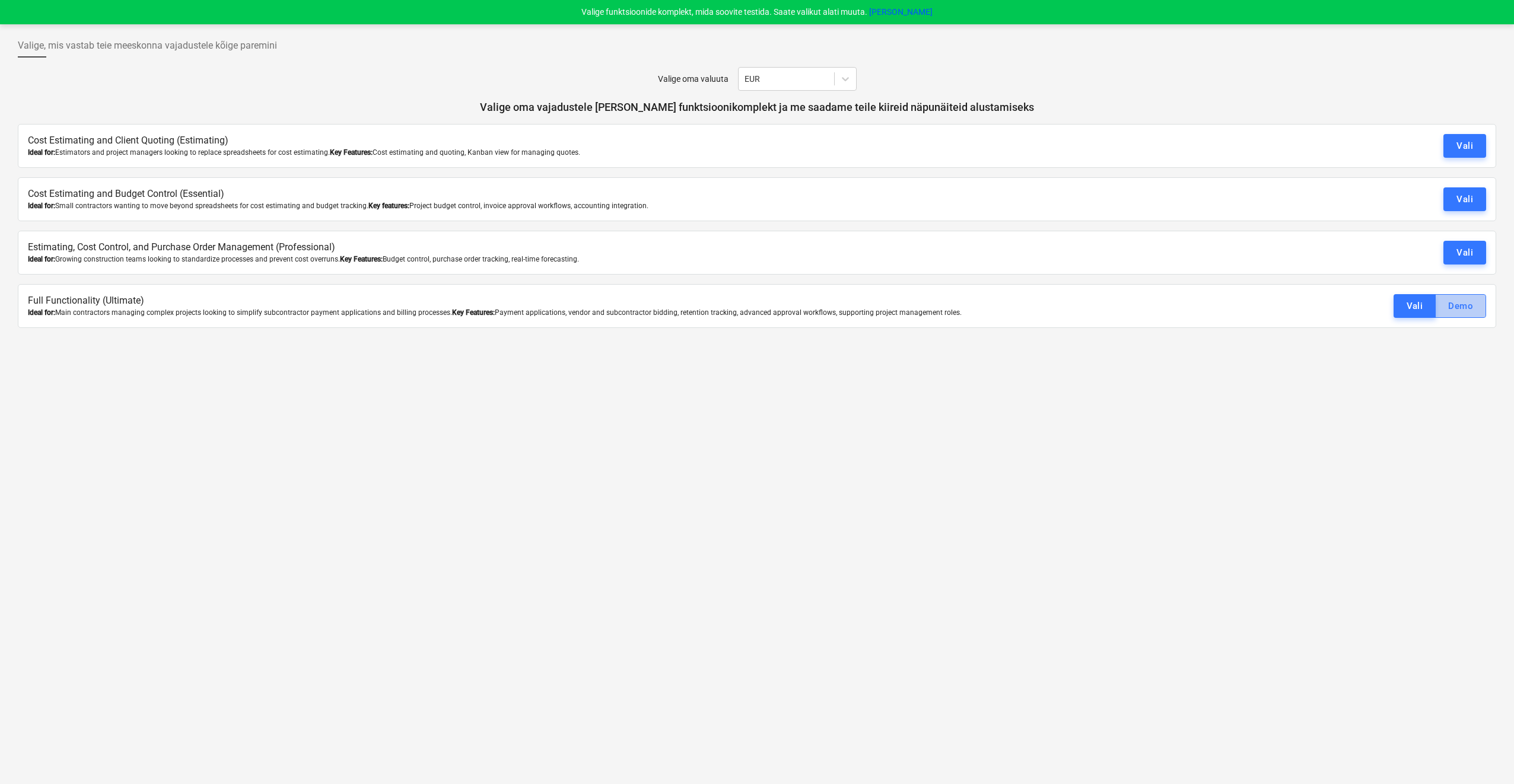
click at [1463, 308] on div "Demo" at bounding box center [1460, 306] width 25 height 16
click at [896, 10] on button "[PERSON_NAME]" at bounding box center [901, 12] width 64 height 12
click at [242, 47] on span "Valige, mis vastab teie meeskonna vajadustele kõige paremini" at bounding box center [147, 46] width 259 height 14
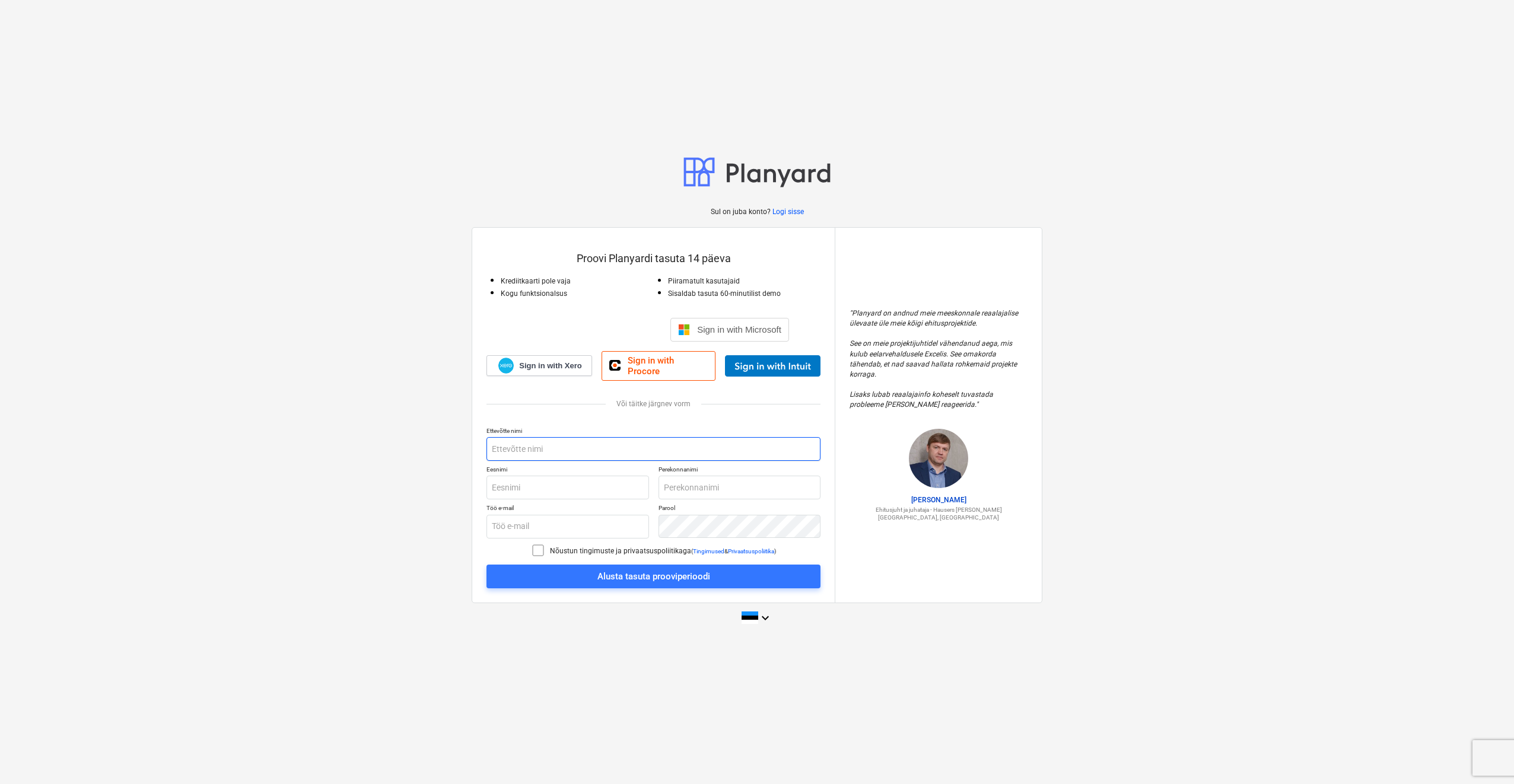
click at [643, 452] on input "text" at bounding box center [654, 449] width 334 height 24
type input "Vitrecon OÜ"
click at [580, 476] on input "text" at bounding box center [568, 487] width 162 height 24
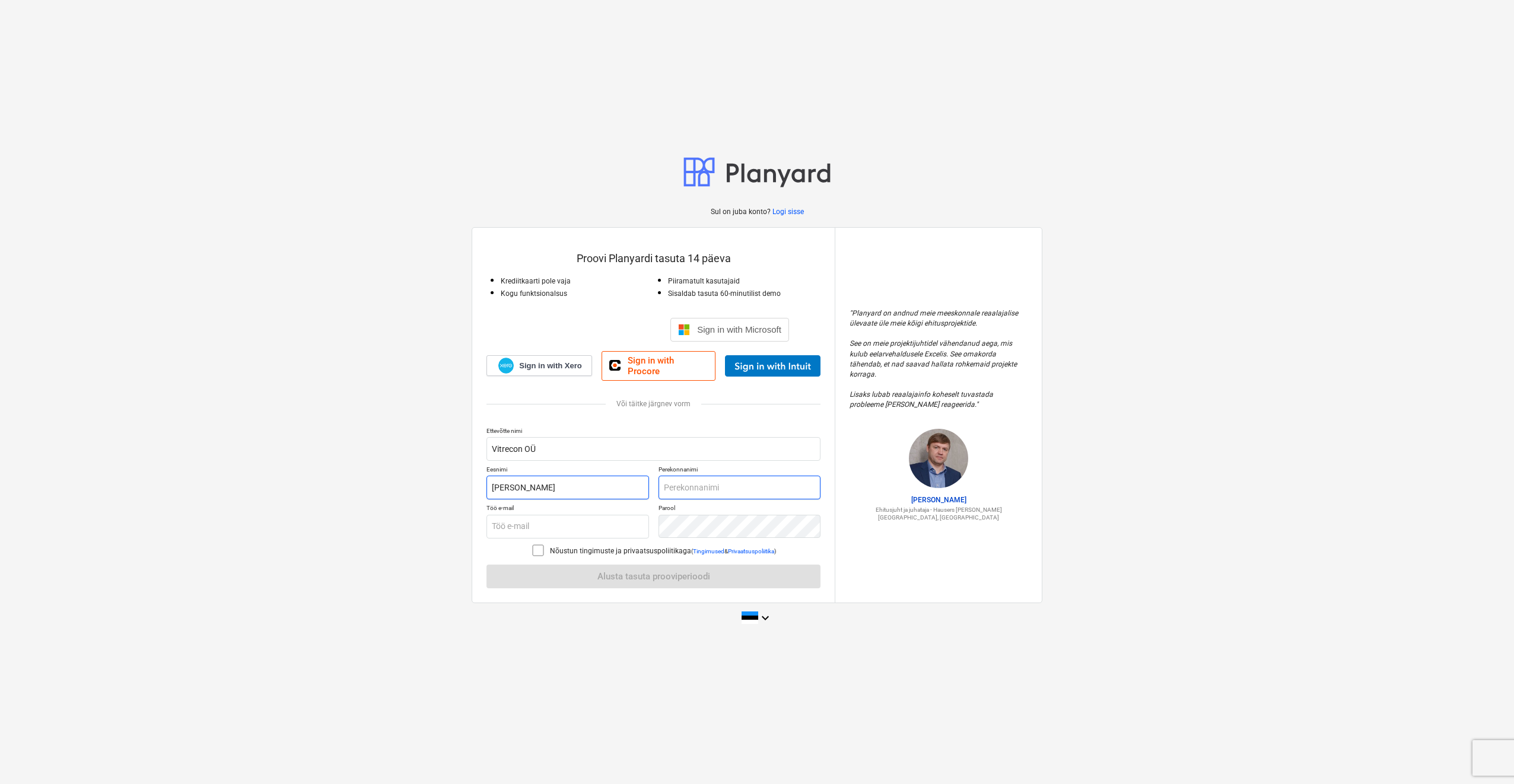
type input "[PERSON_NAME]"
click at [696, 485] on input "text" at bounding box center [740, 487] width 162 height 24
type input "Vlassov"
click at [573, 525] on input "text" at bounding box center [568, 527] width 162 height 24
type input "[EMAIL_ADDRESS][DOMAIN_NAME]"
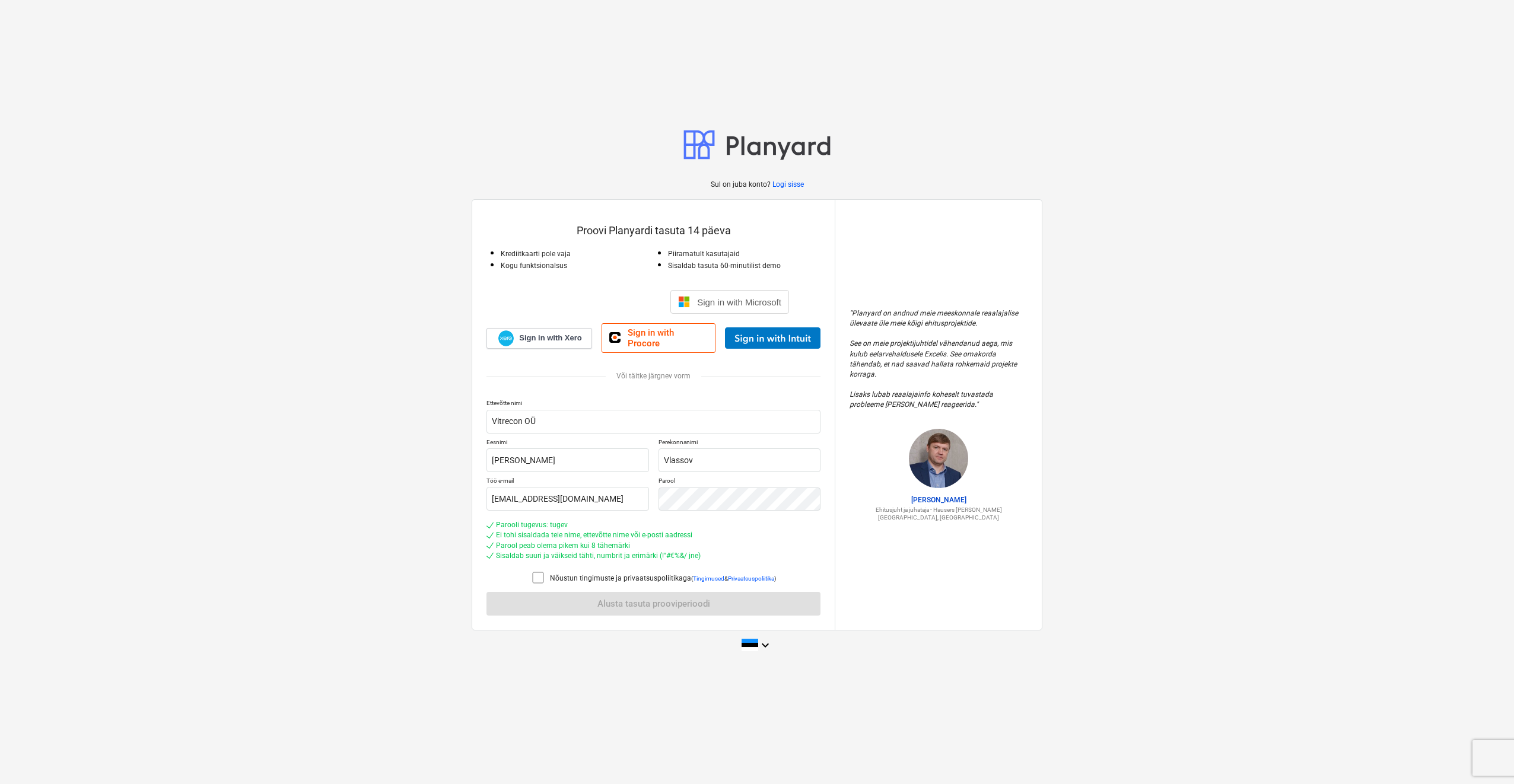
click at [535, 572] on icon at bounding box center [538, 578] width 14 height 14
click at [634, 605] on div "Alusta tasuta prooviperioodi" at bounding box center [654, 604] width 113 height 16
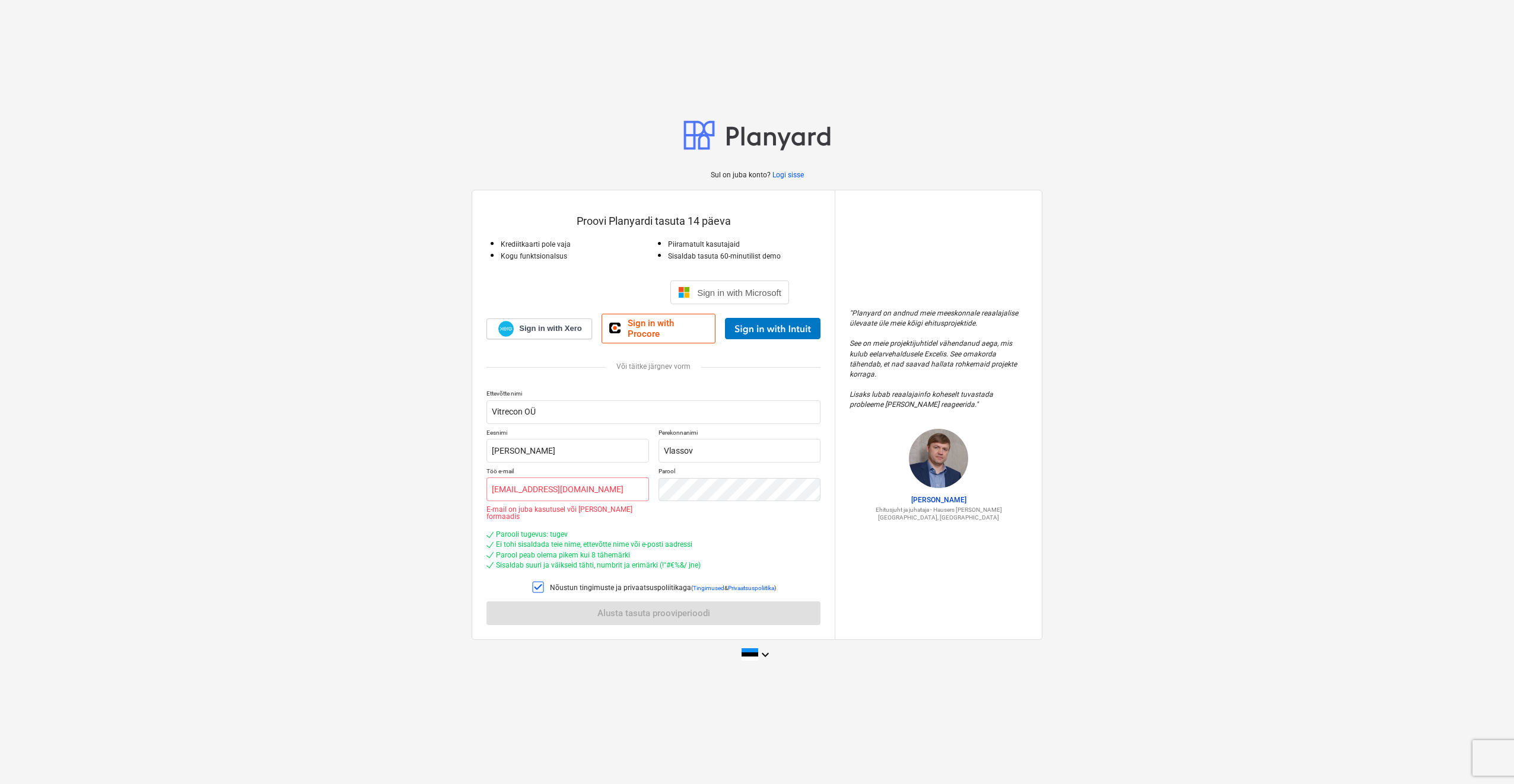
click at [740, 180] on p "Sul on juba konto?" at bounding box center [742, 175] width 62 height 10
click at [742, 138] on div at bounding box center [757, 135] width 148 height 41
